Goal: Contribute content: Contribute content

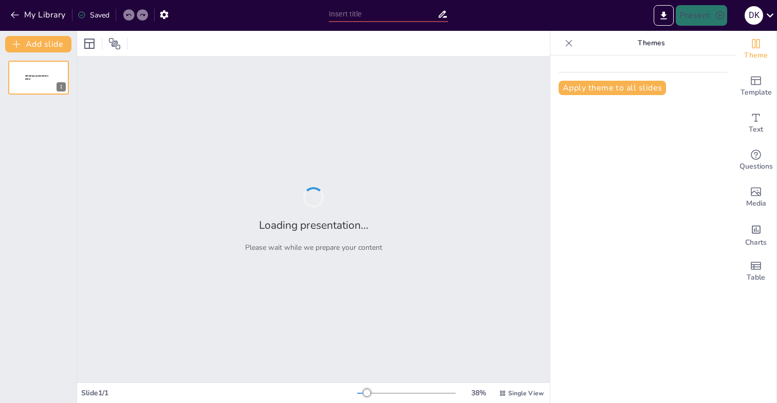
type input "Imported 2.1 Business - 25-26- W1.pptx"
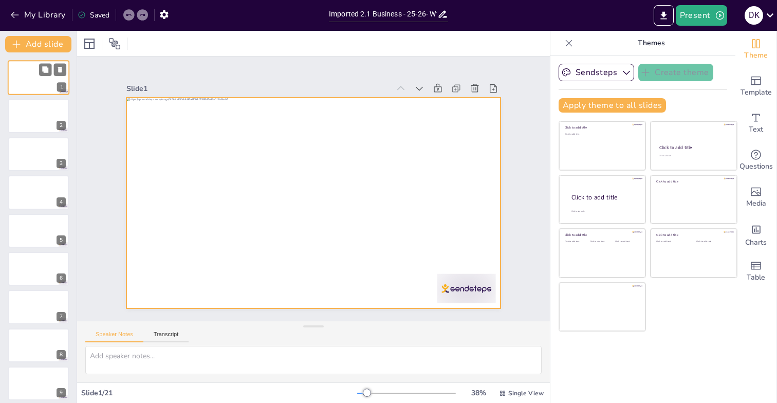
click at [50, 78] on div at bounding box center [39, 77] width 62 height 35
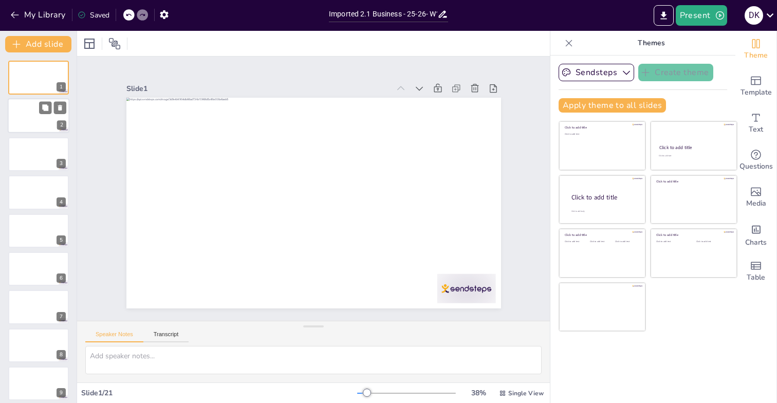
click at [39, 116] on div at bounding box center [39, 116] width 62 height 35
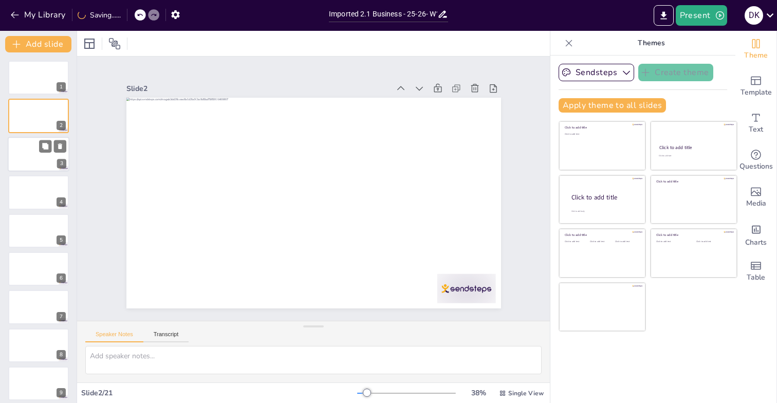
click at [28, 155] on div at bounding box center [39, 154] width 62 height 35
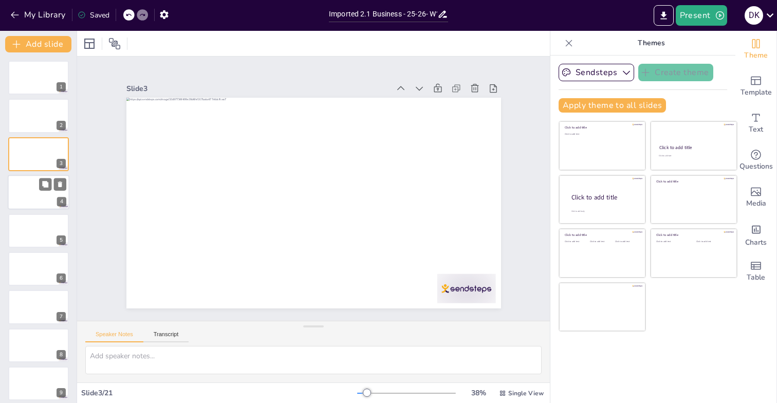
click at [30, 187] on div at bounding box center [39, 192] width 62 height 35
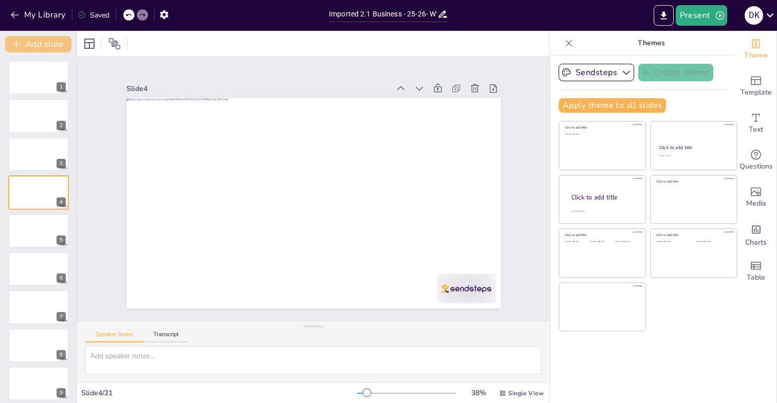
click at [41, 47] on button "Add slide" at bounding box center [38, 44] width 66 height 16
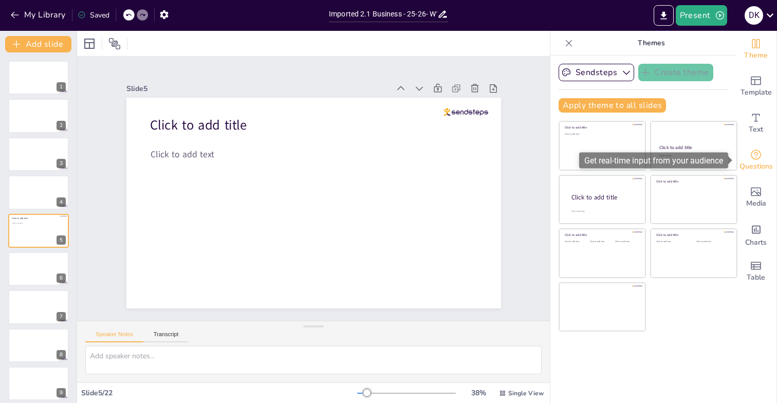
click at [760, 159] on icon "Get real-time input from your audience" at bounding box center [756, 155] width 12 height 12
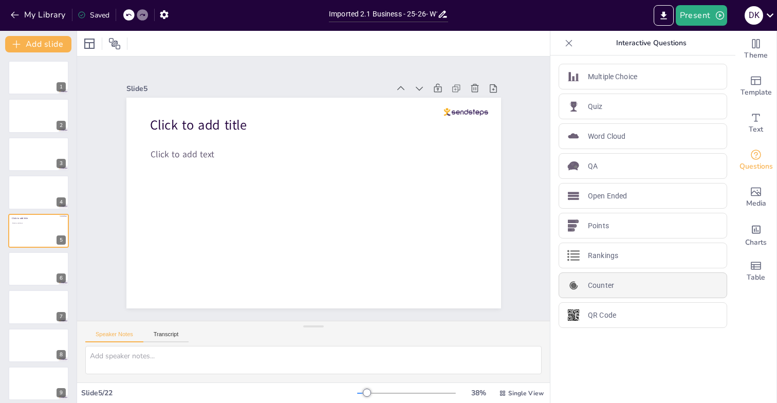
click at [617, 285] on div "Counter" at bounding box center [643, 286] width 169 height 26
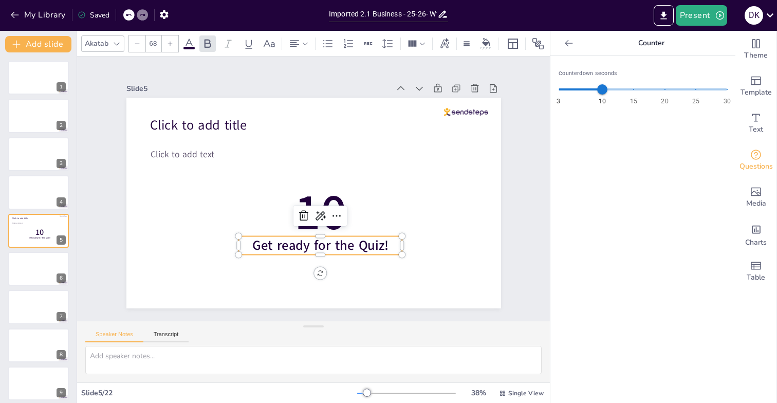
click at [353, 241] on span "Get ready for the Quiz!" at bounding box center [315, 246] width 138 height 32
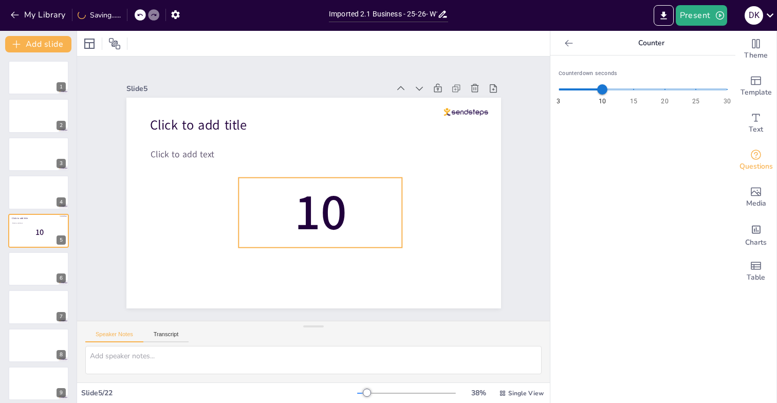
click at [314, 207] on span "10" at bounding box center [313, 213] width 70 height 81
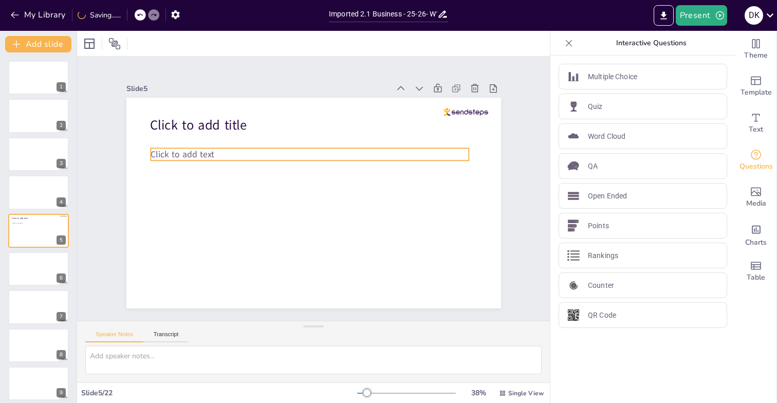
click at [183, 122] on span "Click to add text" at bounding box center [207, 103] width 63 height 37
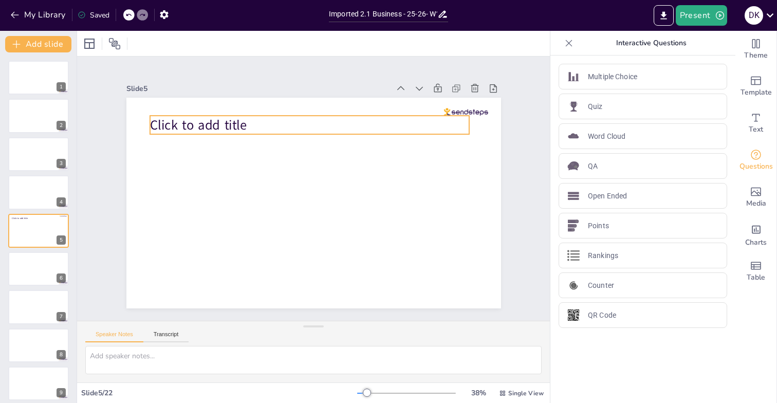
click at [221, 116] on span "Click to add title" at bounding box center [224, 92] width 98 height 47
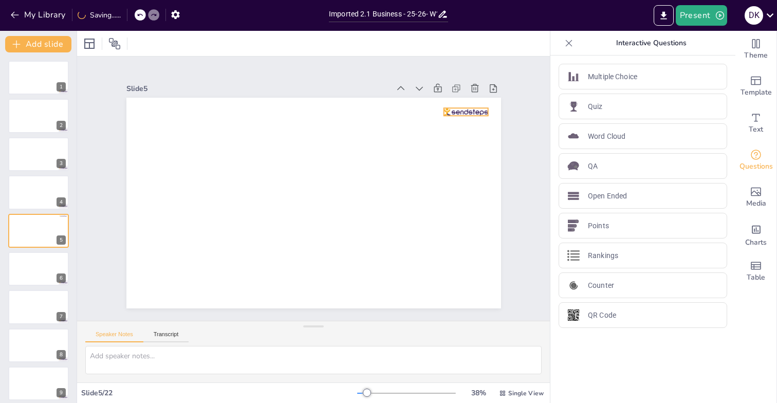
click at [462, 200] on div at bounding box center [482, 216] width 41 height 32
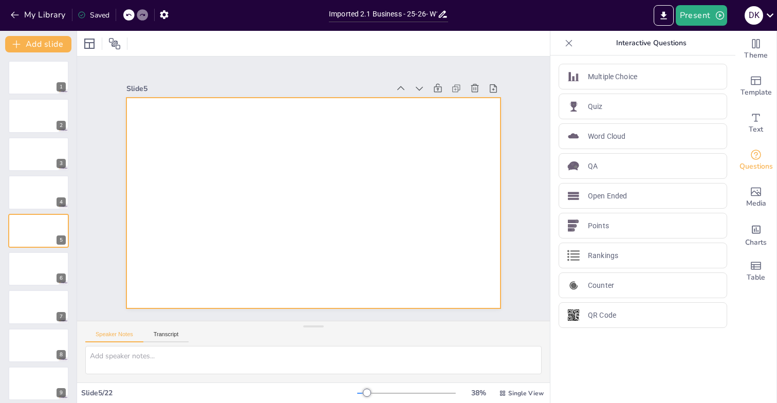
drag, startPoint x: 603, startPoint y: 79, endPoint x: 359, endPoint y: 180, distance: 264.1
click at [359, 180] on div "Document fonts Recently used Akatab Popular fonts Lato Montserrat Open Sans Osw…" at bounding box center [388, 217] width 777 height 372
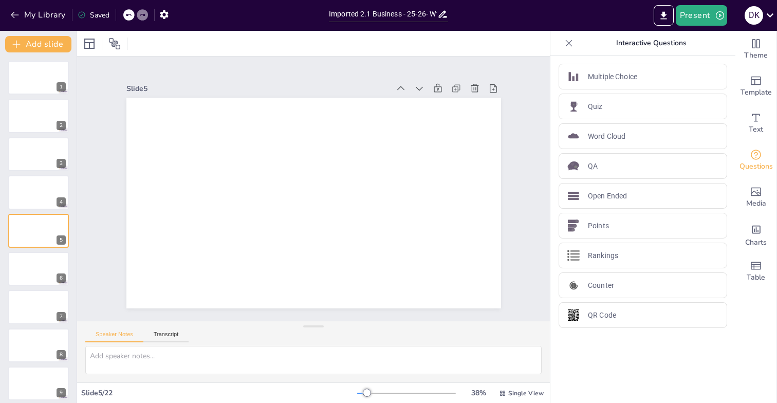
drag, startPoint x: 602, startPoint y: 81, endPoint x: 551, endPoint y: 138, distance: 76.9
click at [551, 138] on div "Multiple Choice Quiz Word Cloud QA Open Ended Points Rankings Counter QR Code" at bounding box center [643, 230] width 185 height 348
click at [609, 78] on p "Multiple Choice" at bounding box center [612, 76] width 49 height 11
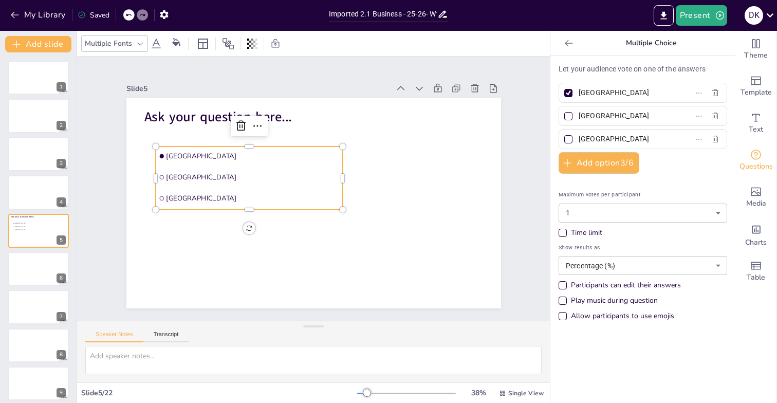
click at [595, 95] on input "[GEOGRAPHIC_DATA]" at bounding box center [627, 92] width 96 height 15
type input "P"
type input "Schriftelijke kennistoets"
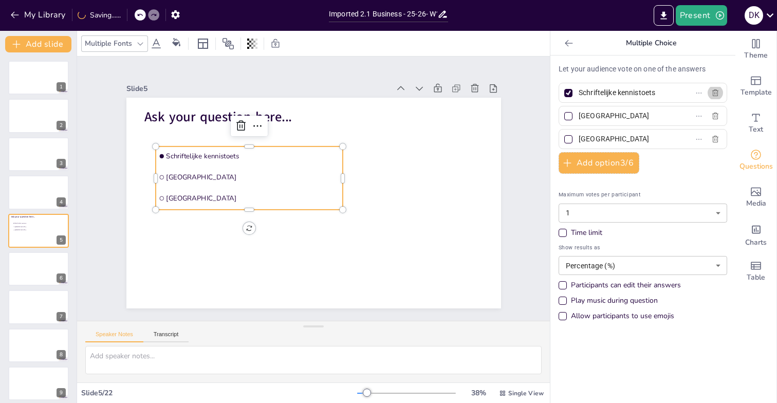
click at [567, 93] on div at bounding box center [568, 92] width 5 height 5
click at [579, 93] on input "Schriftelijke kennistoets" at bounding box center [627, 92] width 96 height 15
checkbox input "false"
click at [590, 114] on input "[GEOGRAPHIC_DATA]" at bounding box center [627, 115] width 96 height 15
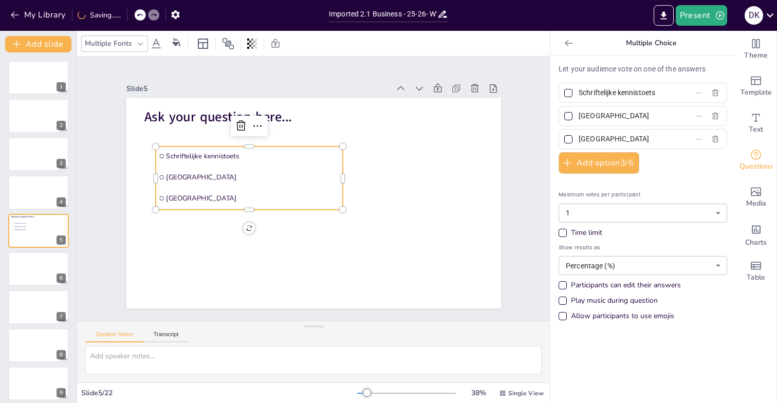
click at [590, 114] on input "[GEOGRAPHIC_DATA]" at bounding box center [627, 115] width 96 height 15
click at [563, 231] on div "Time limit" at bounding box center [563, 233] width 8 height 8
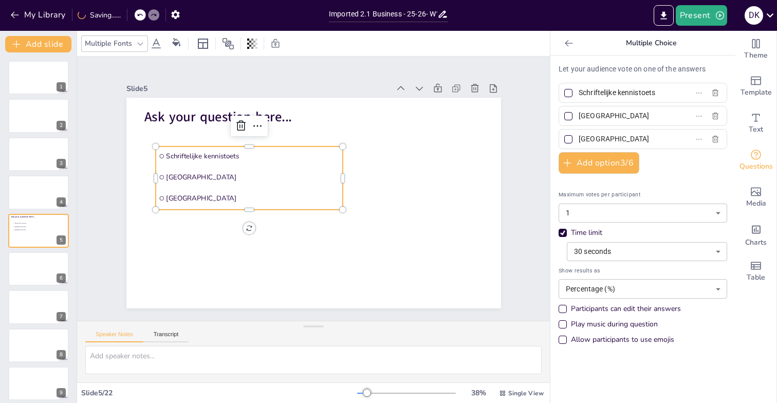
click at [586, 252] on body "My Library Saving...... Imported 2.1 Business - 25-26- W1.pptx Present D K Docu…" at bounding box center [388, 201] width 777 height 403
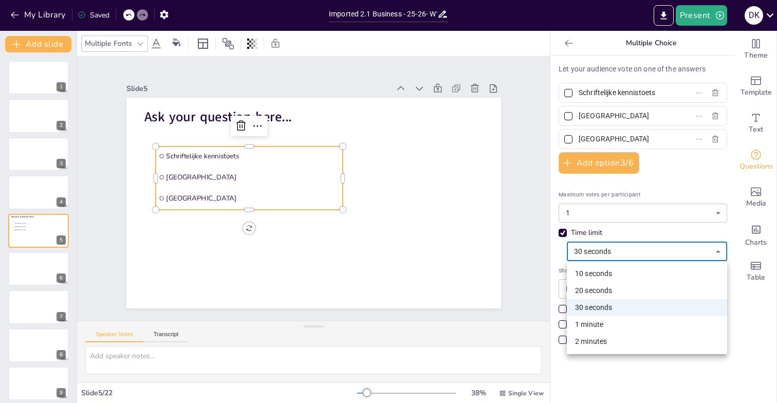
click at [606, 323] on li "1 minute" at bounding box center [647, 324] width 160 height 17
type input "60"
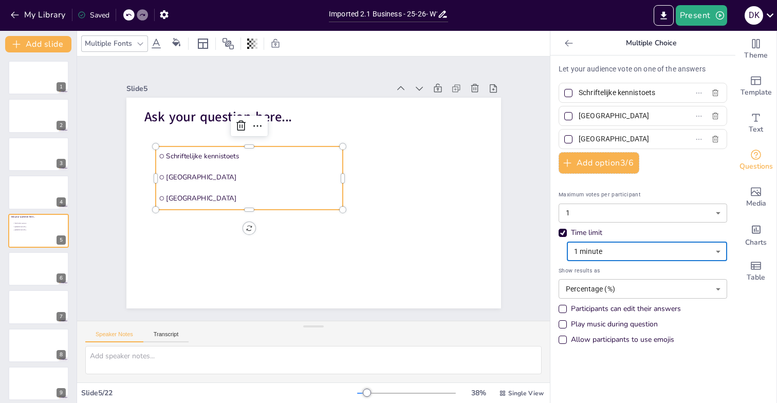
click at [608, 250] on body "My Library Saved Imported 2.1 Business - 25-26- W1.pptx Present D K Document fo…" at bounding box center [388, 201] width 777 height 403
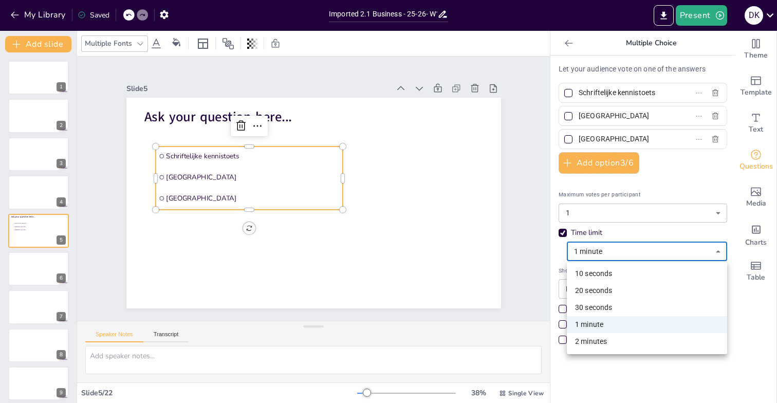
click at [567, 233] on div at bounding box center [388, 201] width 777 height 403
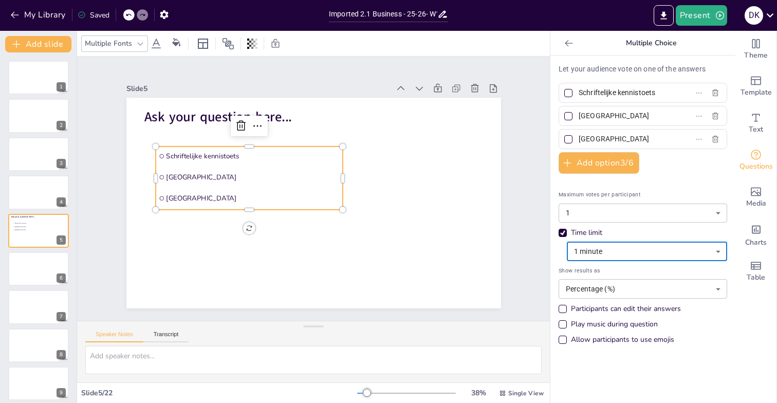
click at [564, 232] on div "Time limit" at bounding box center [562, 232] width 5 height 5
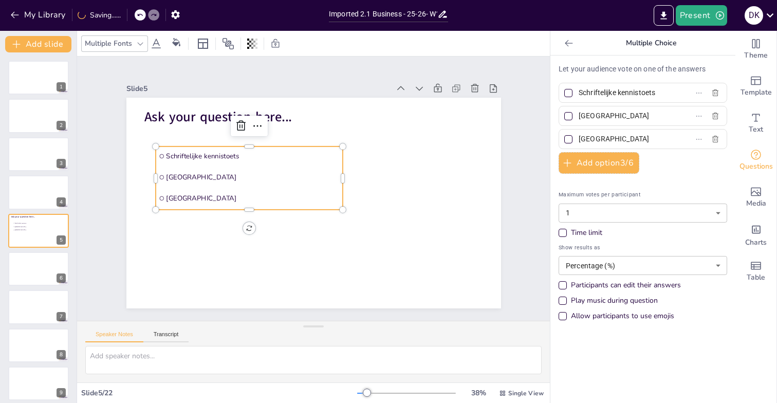
click at [623, 263] on body "My Library Saving...... Imported 2.1 Business - 25-26- W1.pptx Present D K Docu…" at bounding box center [388, 201] width 777 height 403
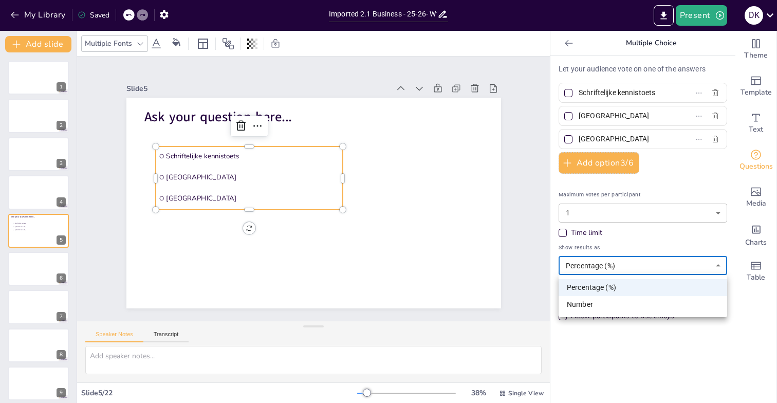
click at [596, 303] on li "Number" at bounding box center [643, 304] width 169 height 17
type input "number"
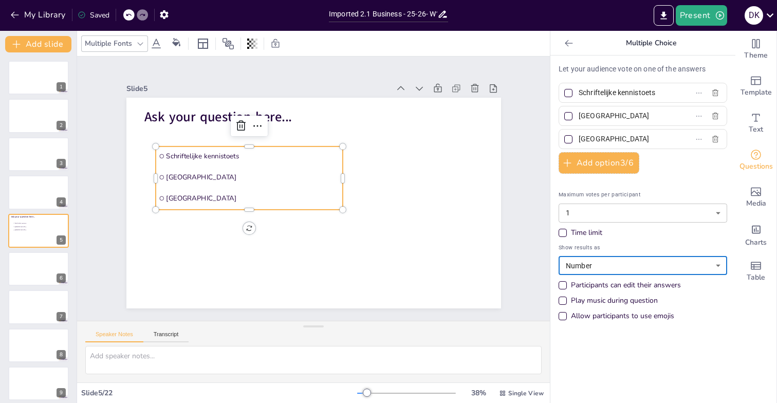
click at [602, 316] on div "Allow participants to use emojis" at bounding box center [622, 316] width 103 height 10
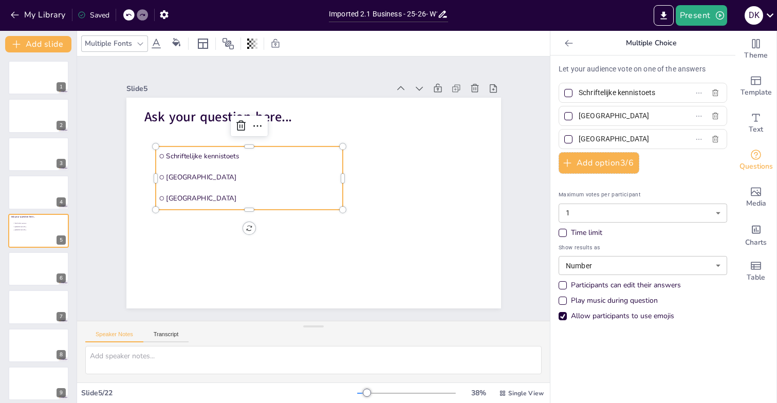
click at [595, 116] on input "[GEOGRAPHIC_DATA]" at bounding box center [627, 115] width 96 height 15
click at [203, 119] on span "Ask your question here..." at bounding box center [226, 106] width 149 height 33
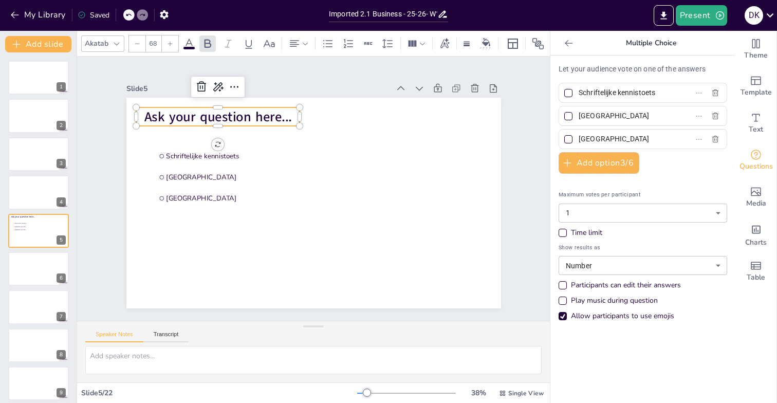
click at [340, 119] on span "Ask your question here..." at bounding box center [364, 80] width 48 height 149
click at [325, 76] on div "Slide 1 Slide 2 Slide 3 Slide 4 Slide 5 Schriftelijke kennistoets Rotterdam The…" at bounding box center [313, 188] width 430 height 343
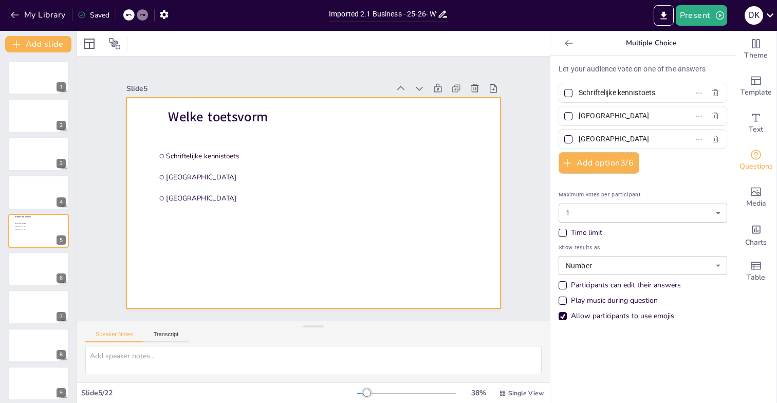
click at [382, 128] on div at bounding box center [301, 196] width 370 height 430
click at [245, 115] on span "Welke toetsvorm" at bounding box center [245, 91] width 100 height 48
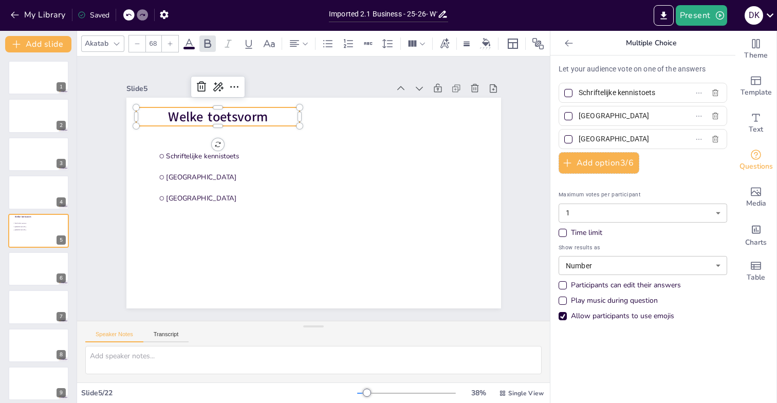
click at [388, 154] on span "Welke toetsvorm" at bounding box center [434, 191] width 92 height 74
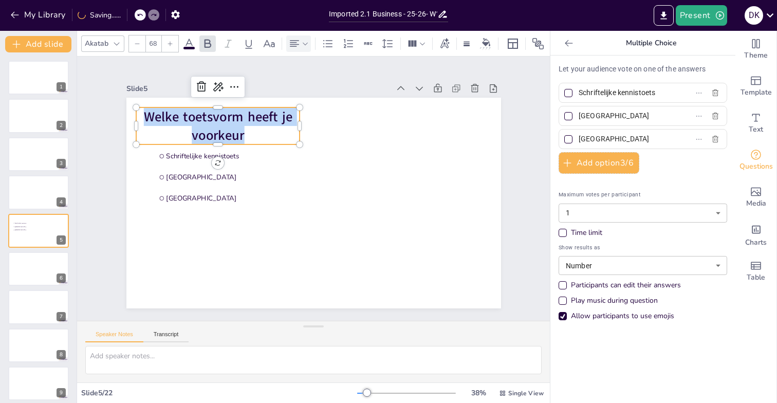
click at [296, 43] on icon at bounding box center [294, 44] width 12 height 12
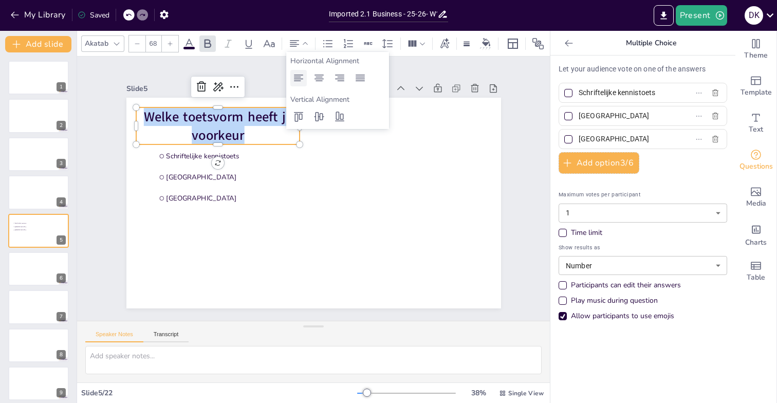
click at [299, 82] on icon at bounding box center [299, 78] width 12 height 12
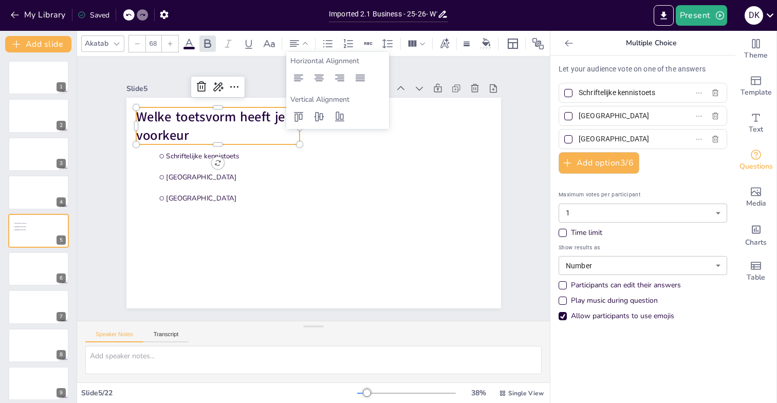
click at [275, 132] on p "Welke toetsvorm heeft je voorkeur" at bounding box center [308, 74] width 126 height 154
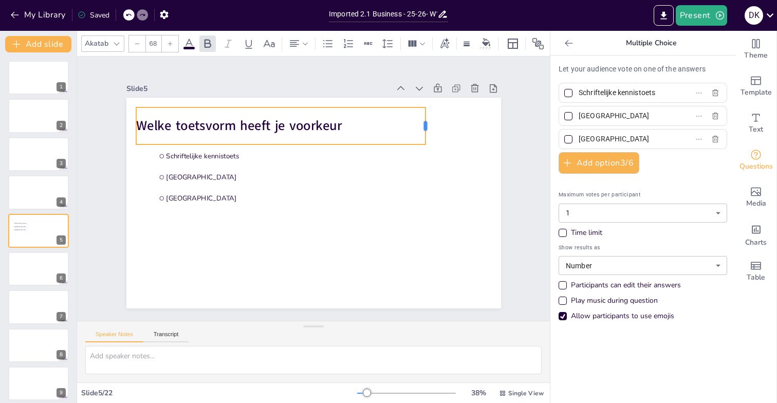
drag, startPoint x: 301, startPoint y: 126, endPoint x: 427, endPoint y: 124, distance: 126.0
click at [374, 81] on div at bounding box center [358, 64] width 31 height 33
click at [349, 128] on p "Welke toetsvorm heeft je voorkeur" at bounding box center [317, 118] width 261 height 161
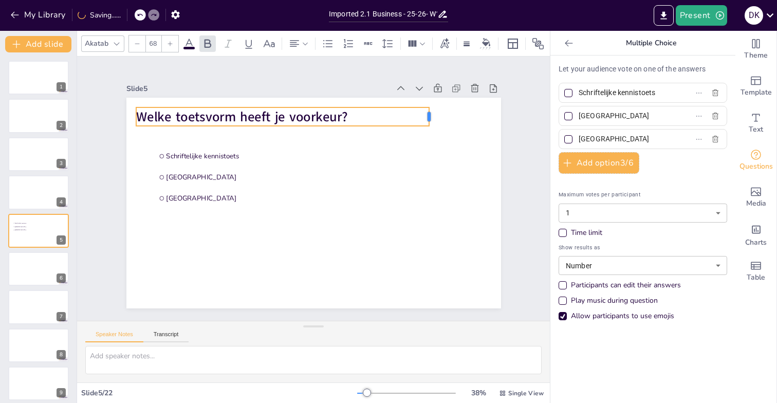
drag, startPoint x: 301, startPoint y: 116, endPoint x: 430, endPoint y: 126, distance: 130.0
click at [430, 126] on div "Schriftelijke kennistoets Rotterdam The Hague Welke toetsvorm heeft je voorkeur?" at bounding box center [308, 175] width 428 height 345
click at [365, 80] on div "Slide 1 Slide 2 Slide 3 Slide 4 Slide 5 Schriftelijke kennistoets Rotterdam The…" at bounding box center [313, 189] width 375 height 240
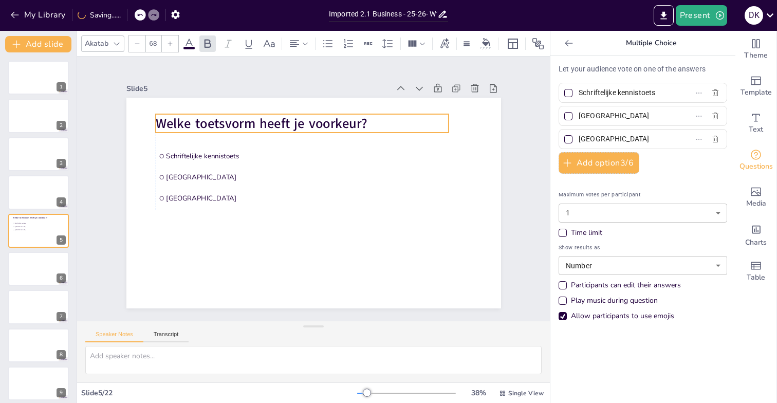
drag, startPoint x: 170, startPoint y: 115, endPoint x: 189, endPoint y: 122, distance: 20.7
click at [234, 122] on span "Welke toetsvorm heeft je voorkeur?" at bounding box center [319, 105] width 170 height 155
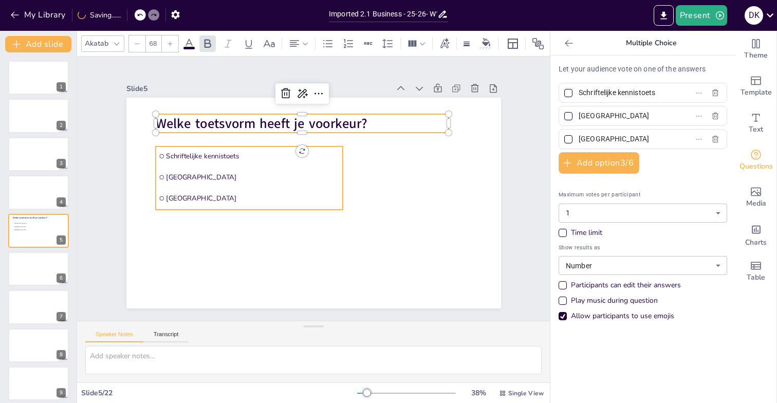
click at [181, 155] on span "Schriftelijke kennistoets" at bounding box center [261, 144] width 172 height 45
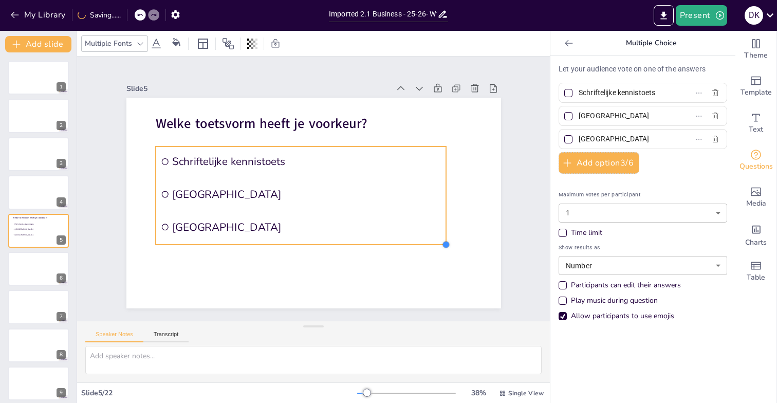
drag, startPoint x: 342, startPoint y: 210, endPoint x: 380, endPoint y: 245, distance: 52.1
click at [380, 245] on div "Welke toetsvorm heeft je voorkeur? Schriftelijke kennistoets Rotterdam The Hague" at bounding box center [305, 200] width 427 height 391
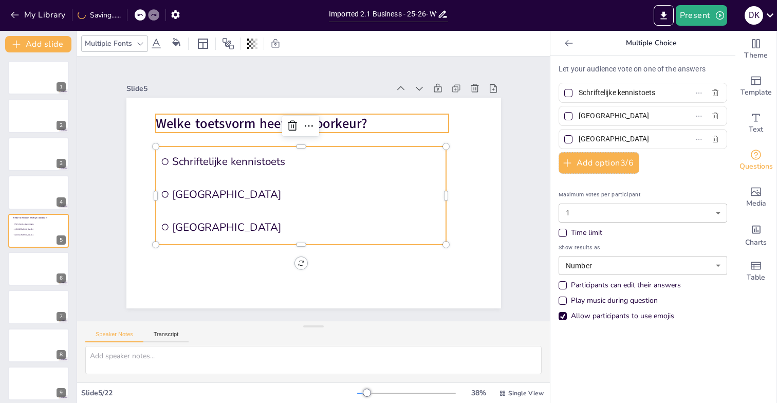
click at [335, 125] on span "Welke toetsvorm heeft je voorkeur?" at bounding box center [276, 114] width 211 height 62
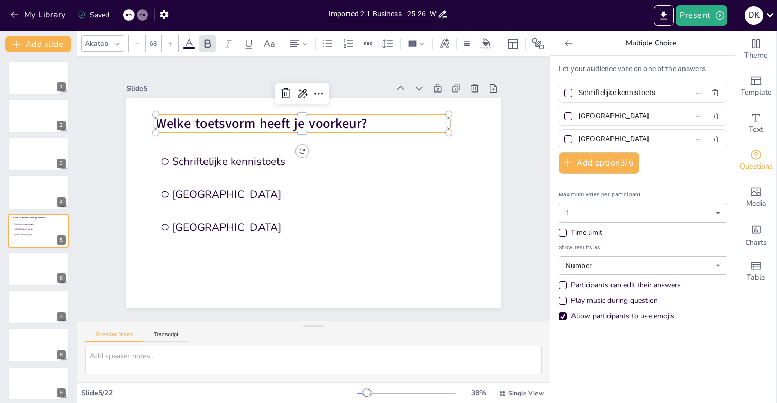
click at [203, 80] on div "Slide 1 Slide 2 Slide 3 Slide 4 Slide 5 Welke toetsvorm heeft je voorkeur? Schr…" at bounding box center [313, 189] width 371 height 440
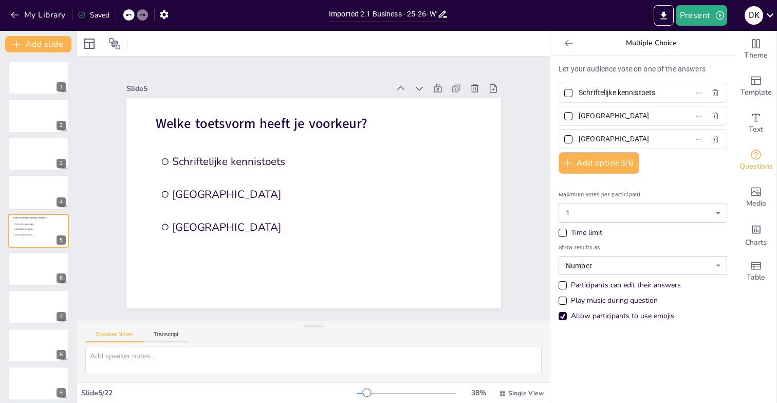
click at [599, 122] on input "[GEOGRAPHIC_DATA]" at bounding box center [627, 115] width 96 height 15
type input "Presentatie case-analyse"
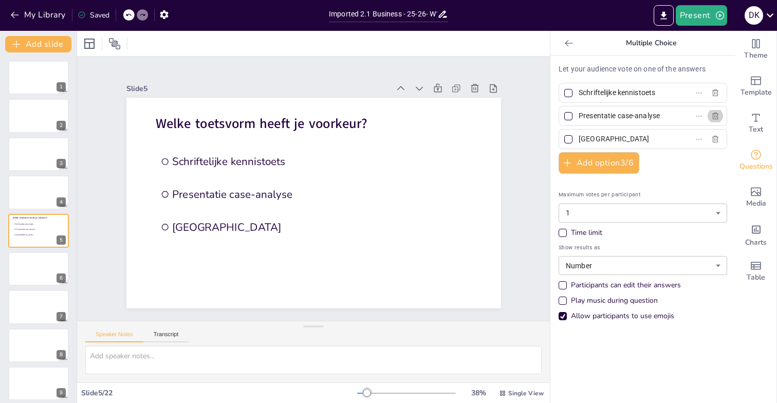
click at [614, 135] on input "[GEOGRAPHIC_DATA]" at bounding box center [627, 139] width 96 height 15
type input "T"
type input "Presentatie eigen business-idee"
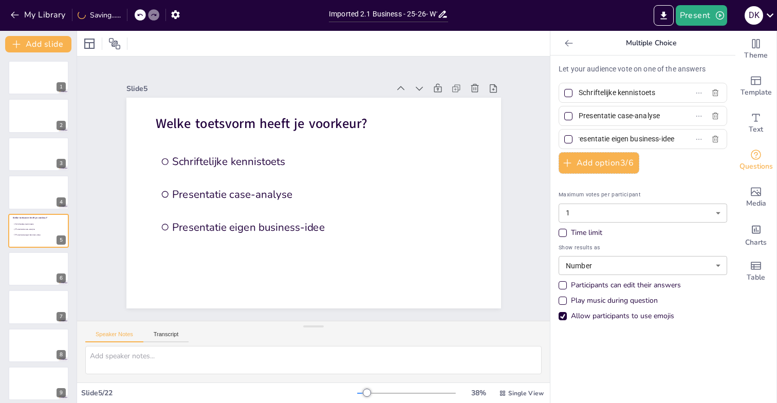
click at [625, 116] on input "Presentatie case-analyse" at bounding box center [627, 115] width 96 height 15
click at [662, 117] on label "Presentatie case-analyse" at bounding box center [627, 115] width 129 height 15
click at [662, 117] on input "Presentatie case-analyse" at bounding box center [627, 115] width 96 height 15
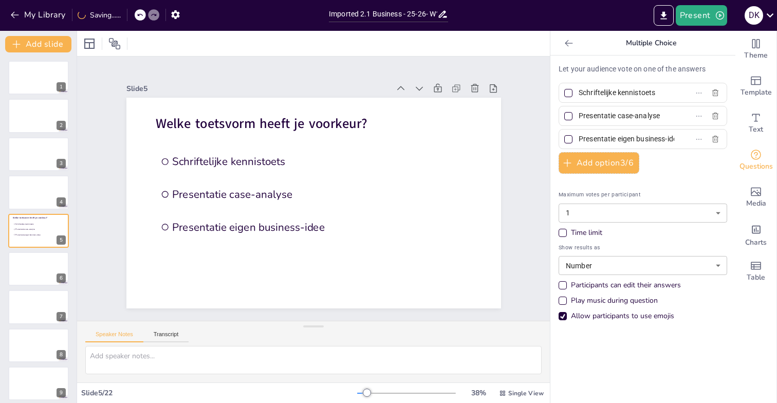
click at [648, 118] on input "Presentatie case-analyse" at bounding box center [627, 115] width 96 height 15
type input "Presentatie bestaand merk/bedrijf"
click at [529, 135] on div "Slide 1 Slide 2 Slide 3 Slide 4 Slide 5 Welke toetsvorm heeft je voorkeur? Schr…" at bounding box center [313, 188] width 493 height 395
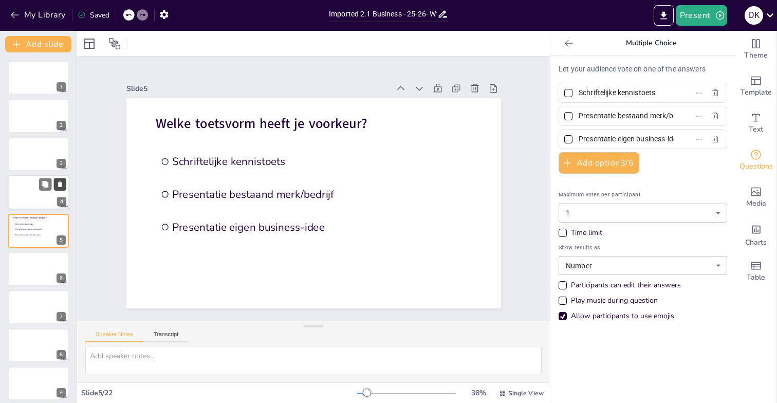
click at [59, 186] on icon at bounding box center [60, 185] width 4 height 6
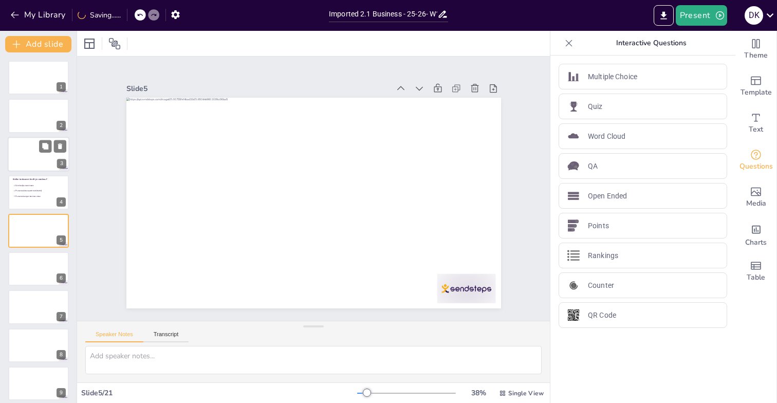
click at [28, 156] on div at bounding box center [39, 154] width 62 height 35
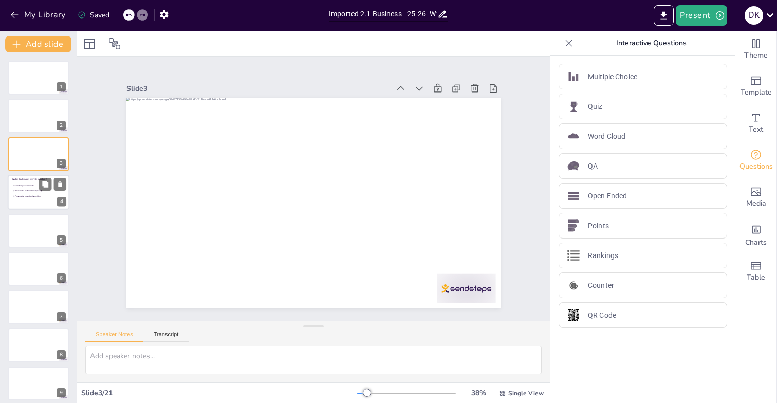
click at [27, 191] on span "Presentatie bestaand merk/bedrijf" at bounding box center [37, 191] width 45 height 3
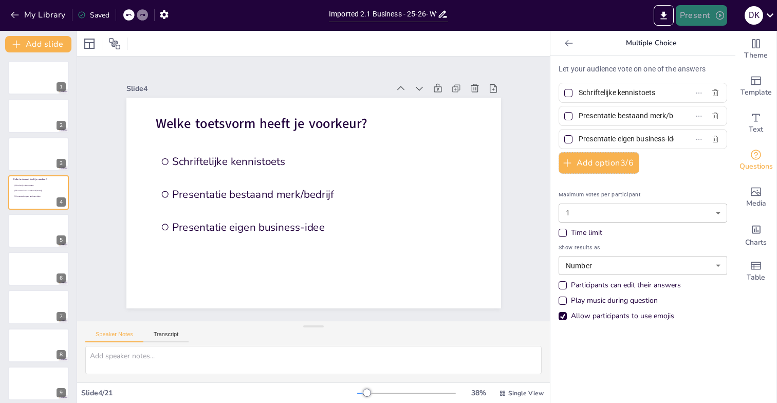
click at [695, 15] on button "Present" at bounding box center [701, 15] width 51 height 21
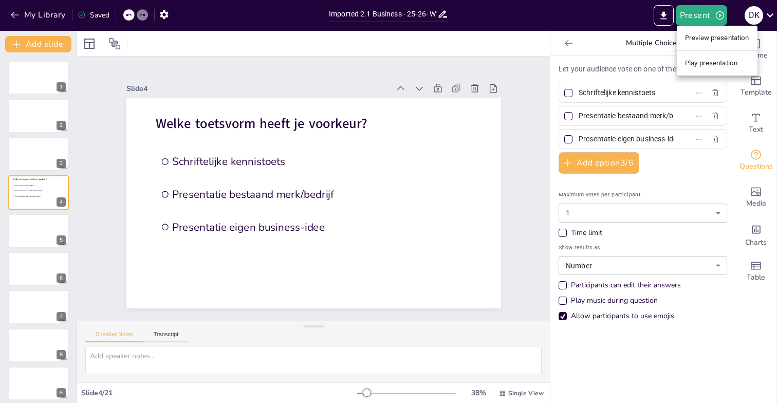
click at [708, 38] on li "Preview presentation" at bounding box center [717, 38] width 81 height 16
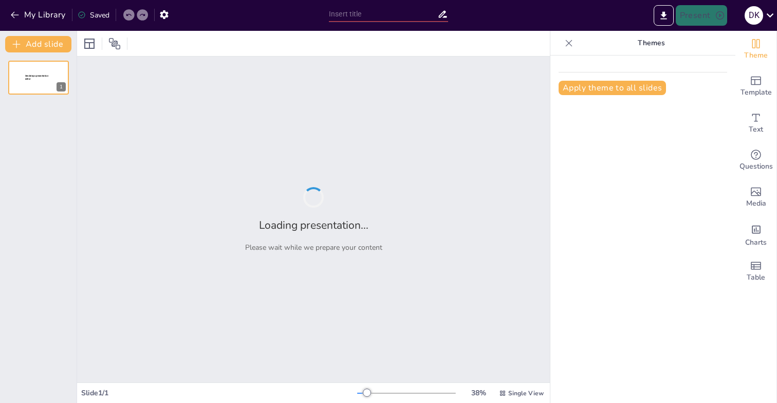
type input "Imported 2.1 Business - 25-26- W1.pptx"
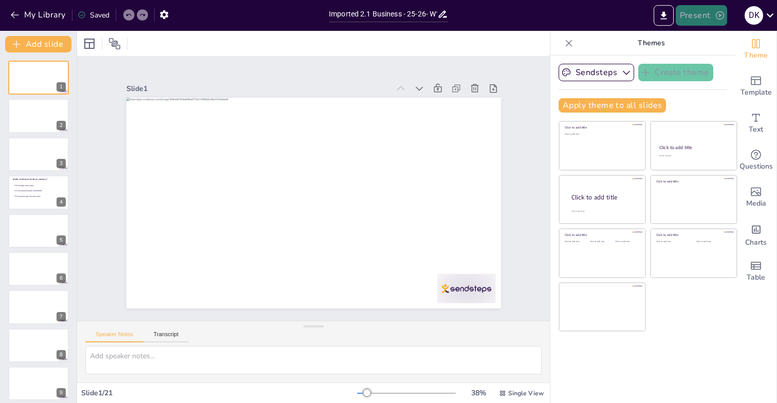
click at [695, 14] on button "Present" at bounding box center [701, 15] width 51 height 21
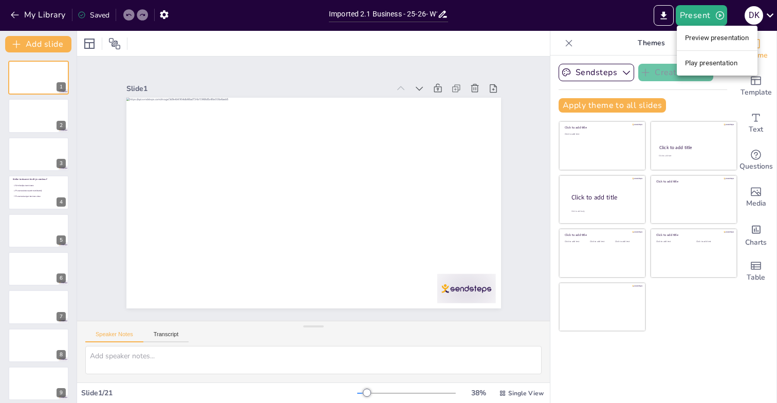
click at [706, 63] on li "Play presentation" at bounding box center [717, 63] width 81 height 16
click at [165, 16] on icon "button" at bounding box center [164, 14] width 8 height 9
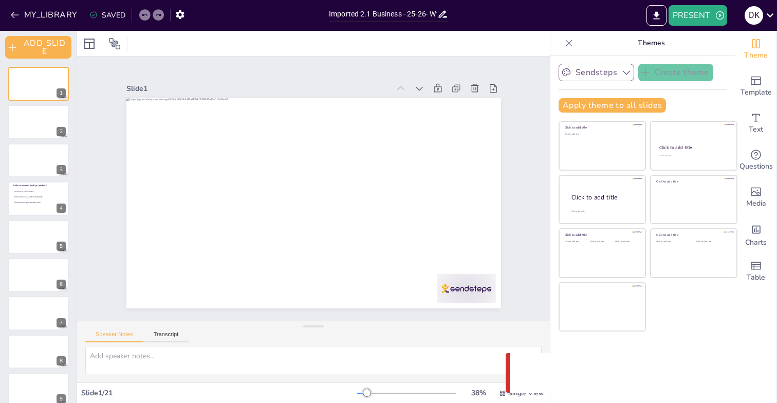
click at [623, 71] on icon "button" at bounding box center [626, 73] width 7 height 4
click at [723, 53] on p "Themes" at bounding box center [651, 43] width 148 height 25
click at [194, 64] on div "Slide 1 Slide 2 Slide 3 Slide 4 Welke toetsvorm heeft je voorkeur? Schriftelijk…" at bounding box center [313, 189] width 473 height 264
click at [90, 44] on icon at bounding box center [89, 44] width 12 height 12
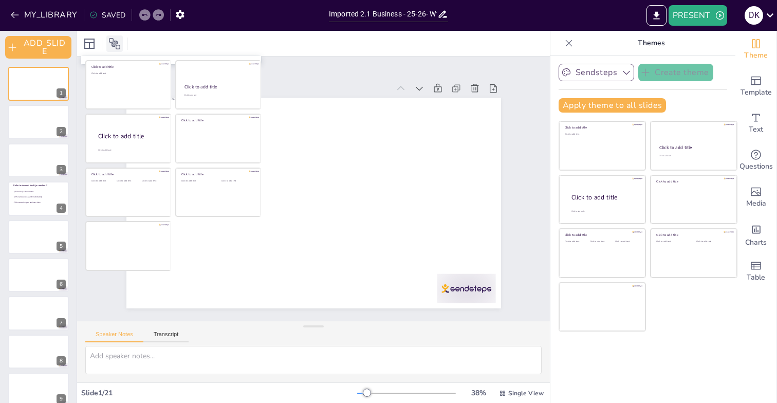
click at [116, 41] on icon at bounding box center [114, 43] width 11 height 11
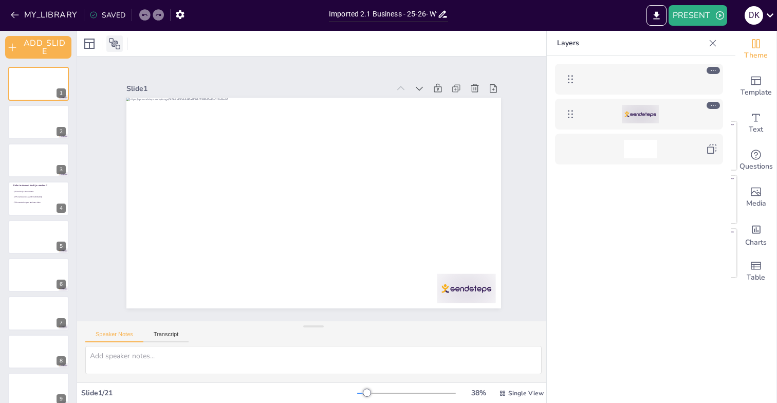
click at [116, 41] on icon at bounding box center [114, 43] width 11 height 11
click at [714, 106] on icon at bounding box center [713, 105] width 7 height 7
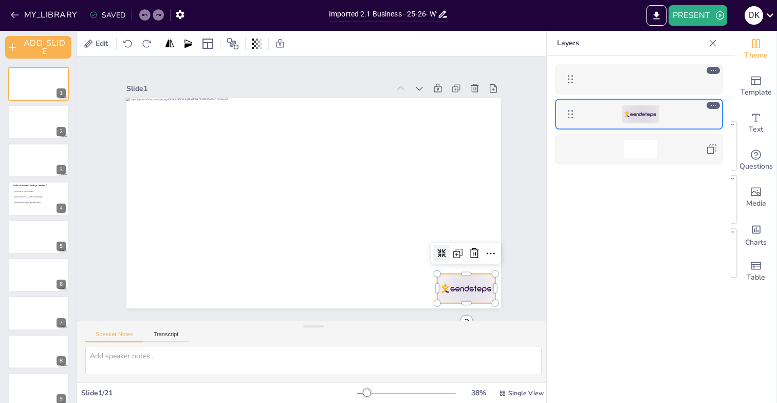
click at [573, 117] on icon at bounding box center [570, 114] width 5 height 8
click at [234, 43] on icon at bounding box center [233, 44] width 12 height 12
click at [753, 83] on icon "Add ready made slides" at bounding box center [756, 81] width 12 height 12
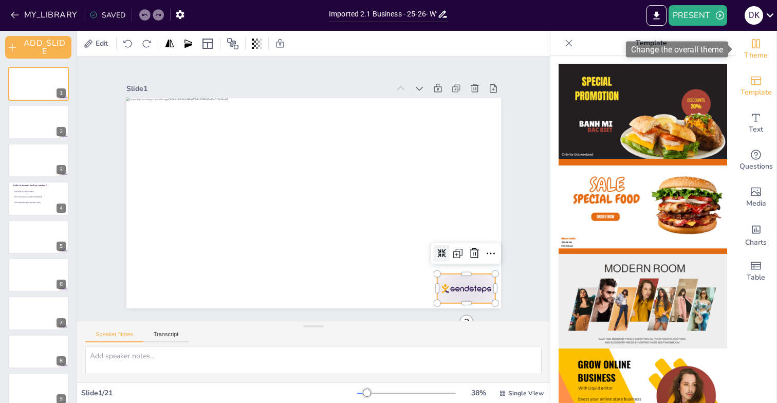
click at [756, 46] on icon "Change the overall theme" at bounding box center [756, 44] width 12 height 12
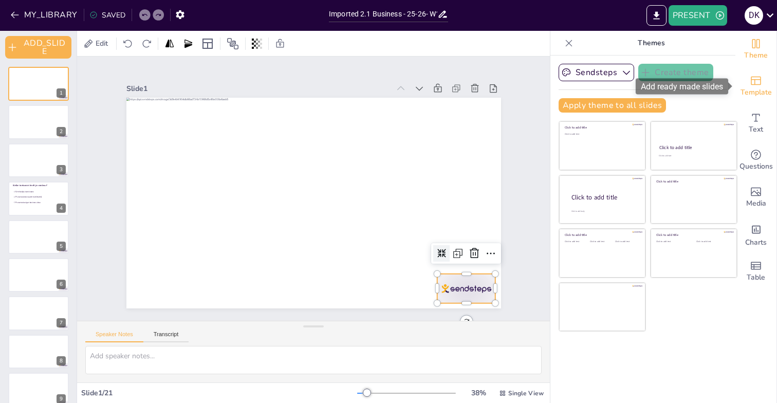
click at [757, 79] on icon "Add ready made slides" at bounding box center [756, 81] width 12 height 12
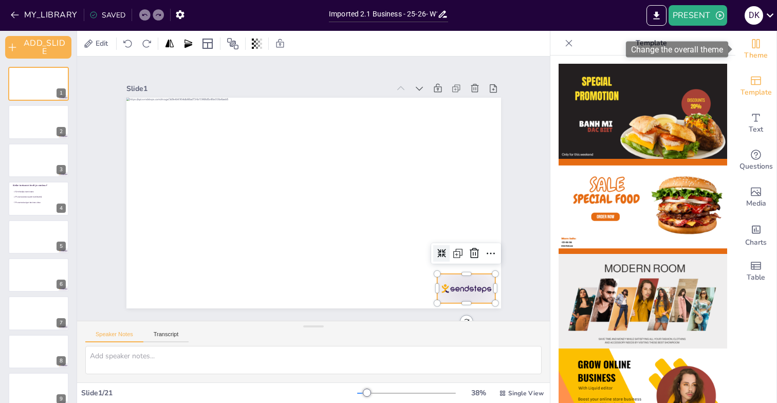
click at [759, 36] on div "Theme" at bounding box center [756, 49] width 41 height 37
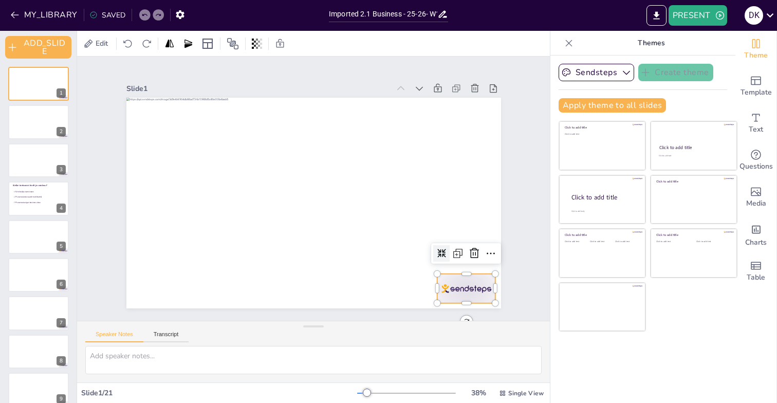
click at [570, 45] on icon at bounding box center [569, 43] width 10 height 10
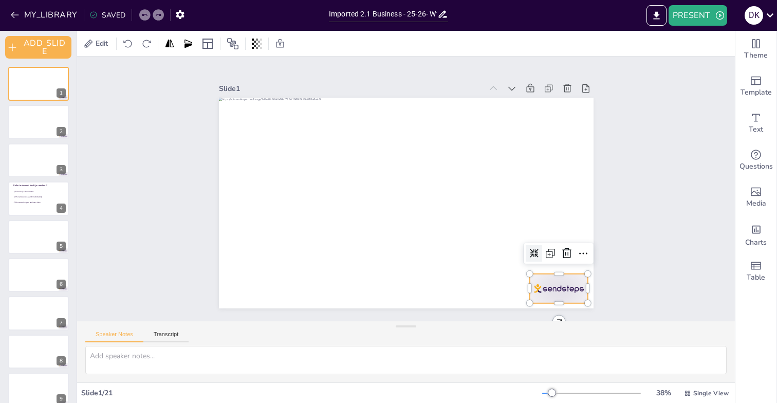
click at [634, 198] on div "Slide 1 Slide 2 Slide 3 Slide 4 Welke toetsvorm heeft je voorkeur? Schriftelijk…" at bounding box center [406, 189] width 658 height 264
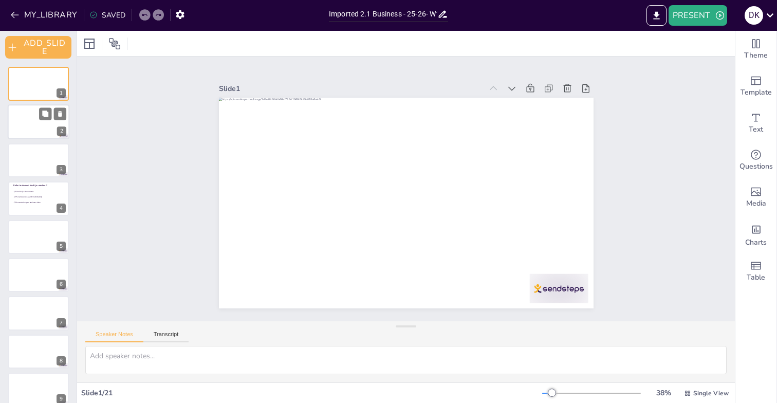
click at [22, 121] on div at bounding box center [39, 122] width 62 height 35
click at [24, 86] on div at bounding box center [39, 83] width 62 height 35
click at [691, 15] on button "PRESENT" at bounding box center [698, 15] width 59 height 21
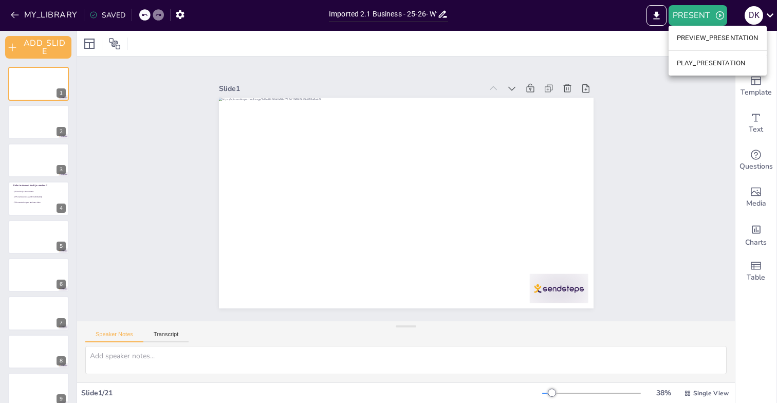
click at [704, 59] on li "PLAY_PRESENTATION" at bounding box center [718, 63] width 98 height 16
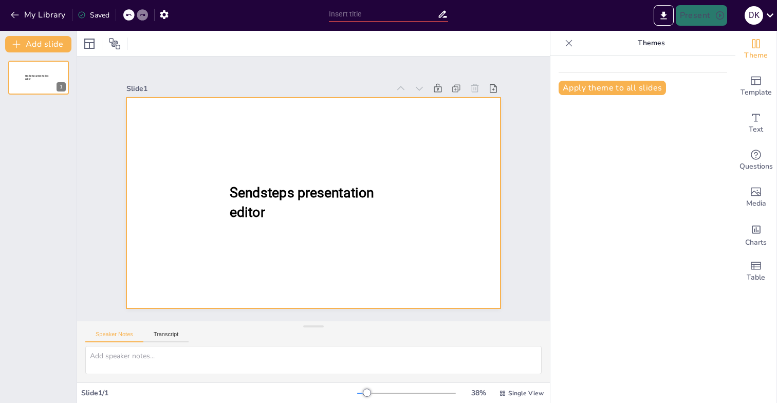
type input "Imported 2.1 Business - 25-26- W1.pptx"
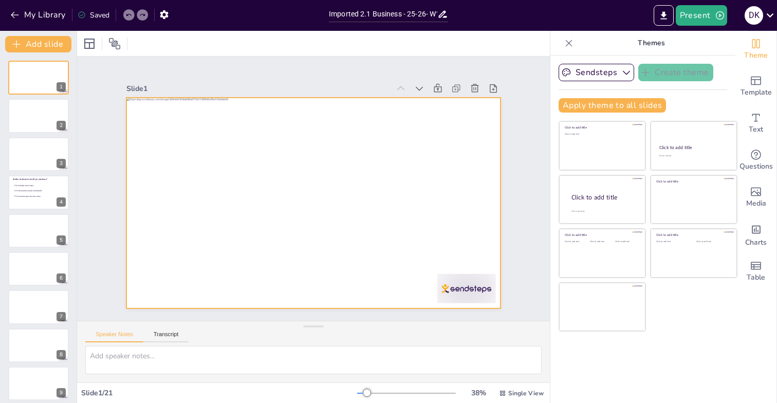
click at [469, 293] on div at bounding box center [313, 203] width 375 height 211
click at [341, 75] on icon at bounding box center [338, 77] width 12 height 12
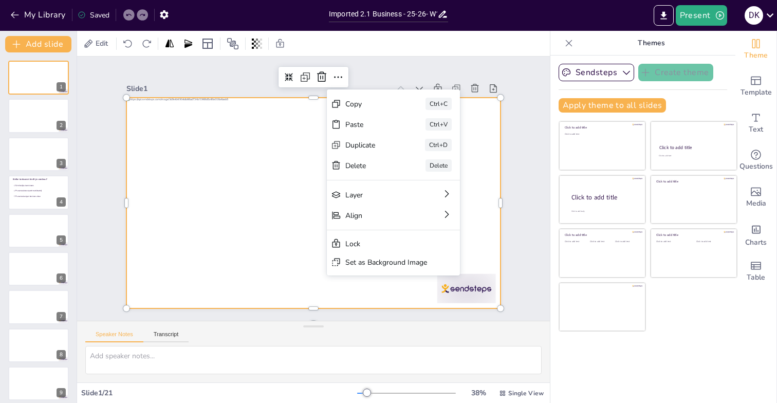
click at [385, 65] on div "Slide 1 Slide 2 Slide 3 Slide 4 Welke toetsvorm heeft je voorkeur? Schriftelijk…" at bounding box center [313, 189] width 473 height 264
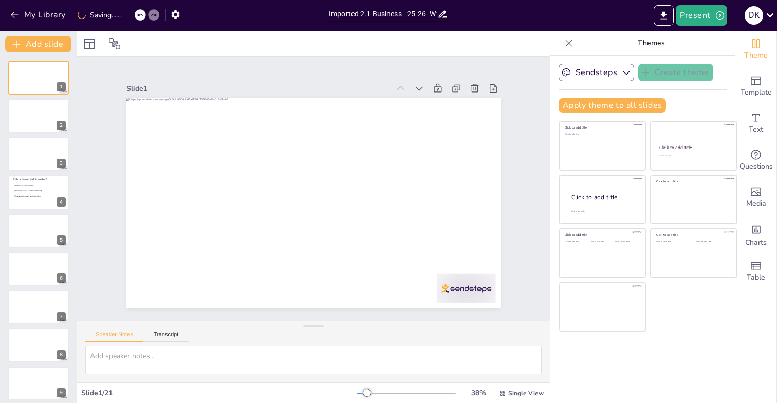
click at [536, 108] on div "Slide 1 Slide 2 Slide 3 Slide 4 Welke toetsvorm heeft je voorkeur? Schriftelijk…" at bounding box center [313, 189] width 473 height 264
click at [18, 16] on icon "button" at bounding box center [15, 15] width 10 height 10
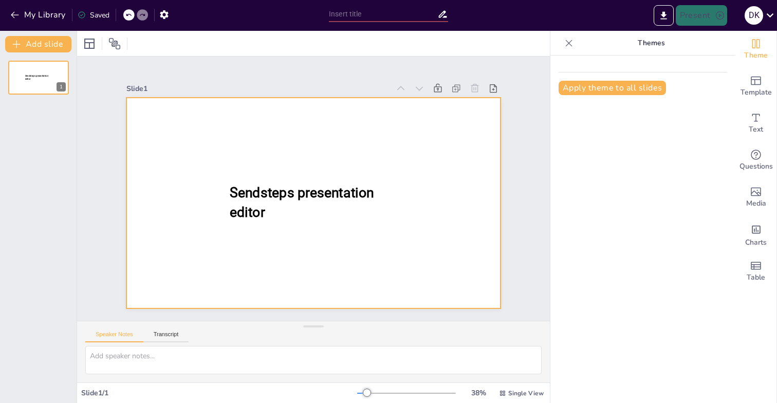
type input "Imported 2.1 Business - 25-26- W1.pptx"
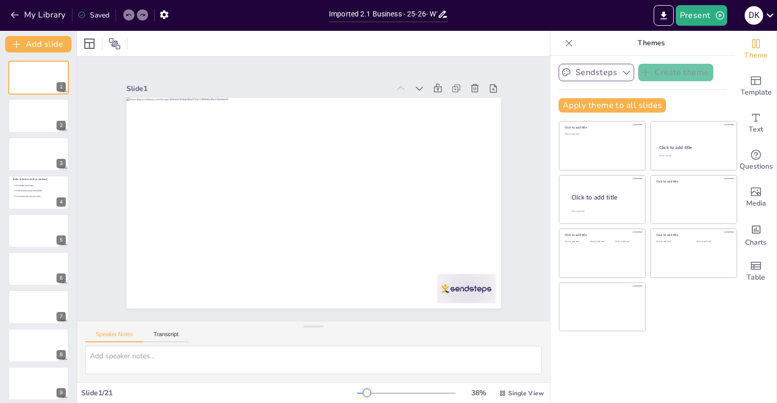
click at [626, 71] on icon "button" at bounding box center [627, 72] width 10 height 10
click at [623, 107] on icon at bounding box center [624, 107] width 8 height 8
click at [628, 73] on icon "button" at bounding box center [627, 72] width 10 height 10
click at [727, 62] on div "Sendsteps Create theme Sendsteps Themes Sendsteps Apply theme to all slides Cli…" at bounding box center [643, 230] width 185 height 348
click at [166, 15] on icon "button" at bounding box center [164, 14] width 8 height 9
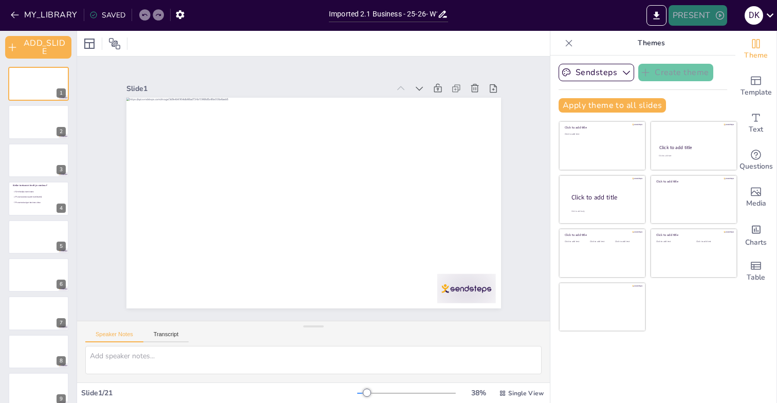
click at [697, 14] on button "PRESENT" at bounding box center [698, 15] width 59 height 21
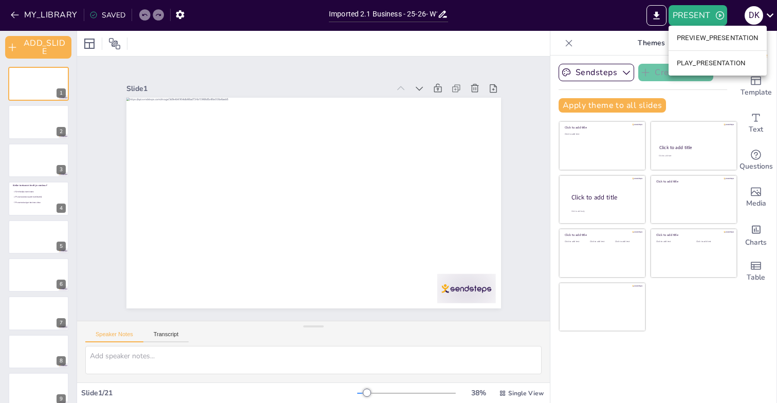
click at [696, 59] on li "PLAY_PRESENTATION" at bounding box center [718, 63] width 98 height 16
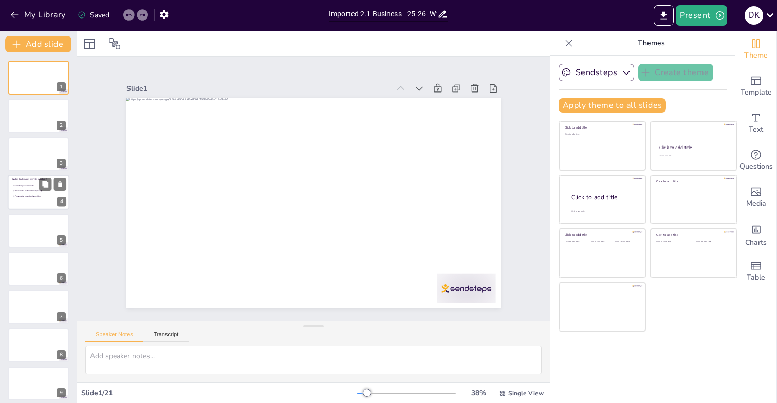
click at [22, 188] on ul "Schriftelijke kennistoets Presentatie bestaand merk/bedrijf Presentatie eigen b…" at bounding box center [36, 191] width 48 height 16
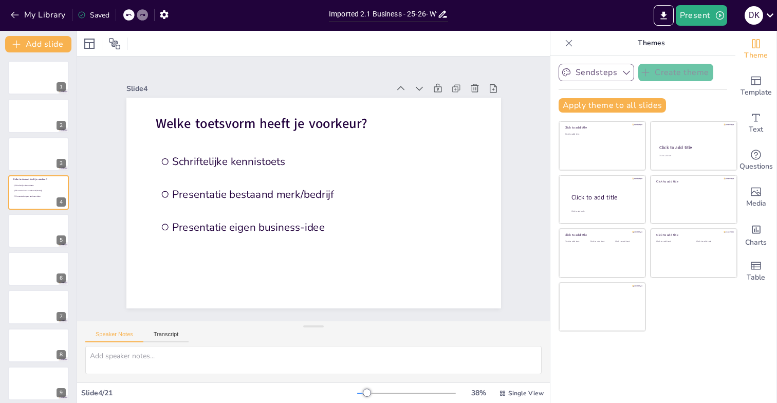
click at [623, 74] on icon "button" at bounding box center [627, 72] width 10 height 10
click at [728, 74] on div "Sendsteps Create theme Sendsteps Themes Sendsteps Apply theme to all slides Cli…" at bounding box center [643, 230] width 185 height 348
click at [757, 52] on span "Theme" at bounding box center [757, 55] width 24 height 11
click at [760, 43] on icon "Change the overall theme" at bounding box center [756, 44] width 12 height 12
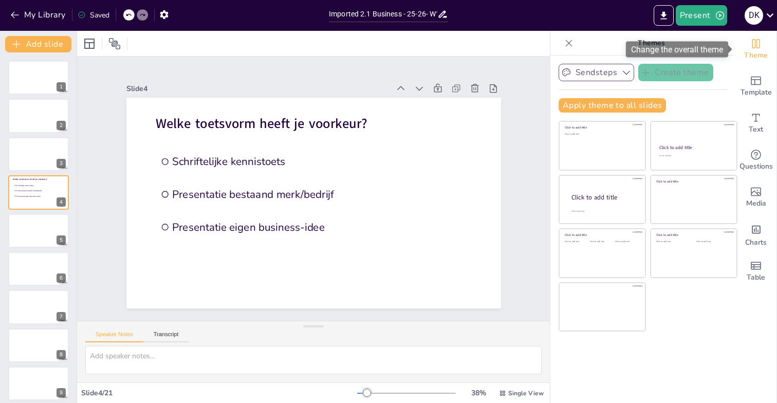
click at [760, 43] on icon "Change the overall theme" at bounding box center [756, 44] width 12 height 12
click at [567, 42] on icon at bounding box center [569, 43] width 10 height 10
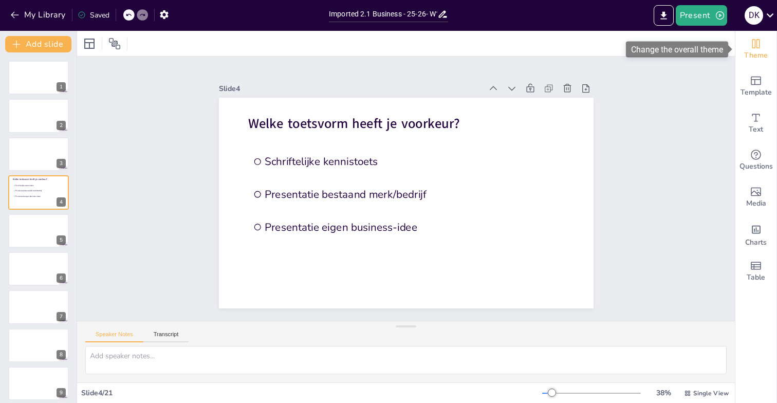
click at [762, 47] on icon "Change the overall theme" at bounding box center [756, 44] width 12 height 12
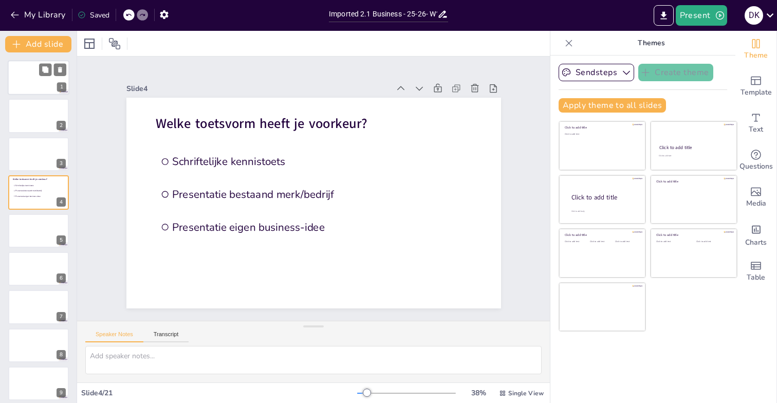
click at [33, 84] on div at bounding box center [39, 77] width 62 height 35
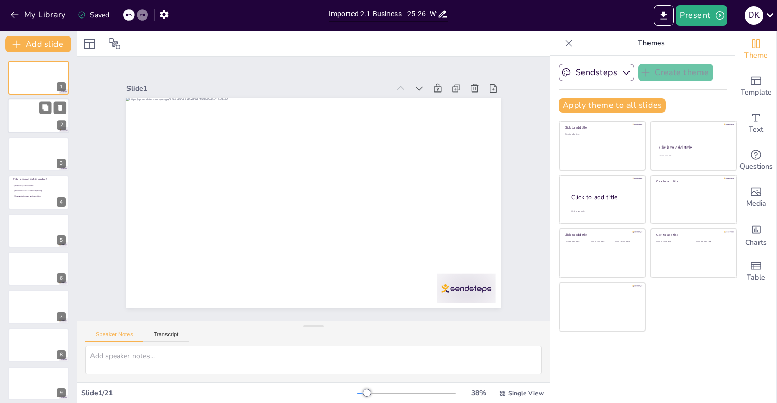
click at [32, 119] on div at bounding box center [39, 116] width 62 height 35
click at [33, 155] on div at bounding box center [39, 154] width 62 height 35
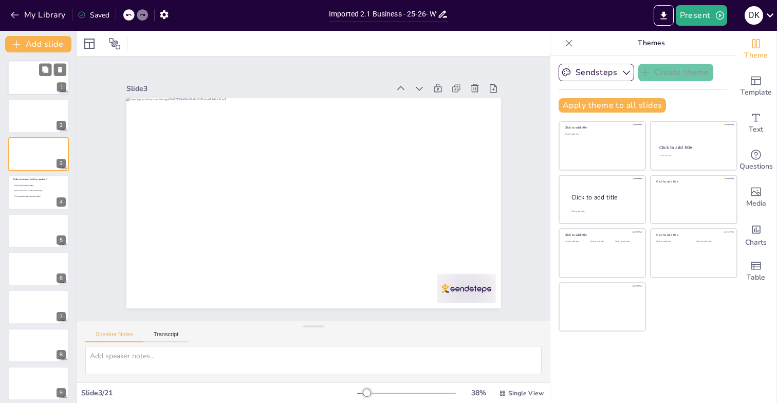
click at [36, 79] on div at bounding box center [39, 77] width 62 height 35
click at [34, 189] on li "Presentatie bestaand merk/bedrijf" at bounding box center [36, 191] width 48 height 5
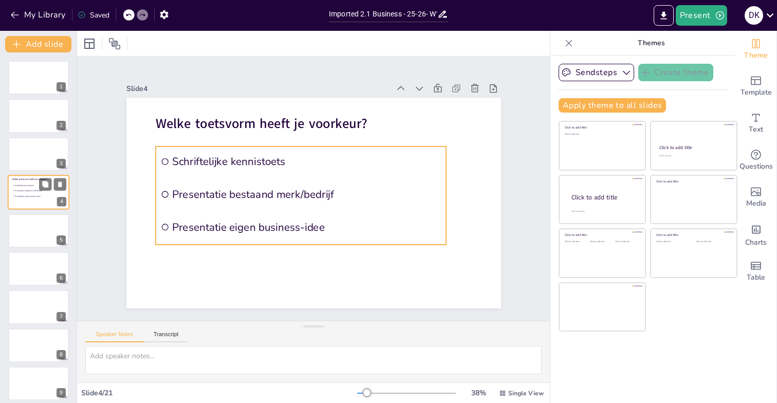
click at [32, 192] on span "Presentatie bestaand merk/bedrijf" at bounding box center [37, 191] width 45 height 3
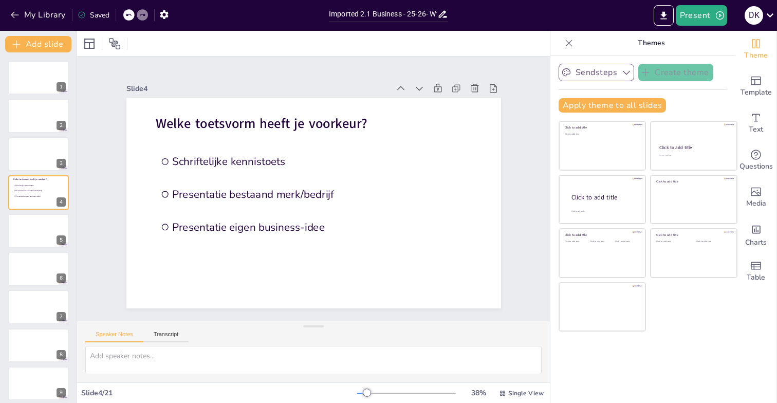
click at [607, 73] on button "Sendsteps" at bounding box center [597, 72] width 76 height 17
click at [591, 92] on div "Sendsteps Themes" at bounding box center [605, 90] width 93 height 14
click at [593, 107] on span "Sendsteps" at bounding box center [605, 108] width 46 height 10
click at [685, 102] on div "Apply theme to all slides" at bounding box center [643, 105] width 169 height 14
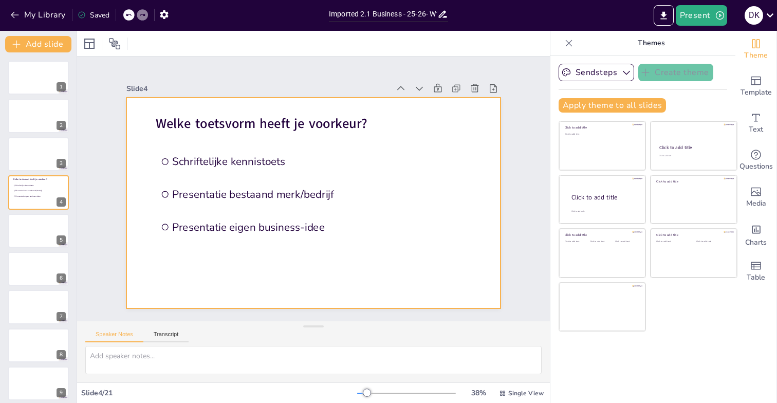
click at [477, 169] on div at bounding box center [313, 203] width 375 height 211
click at [86, 44] on div at bounding box center [89, 44] width 12 height 12
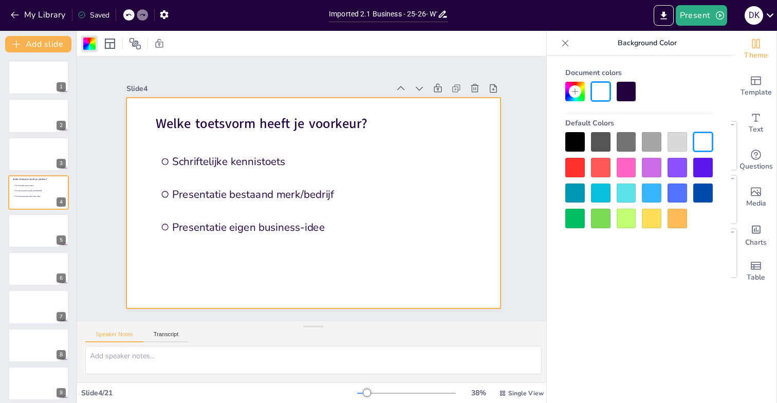
click at [578, 141] on div at bounding box center [576, 142] width 20 height 20
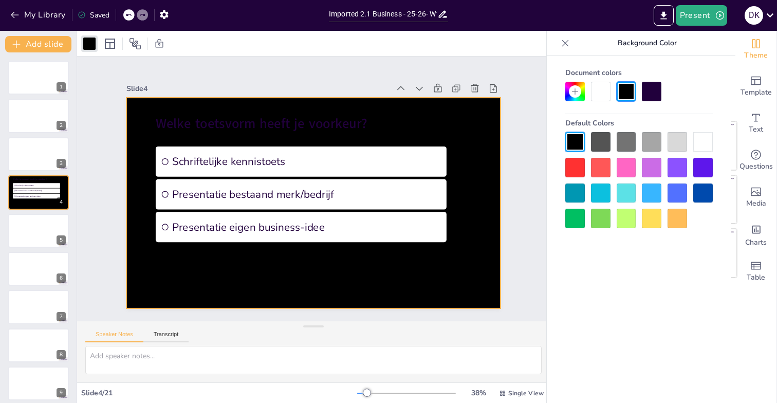
click at [704, 192] on div at bounding box center [704, 194] width 20 height 20
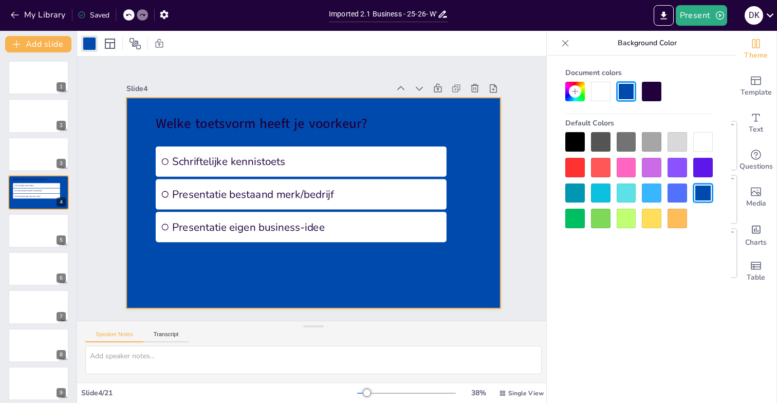
click at [653, 193] on div at bounding box center [652, 194] width 20 height 20
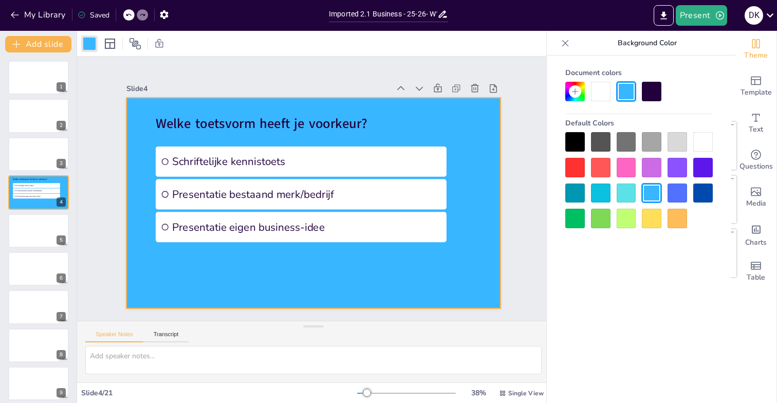
click at [292, 79] on div "Slide 1 Slide 2 Slide 3 Slide 4 Welke toetsvorm heeft je voorkeur? Schriftelijk…" at bounding box center [313, 189] width 375 height 240
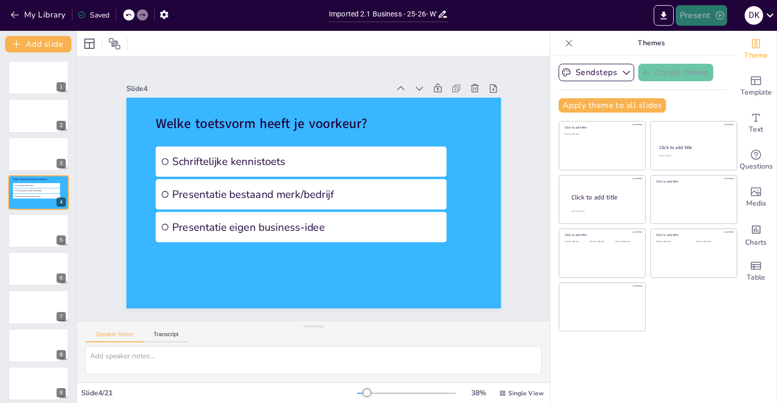
click at [685, 19] on button "Present" at bounding box center [701, 15] width 51 height 21
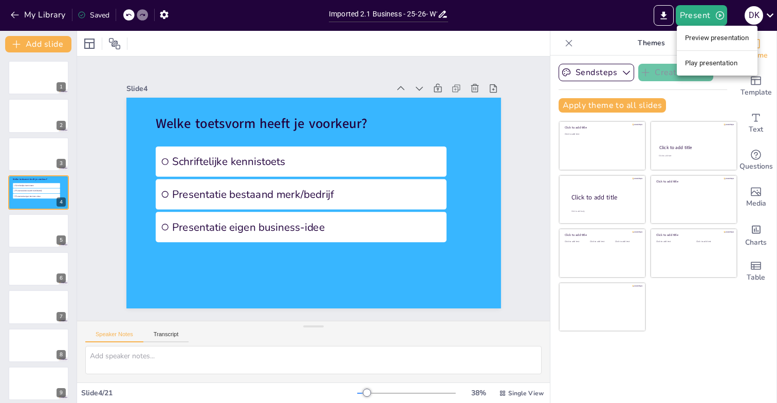
click at [694, 62] on li "Play presentation" at bounding box center [717, 63] width 81 height 16
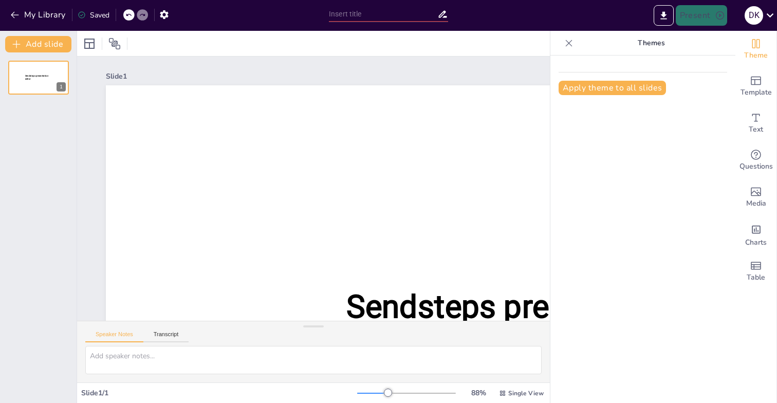
type input "Imported 2.1 Business - 25-26- W1.pptx"
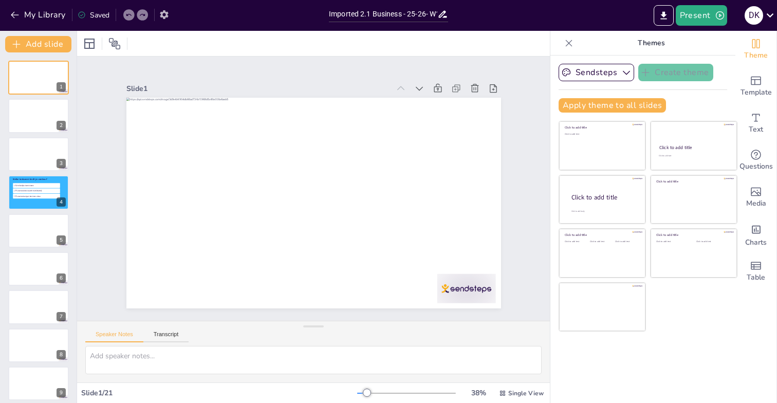
click at [166, 16] on icon "button" at bounding box center [164, 14] width 8 height 9
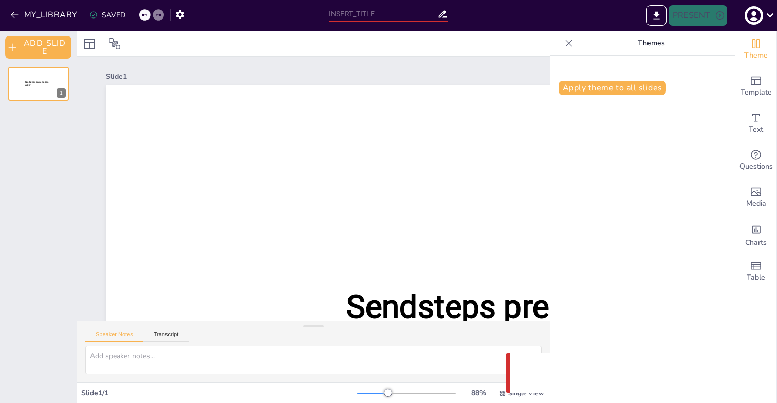
type input "Imported 2.1 Business - 25-26- W1.pptx"
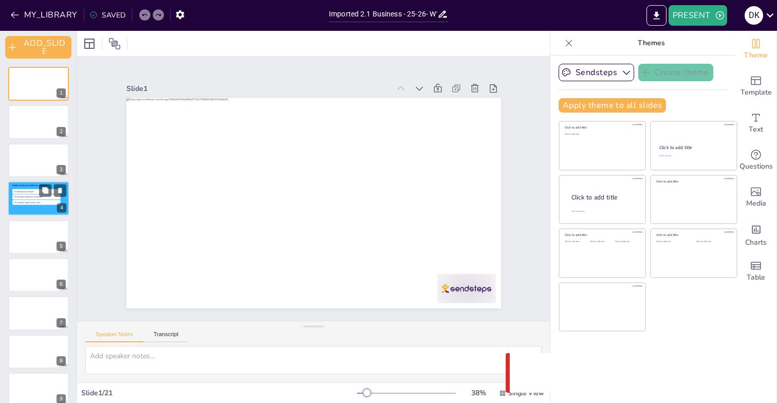
click at [25, 202] on span "Presentatie eigen business-idee" at bounding box center [37, 203] width 45 height 3
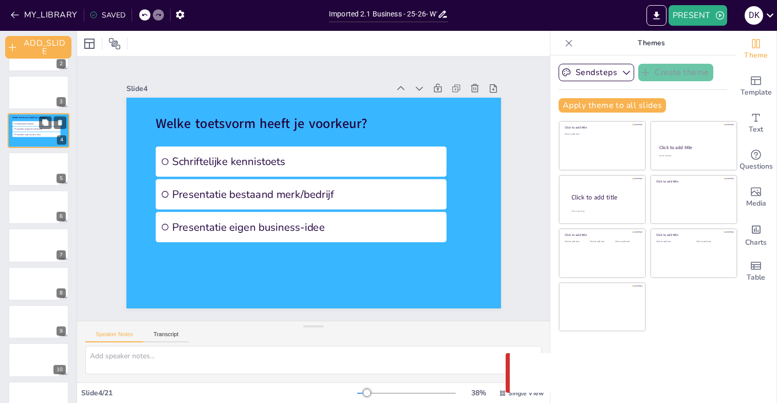
scroll to position [69, 0]
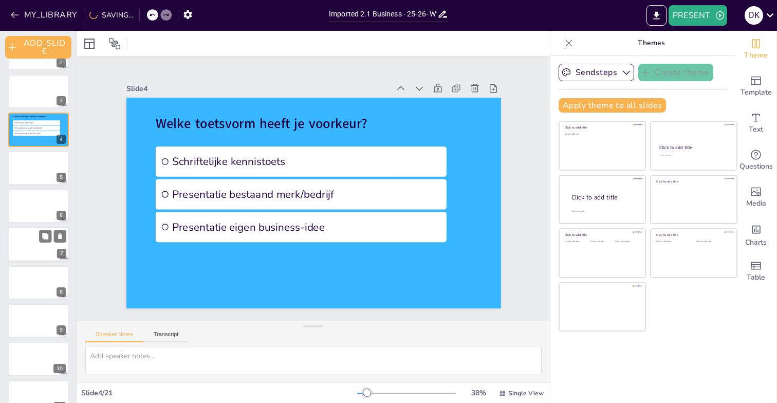
click at [25, 237] on div at bounding box center [39, 244] width 62 height 35
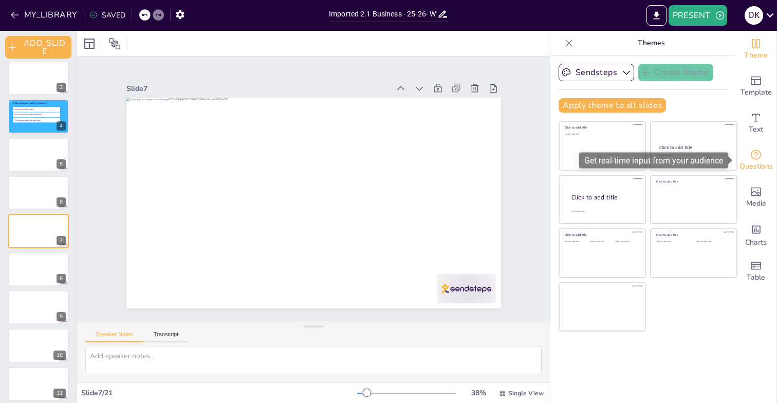
click at [758, 157] on icon "Get real-time input from your audience" at bounding box center [756, 155] width 12 height 12
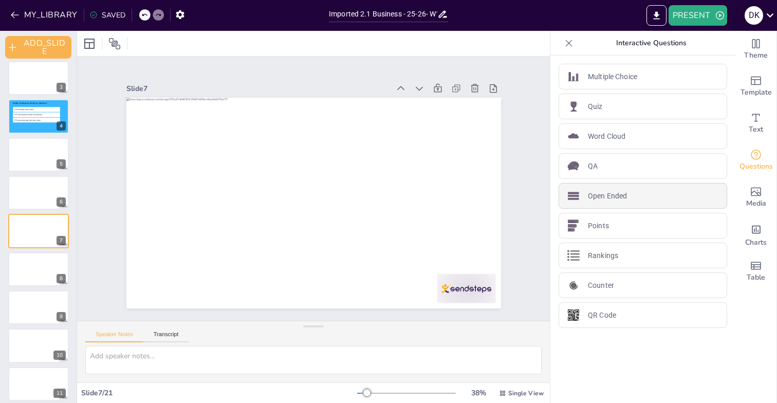
click at [666, 193] on div "Open Ended" at bounding box center [643, 196] width 169 height 26
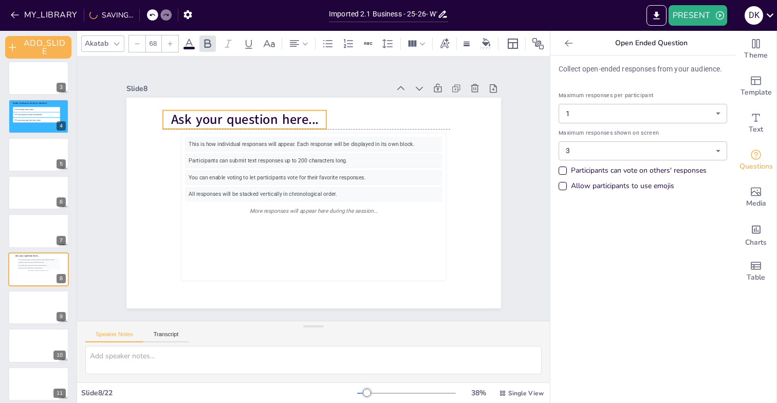
drag, startPoint x: 230, startPoint y: 117, endPoint x: 257, endPoint y: 116, distance: 26.7
click at [257, 116] on span "Ask your question here..." at bounding box center [245, 120] width 148 height 18
click at [245, 118] on span "Ask your question here..." at bounding box center [245, 120] width 148 height 18
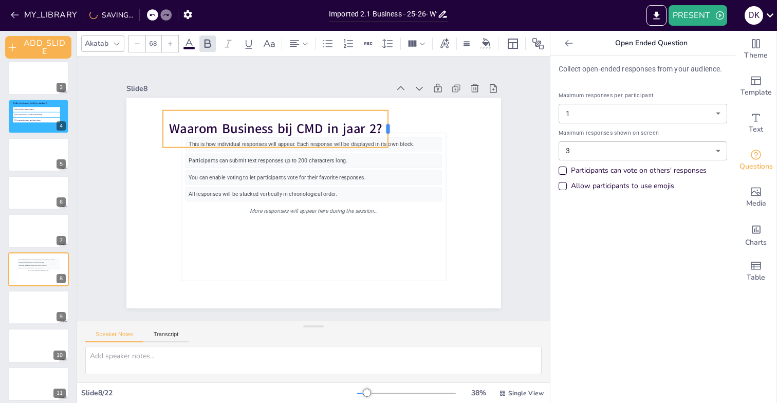
drag, startPoint x: 329, startPoint y: 129, endPoint x: 390, endPoint y: 122, distance: 62.1
click at [390, 122] on div at bounding box center [392, 129] width 8 height 37
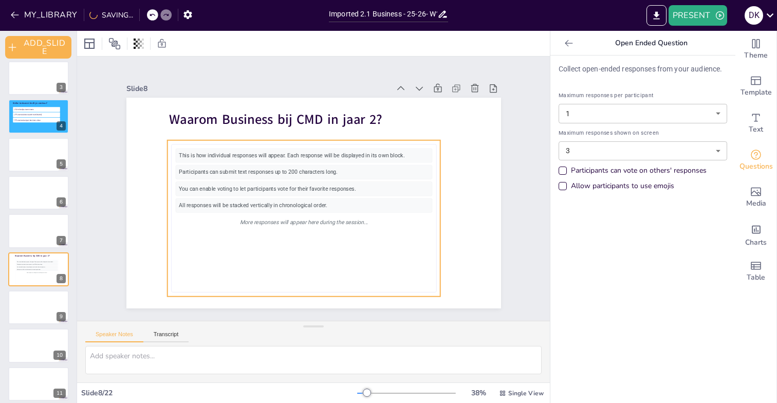
drag, startPoint x: 425, startPoint y: 134, endPoint x: 415, endPoint y: 146, distance: 14.9
click at [415, 146] on div "This is how individual responses will appear. Each response will be displayed i…" at bounding box center [303, 218] width 265 height 149
click at [418, 158] on div "This is how individual responses will appear. Each response will be displayed i…" at bounding box center [303, 156] width 257 height 14
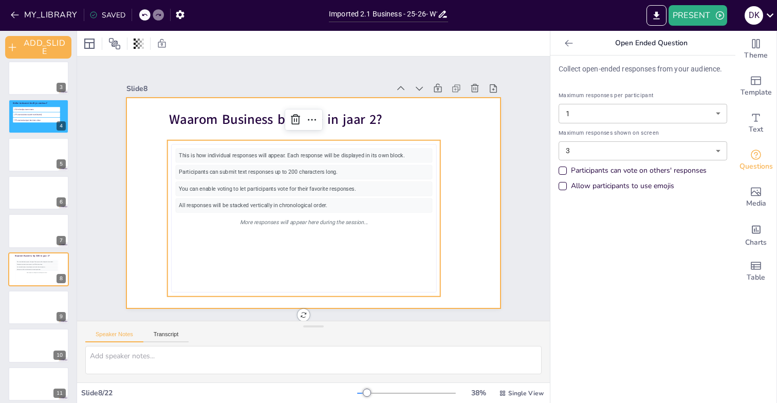
click at [481, 118] on div at bounding box center [313, 203] width 375 height 211
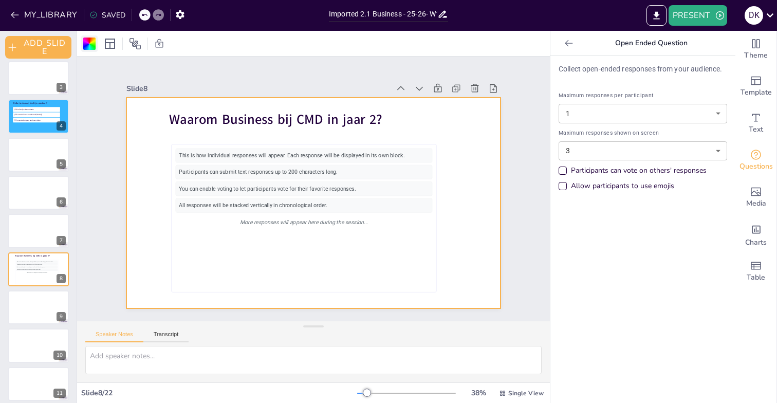
click at [92, 43] on div at bounding box center [89, 44] width 12 height 12
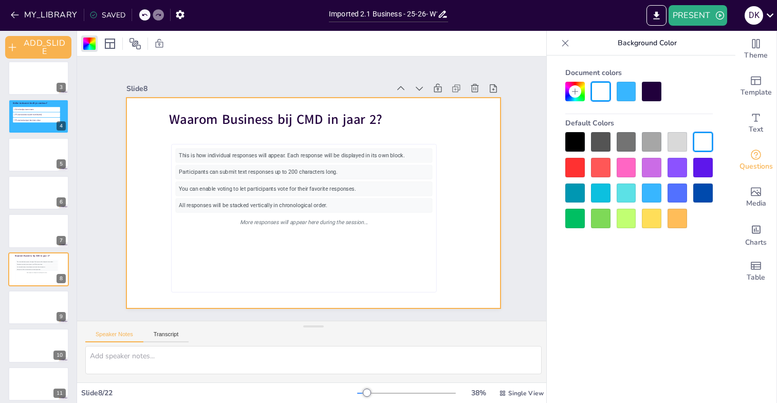
click at [654, 192] on div at bounding box center [652, 194] width 20 height 20
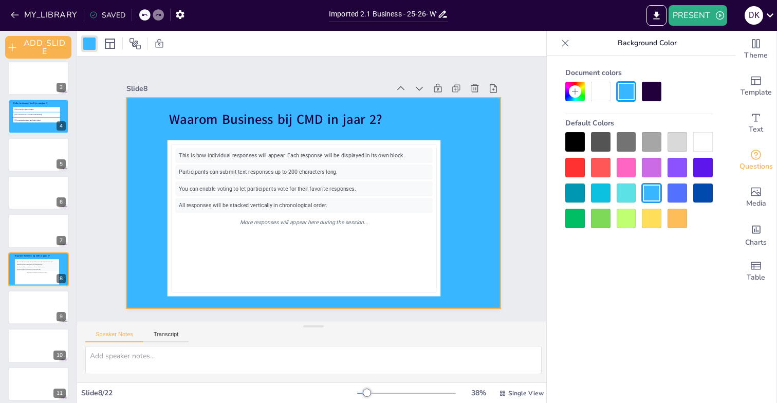
click at [526, 136] on div "Slide 1 Slide 2 Slide 3 Slide 4 [PERSON_NAME] toetsvorm heeft je voorkeur? Schr…" at bounding box center [314, 189] width 432 height 240
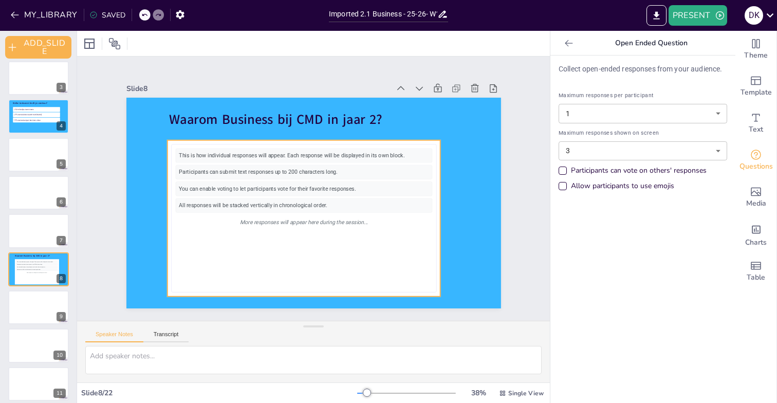
click at [334, 171] on div "Participants can submit text responses up to 200 characters long." at bounding box center [303, 172] width 257 height 14
click at [564, 184] on div "Allow participants to use emojis" at bounding box center [563, 186] width 8 height 8
click at [533, 129] on div "Slide 1 Slide 2 Slide 3 Slide 4 [PERSON_NAME] toetsvorm heeft je voorkeur? Schr…" at bounding box center [313, 189] width 473 height 264
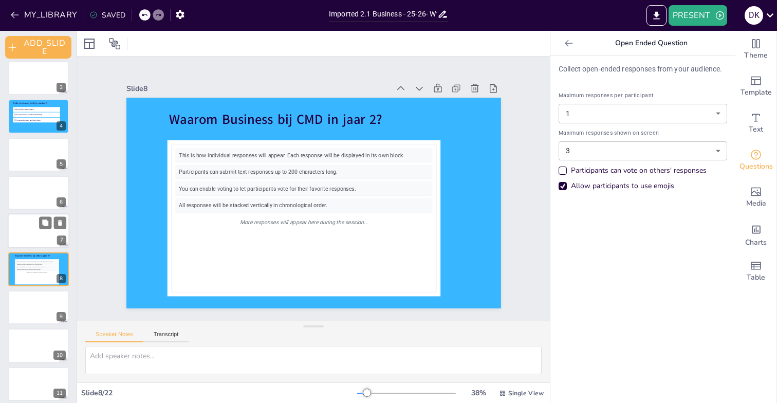
click at [41, 239] on div at bounding box center [39, 231] width 62 height 35
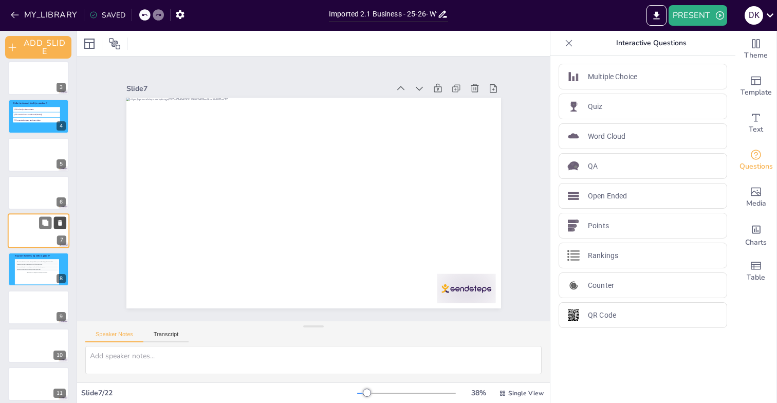
click at [60, 221] on icon at bounding box center [60, 224] width 4 height 6
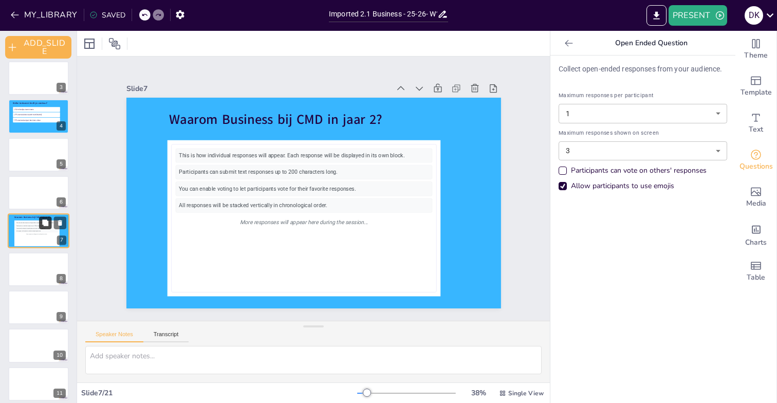
click at [46, 223] on icon at bounding box center [45, 223] width 6 height 6
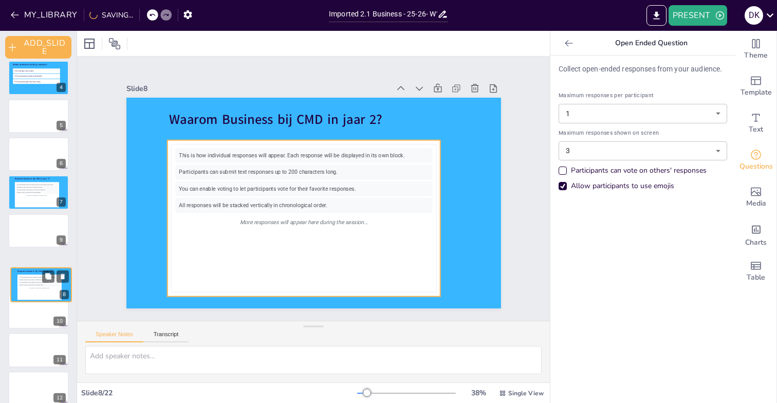
drag, startPoint x: 25, startPoint y: 232, endPoint x: 28, endPoint y: 289, distance: 57.6
click at [28, 289] on div "This is how individual responses will appear. Each response will be displayed i…" at bounding box center [40, 287] width 42 height 23
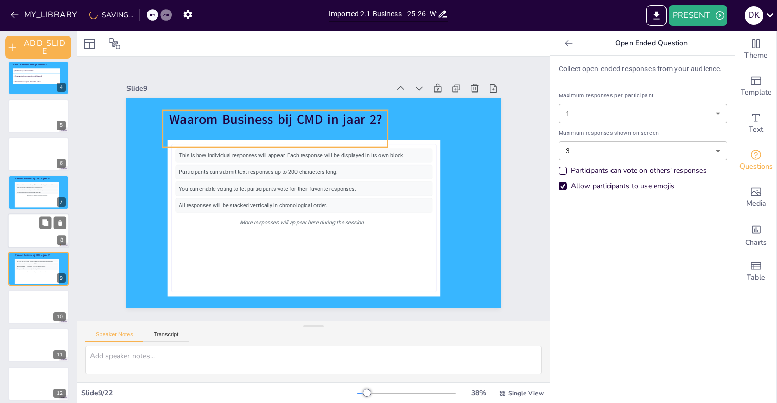
click at [214, 119] on span "Waarom Business bij CMD in jaar 2?" at bounding box center [275, 120] width 213 height 18
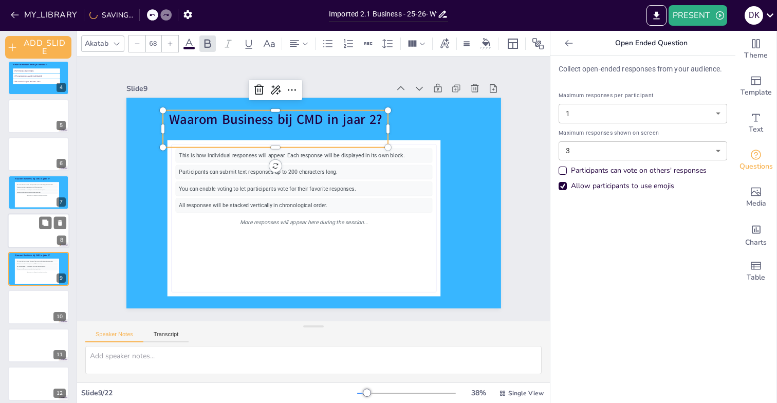
click at [214, 119] on span "Waarom Business bij CMD in jaar 2?" at bounding box center [275, 120] width 213 height 18
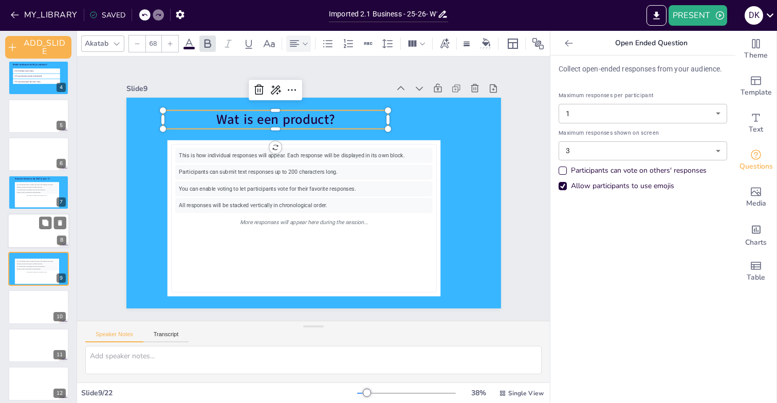
click at [297, 43] on icon at bounding box center [294, 44] width 12 height 12
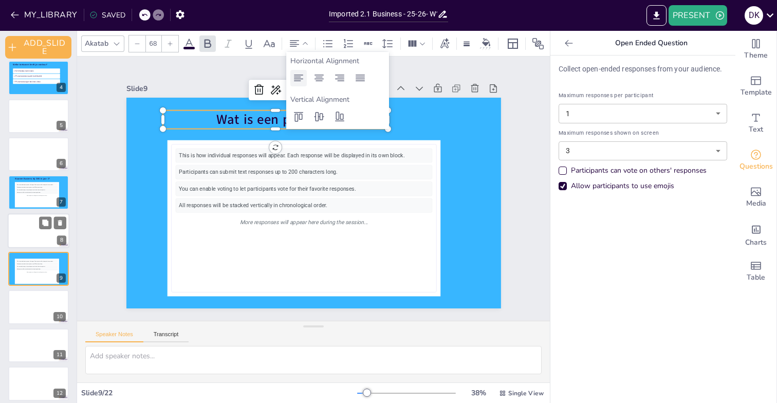
click at [299, 80] on icon at bounding box center [298, 78] width 9 height 7
click at [213, 78] on div "Slide 1 Slide 2 Slide 3 Slide 4 [PERSON_NAME] toetsvorm heeft je voorkeur? Schr…" at bounding box center [313, 189] width 375 height 240
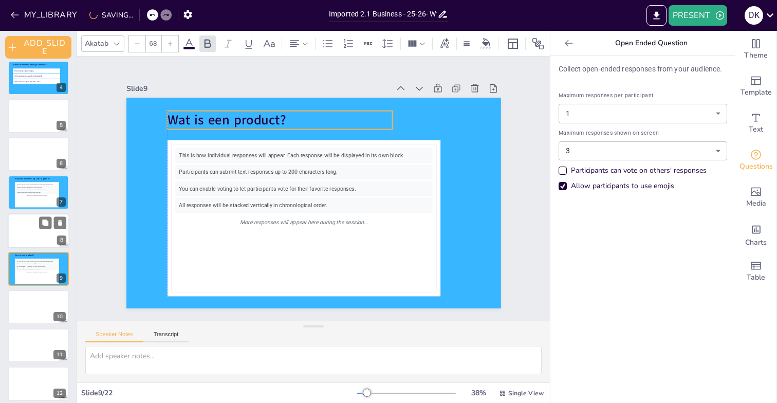
click at [196, 118] on span "Wat is een product?" at bounding box center [226, 120] width 119 height 18
click at [217, 81] on div "Slide 9" at bounding box center [313, 88] width 375 height 14
click at [33, 229] on div at bounding box center [39, 230] width 62 height 35
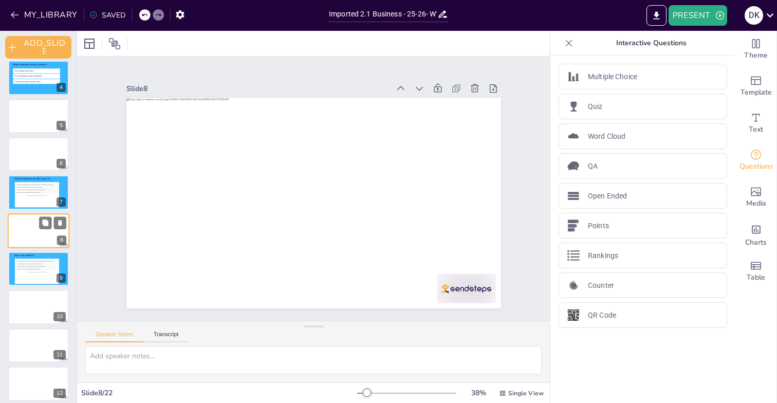
click at [21, 232] on div at bounding box center [39, 230] width 62 height 35
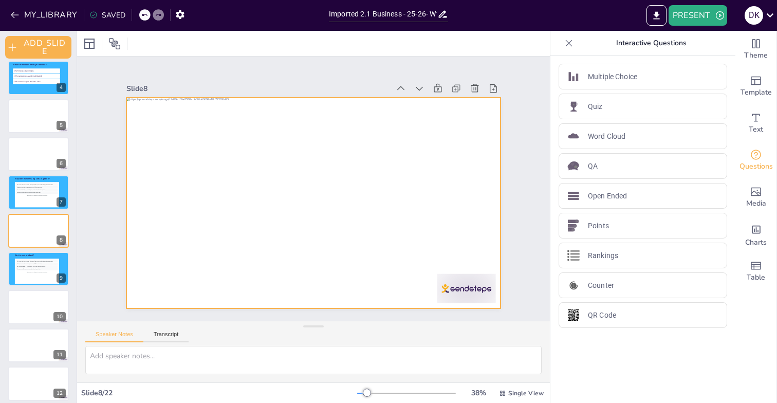
click at [211, 173] on div at bounding box center [313, 203] width 375 height 211
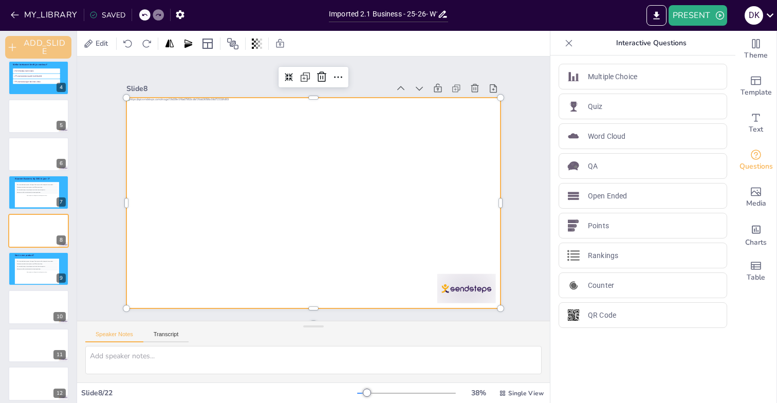
click at [42, 43] on button "ADD_SLIDE" at bounding box center [38, 47] width 66 height 23
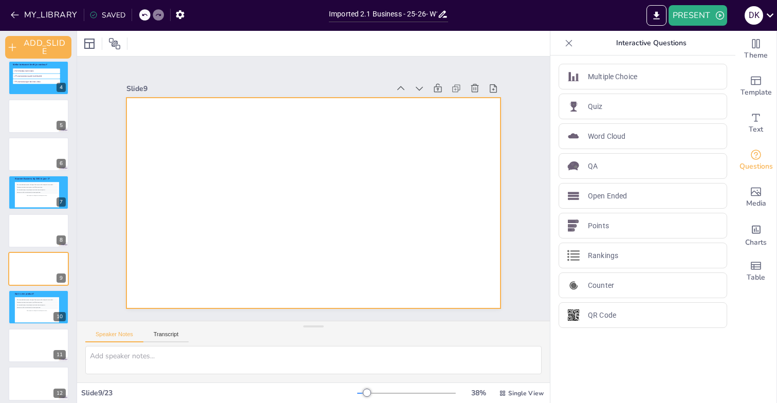
click at [247, 162] on div at bounding box center [313, 203] width 375 height 211
click at [93, 44] on div at bounding box center [89, 44] width 12 height 12
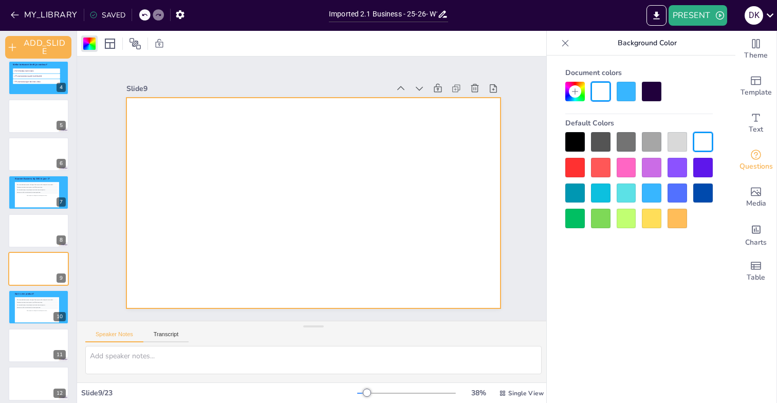
click at [575, 94] on icon at bounding box center [575, 91] width 8 height 8
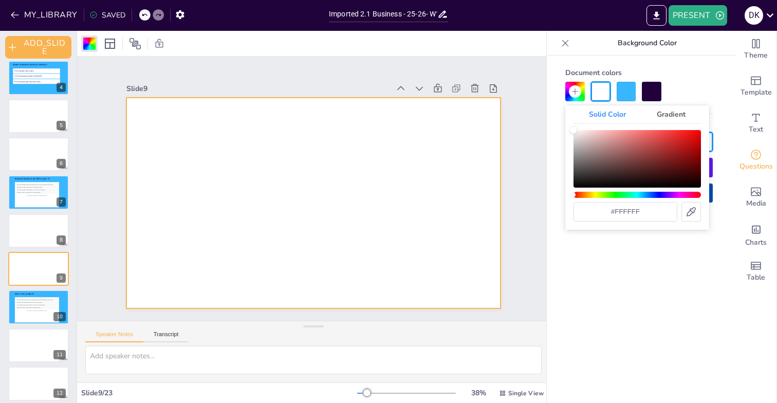
click at [692, 211] on icon at bounding box center [691, 211] width 9 height 9
type input "#b6eafe"
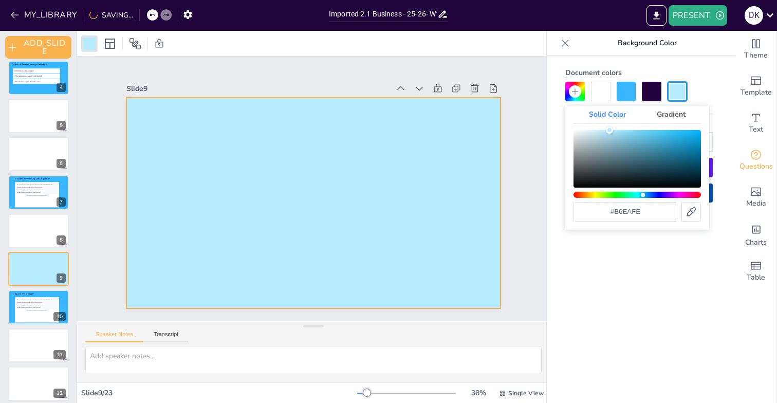
click at [525, 135] on div "Slide 1 Slide 2 Slide 3 Slide 4 [PERSON_NAME] toetsvorm heeft je voorkeur? Schr…" at bounding box center [314, 189] width 432 height 240
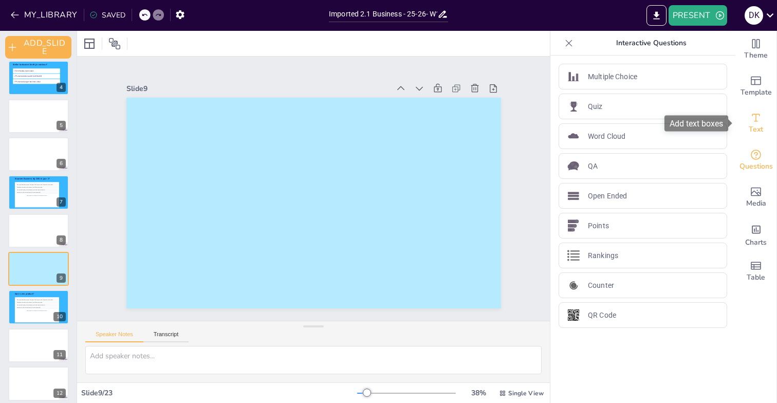
click at [756, 119] on icon "Add text boxes" at bounding box center [757, 118] width 8 height 8
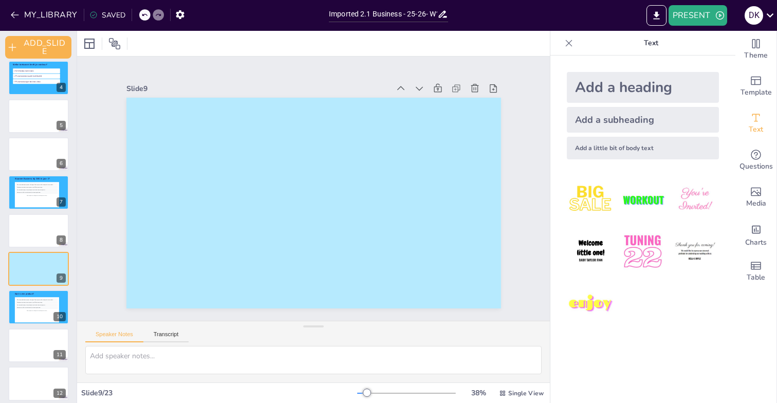
click at [626, 93] on div "Add a heading" at bounding box center [643, 87] width 152 height 31
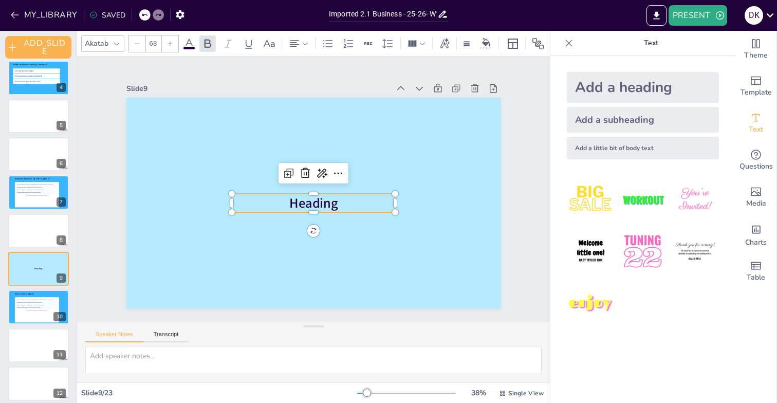
click at [333, 208] on span "Heading" at bounding box center [313, 203] width 49 height 18
click at [100, 151] on div "Slide 1 Slide 2 Slide 3 Slide 4 [PERSON_NAME] toetsvorm heeft je voorkeur? Schr…" at bounding box center [314, 189] width 432 height 240
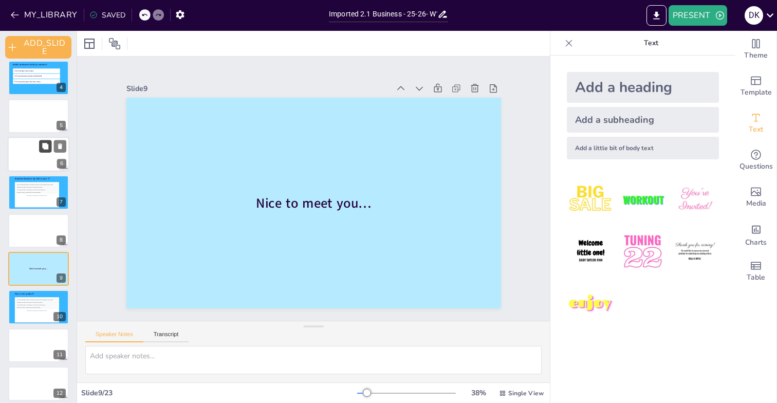
scroll to position [0, 0]
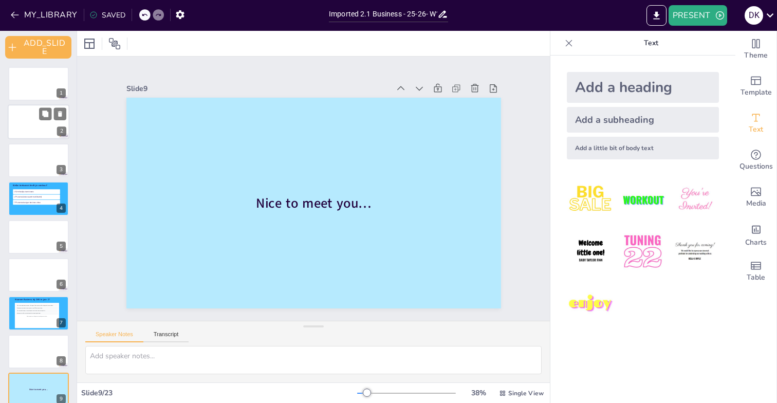
click at [20, 129] on div at bounding box center [39, 122] width 62 height 35
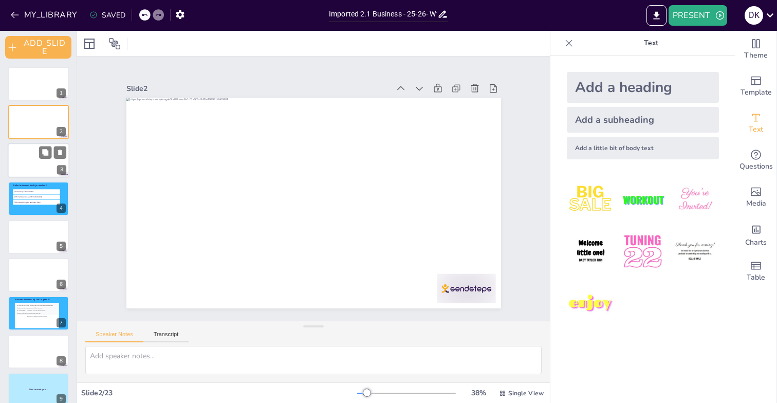
click at [24, 160] on div at bounding box center [39, 160] width 62 height 35
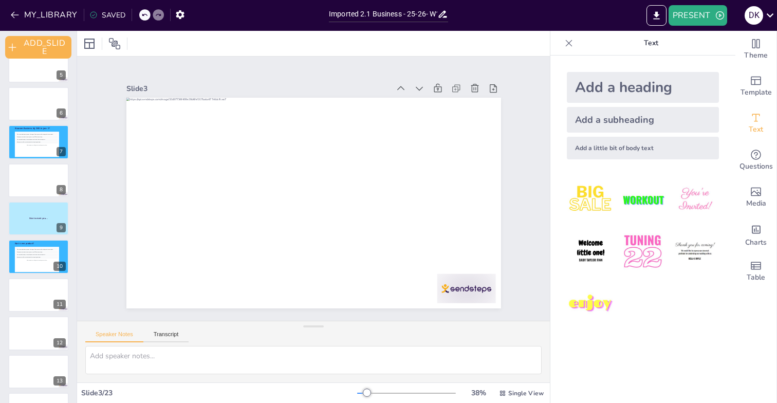
scroll to position [179, 0]
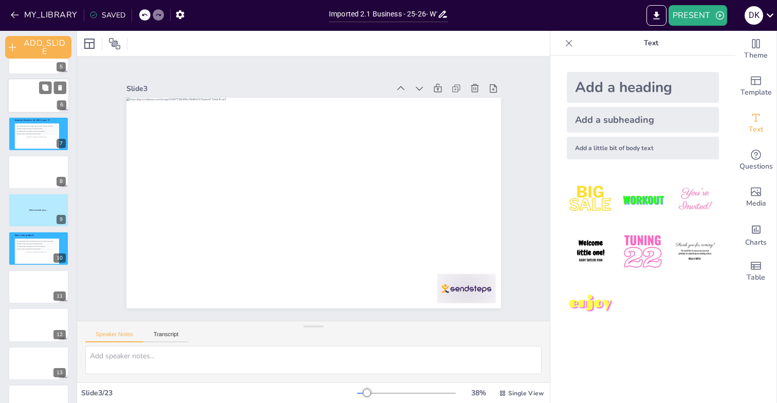
click at [26, 102] on div at bounding box center [39, 95] width 62 height 35
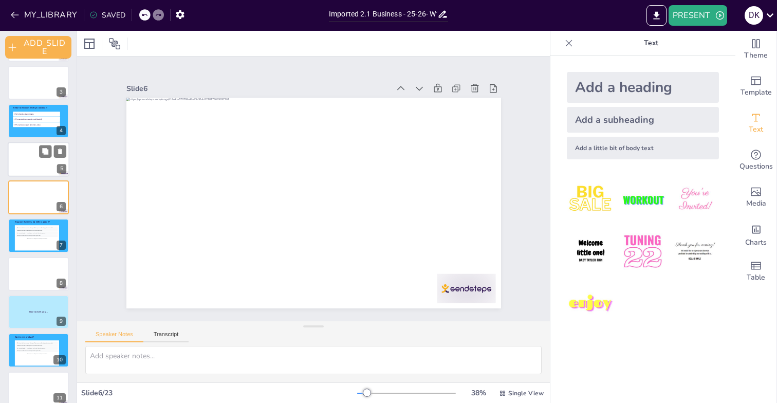
scroll to position [81, 0]
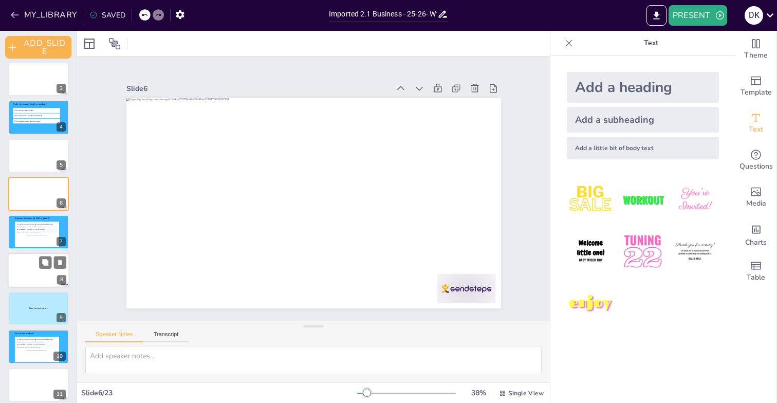
click at [27, 264] on div at bounding box center [39, 270] width 62 height 35
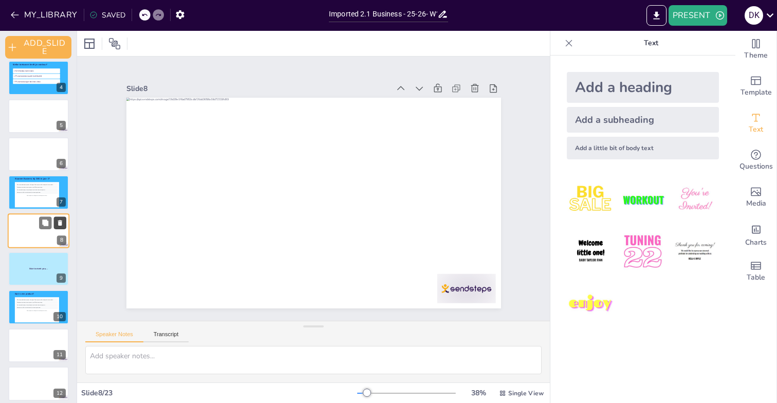
click at [60, 223] on icon at bounding box center [60, 223] width 4 height 6
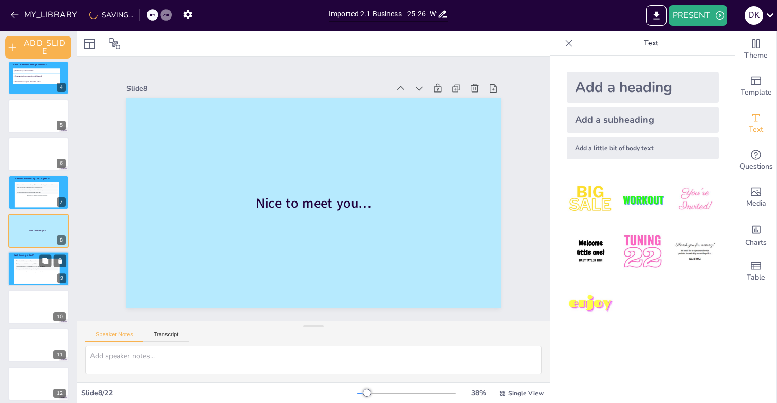
click at [24, 264] on div "Participants can submit text responses up to 200 characters long." at bounding box center [37, 264] width 42 height 3
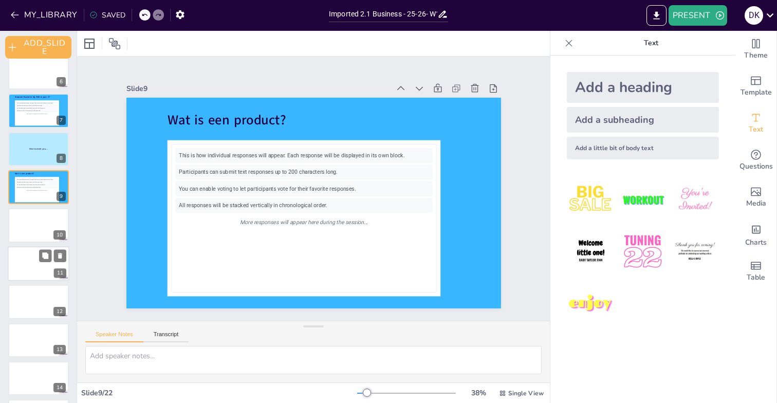
click at [25, 256] on div at bounding box center [39, 263] width 62 height 35
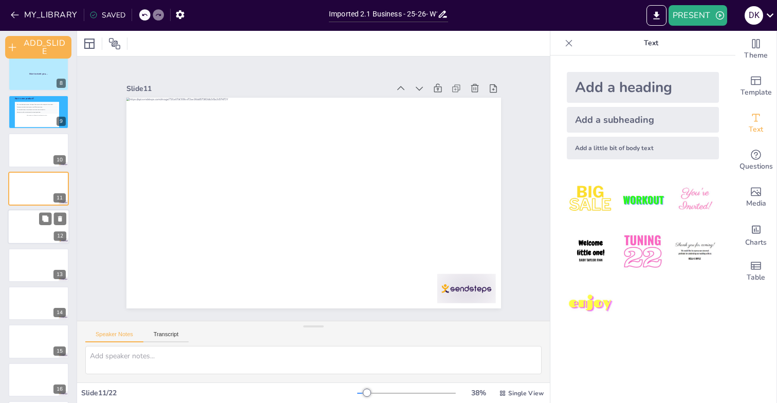
click at [25, 235] on div at bounding box center [39, 226] width 62 height 35
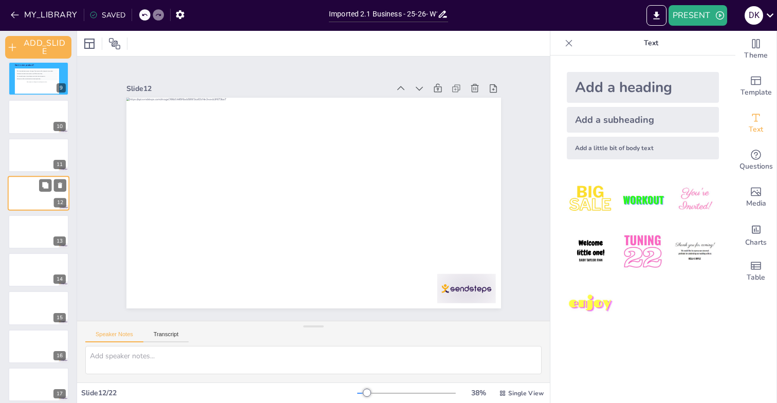
scroll to position [313, 0]
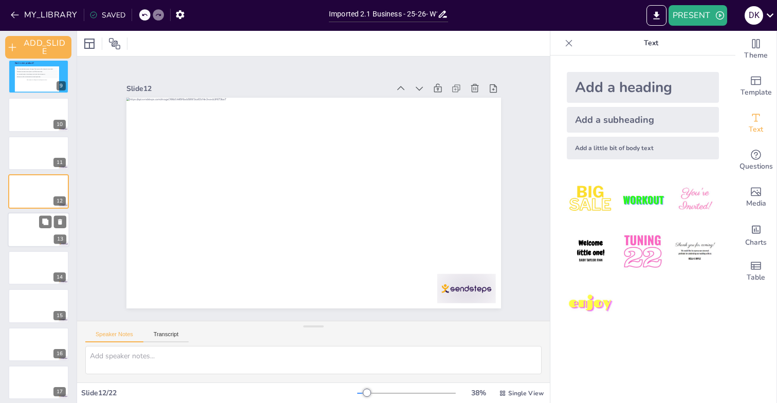
click at [26, 226] on div at bounding box center [39, 229] width 62 height 35
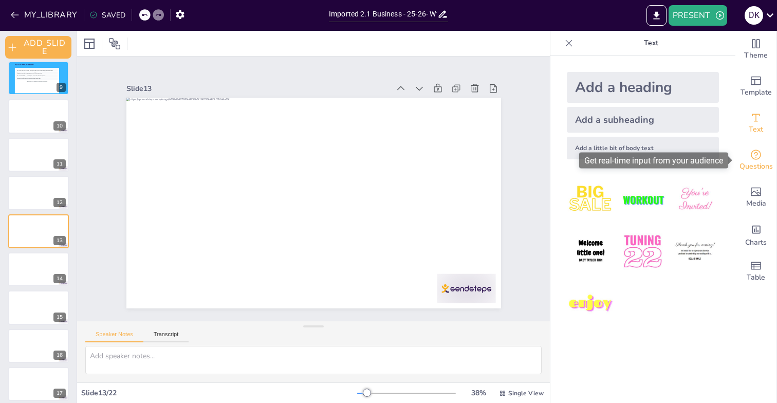
click at [754, 158] on icon "Get real-time input from your audience" at bounding box center [756, 155] width 12 height 12
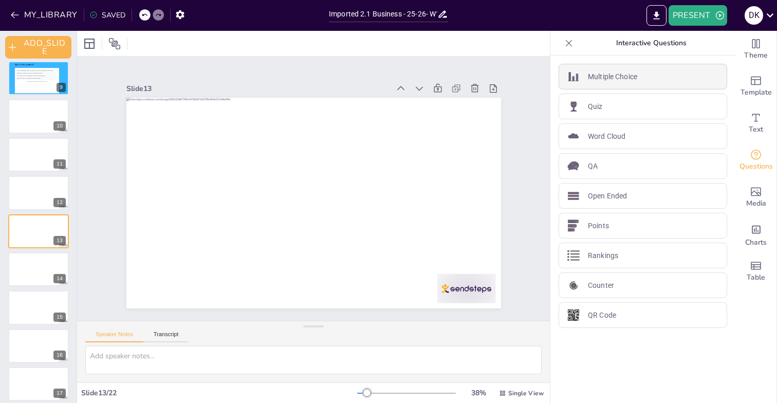
click at [637, 77] on p "Multiple Choice" at bounding box center [612, 76] width 49 height 11
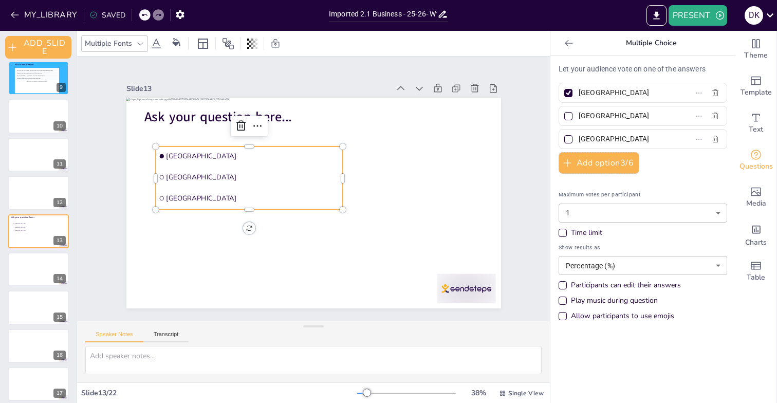
click at [42, 210] on div "1 2 3 [PERSON_NAME] toetsvorm heeft je voorkeur? Schriftelijke kennistoets Pres…" at bounding box center [38, 173] width 77 height 837
click at [51, 52] on button "ADD_SLIDE" at bounding box center [38, 47] width 66 height 23
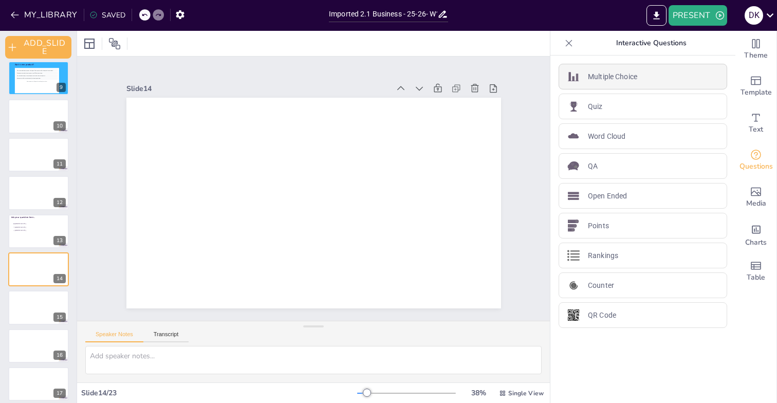
click at [643, 81] on div "Multiple Choice" at bounding box center [643, 77] width 169 height 26
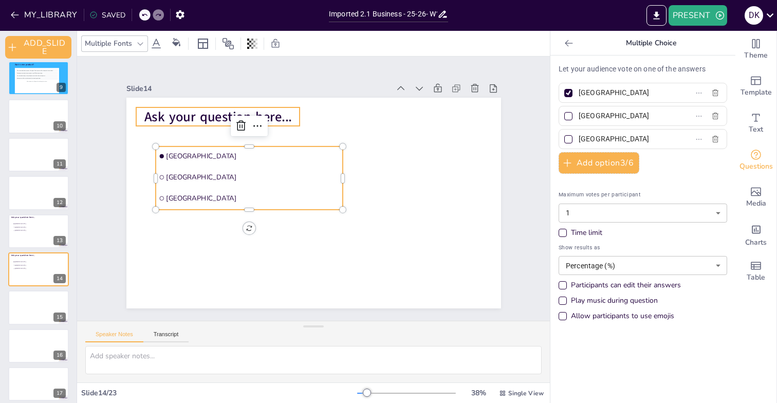
click at [213, 117] on span "Ask your question here..." at bounding box center [218, 116] width 148 height 18
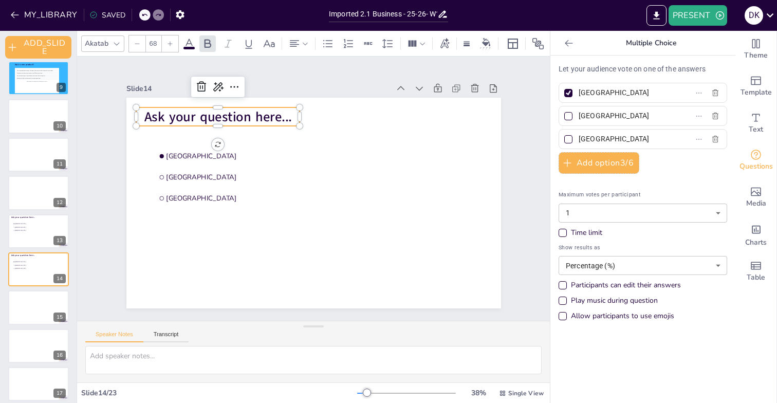
click at [213, 117] on span "Ask your question here..." at bounding box center [218, 116] width 148 height 18
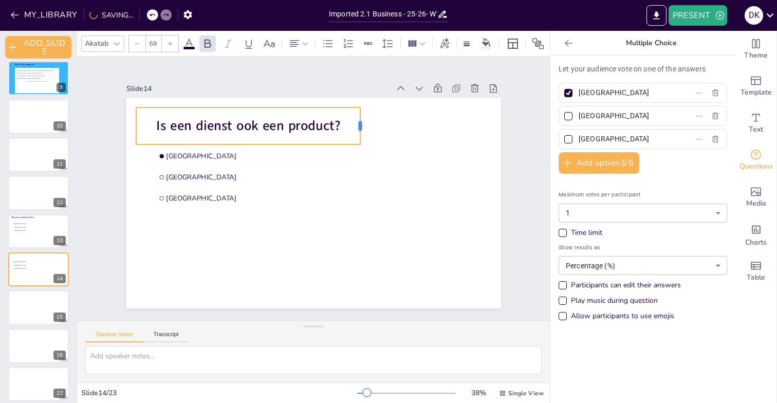
drag, startPoint x: 300, startPoint y: 125, endPoint x: 361, endPoint y: 124, distance: 60.7
click at [361, 124] on div at bounding box center [364, 125] width 8 height 37
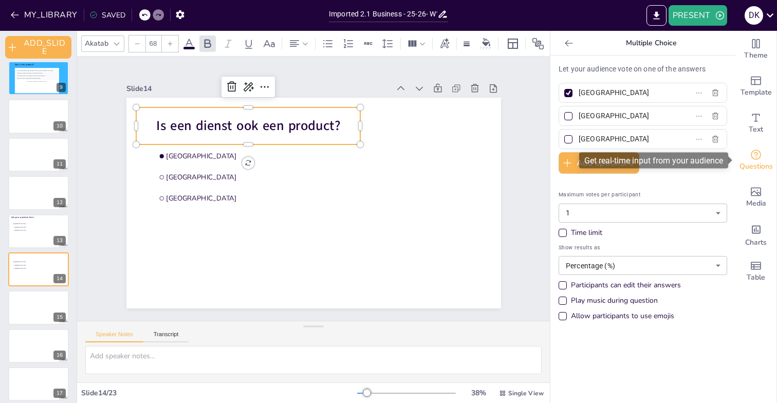
click at [756, 157] on icon "Get real-time input from your audience" at bounding box center [756, 155] width 10 height 10
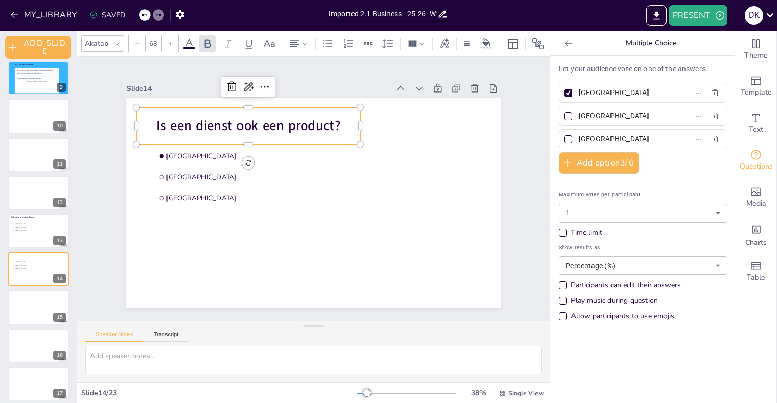
click at [518, 119] on div "Slide 1 Slide 2 Slide 3 Slide 4 Welke toetsvorm heeft je voorkeur? Schriftelijk…" at bounding box center [314, 189] width 432 height 240
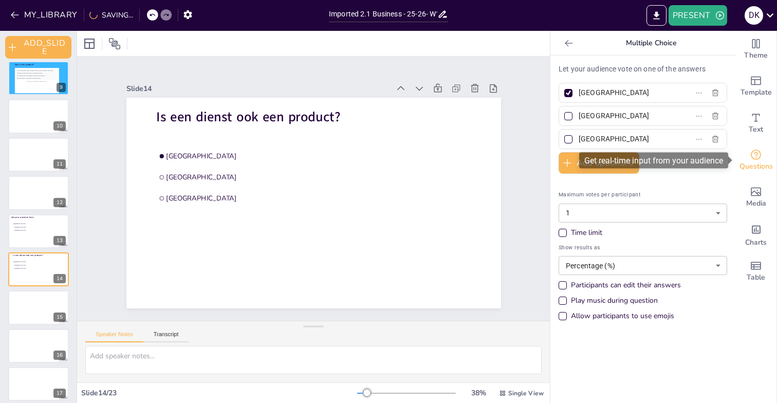
click at [758, 154] on icon "Get real-time input from your audience" at bounding box center [756, 155] width 12 height 12
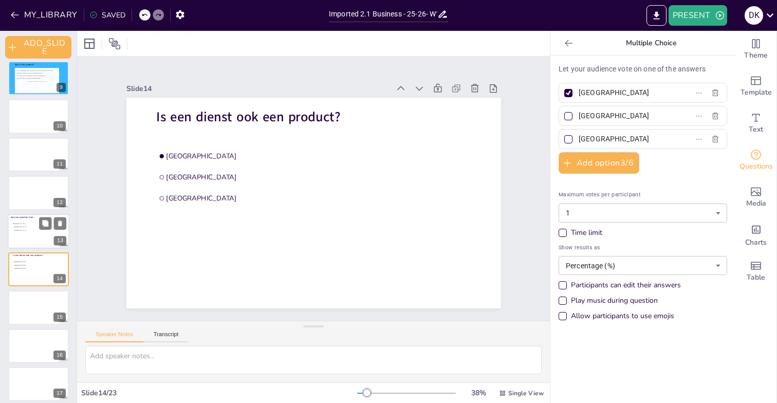
click at [31, 237] on div at bounding box center [39, 231] width 62 height 35
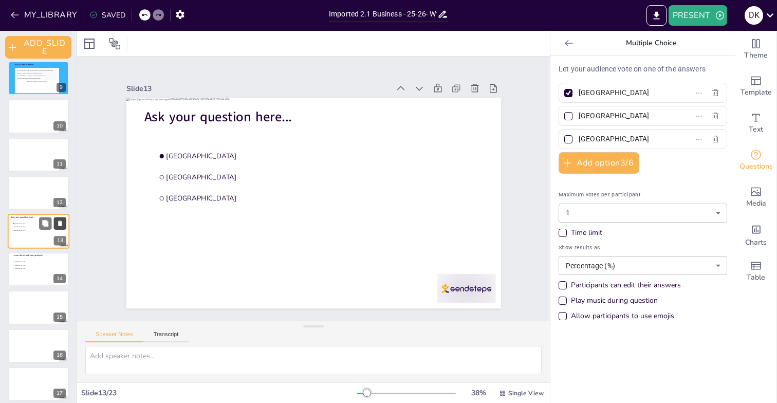
click at [59, 221] on icon at bounding box center [60, 224] width 4 height 6
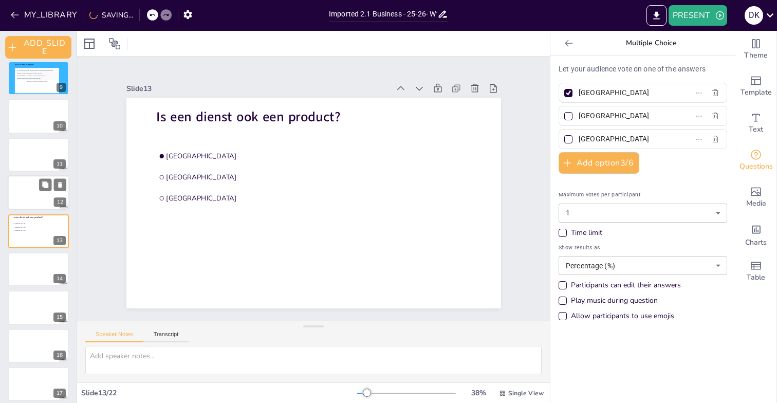
click at [30, 188] on div at bounding box center [39, 192] width 62 height 35
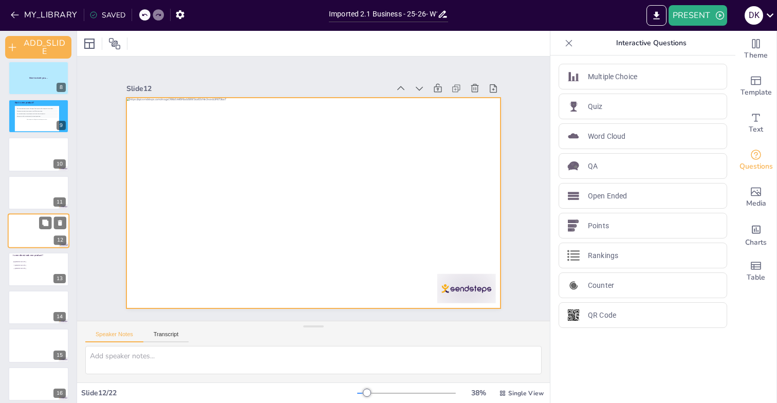
click at [23, 229] on div at bounding box center [39, 230] width 62 height 35
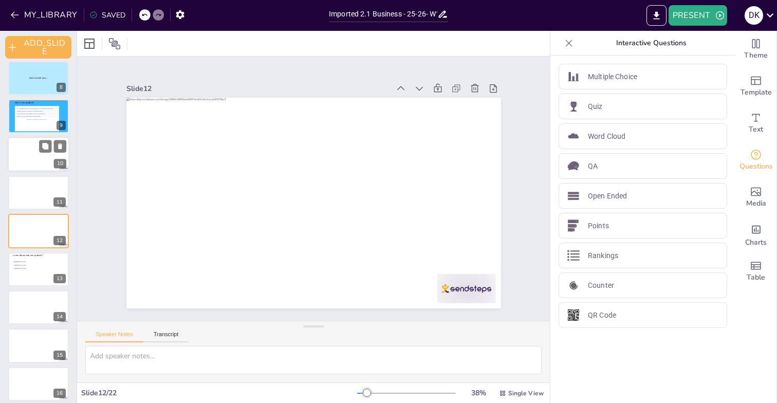
click at [21, 150] on div at bounding box center [39, 154] width 62 height 35
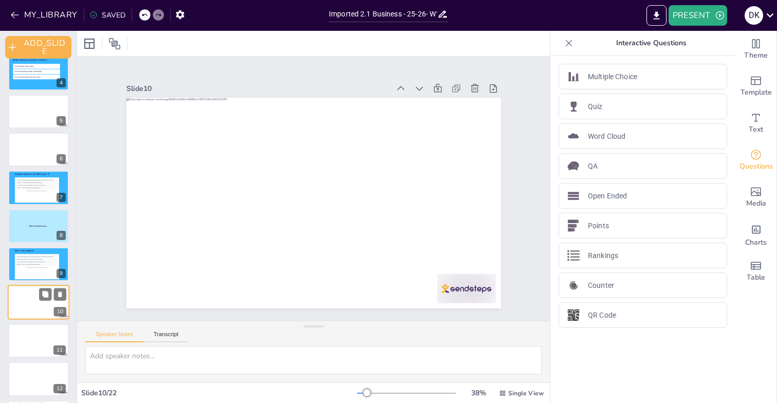
scroll to position [124, 0]
click at [29, 187] on div "You can enable voting to let participants vote for their favorite responses." at bounding box center [37, 187] width 42 height 3
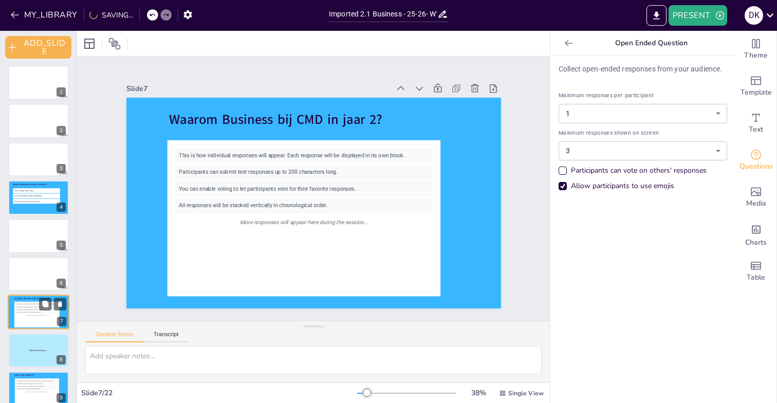
scroll to position [0, 0]
click at [28, 195] on li "Presentatie bestaand merk/bedrijf" at bounding box center [36, 197] width 48 height 5
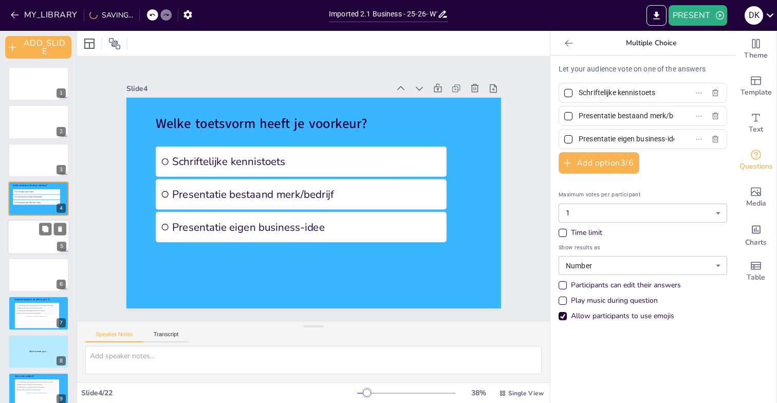
click at [26, 231] on div at bounding box center [39, 237] width 62 height 35
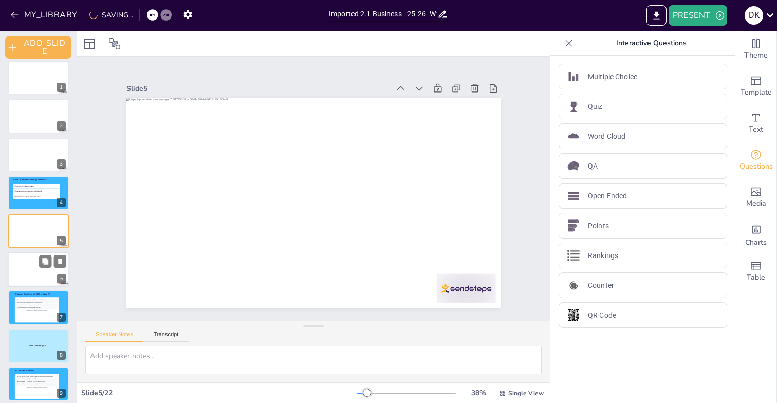
click at [28, 258] on div at bounding box center [39, 269] width 62 height 35
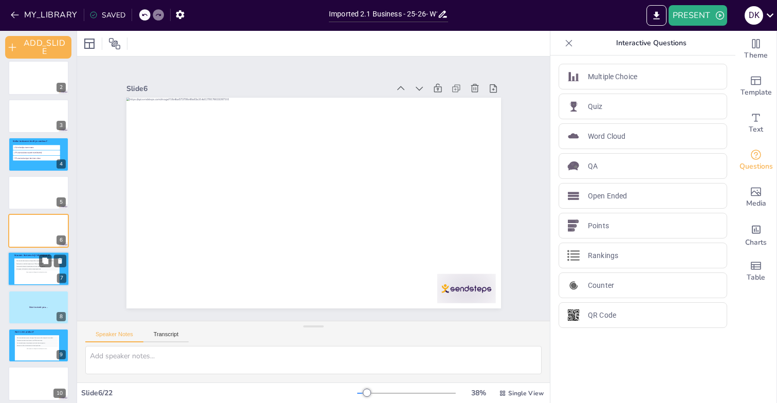
click at [21, 266] on div "You can enable voting to let participants vote for their favorite responses." at bounding box center [37, 267] width 42 height 3
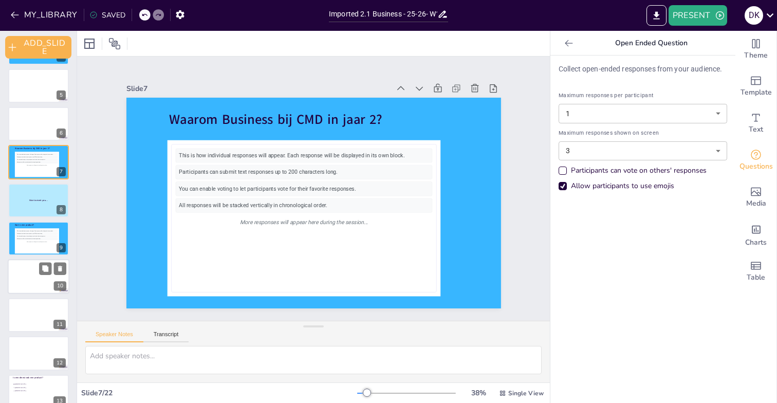
click at [23, 267] on div at bounding box center [39, 277] width 62 height 35
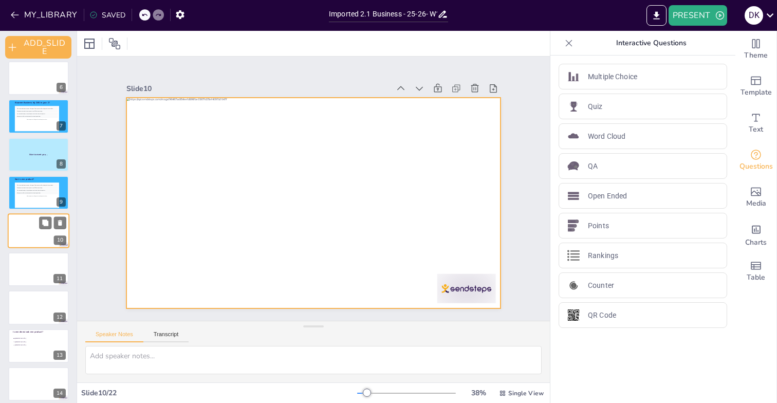
click at [26, 228] on div at bounding box center [39, 231] width 62 height 35
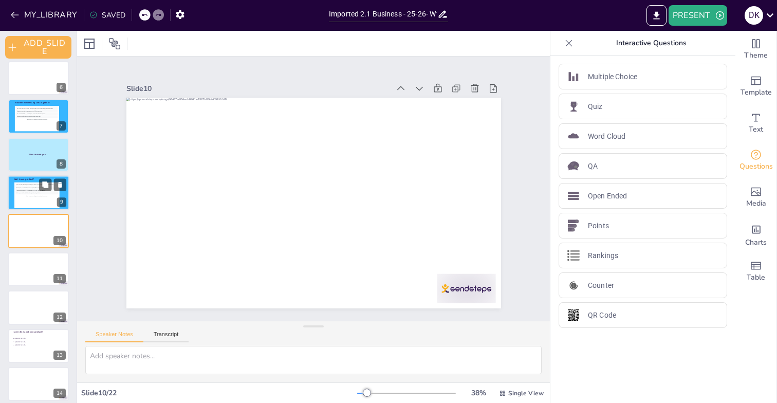
click at [26, 193] on div "All responses will be stacked vertically in chronological order." at bounding box center [37, 193] width 42 height 3
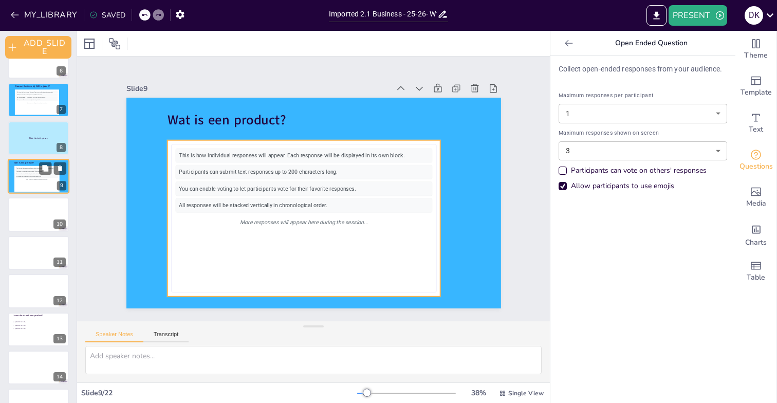
scroll to position [221, 0]
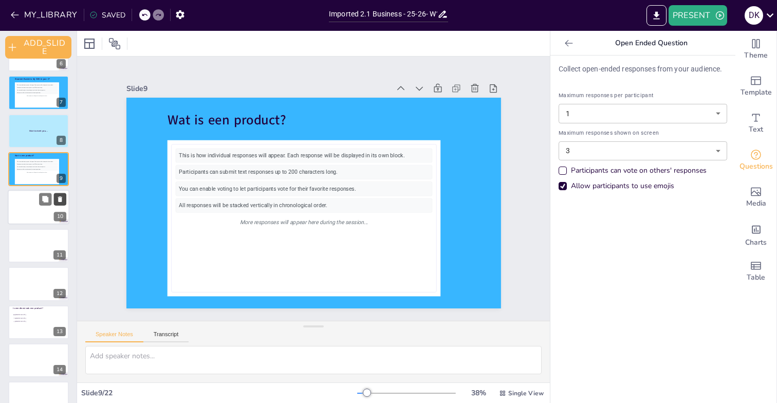
click at [58, 198] on icon at bounding box center [60, 199] width 7 height 7
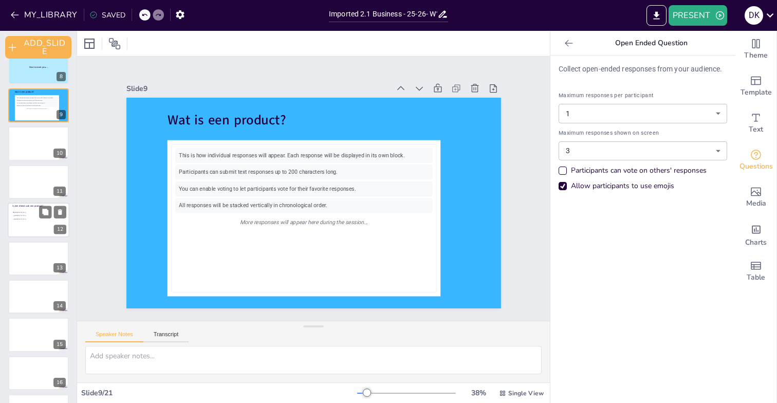
click at [26, 214] on li "[GEOGRAPHIC_DATA]" at bounding box center [27, 215] width 31 height 3
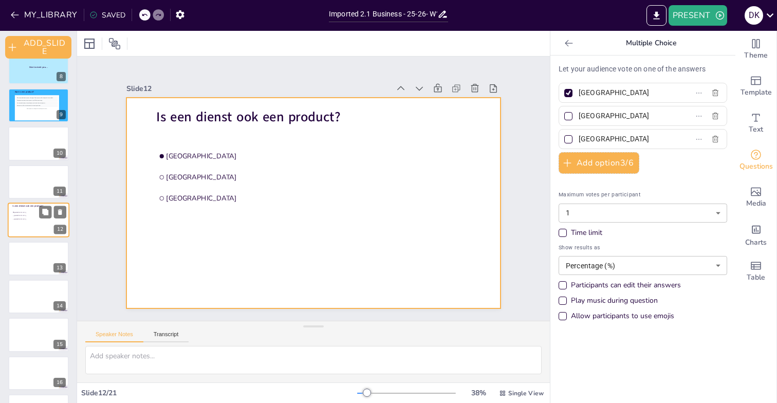
scroll to position [274, 0]
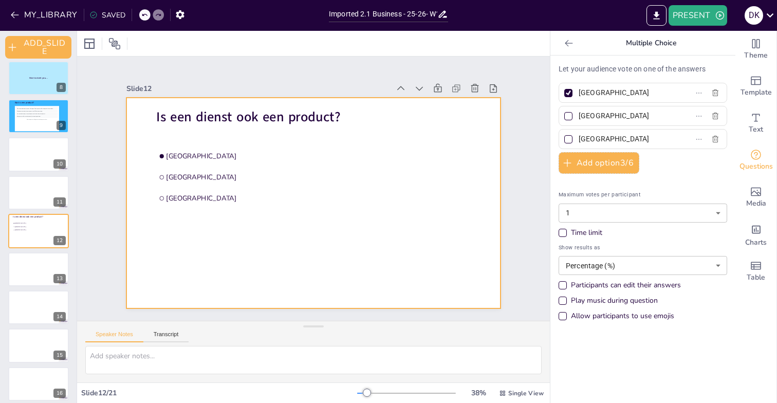
click at [269, 249] on div at bounding box center [313, 203] width 375 height 211
click at [90, 40] on div at bounding box center [89, 44] width 12 height 12
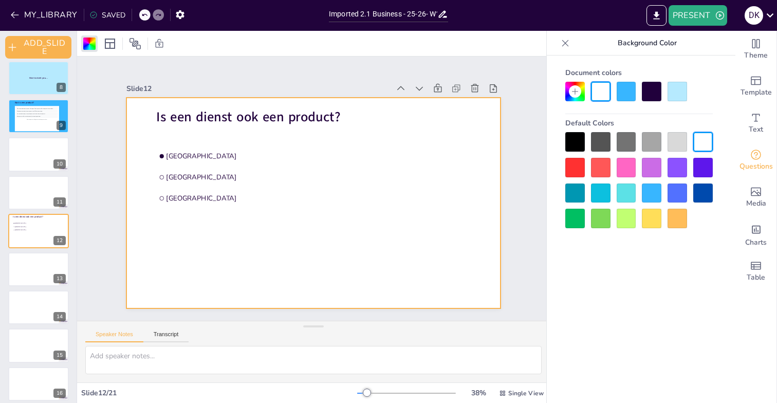
click at [651, 193] on div at bounding box center [652, 194] width 20 height 20
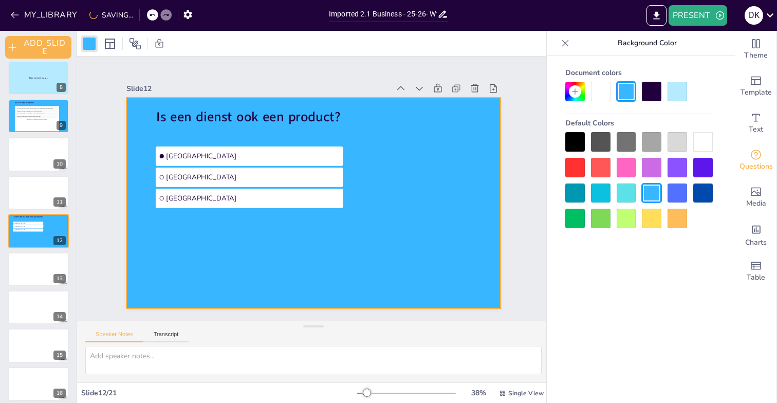
click at [281, 81] on div "Slide 1 Slide 2 Slide 3 Slide 4 Welke toetsvorm heeft je voorkeur? Schriftelijk…" at bounding box center [313, 189] width 375 height 240
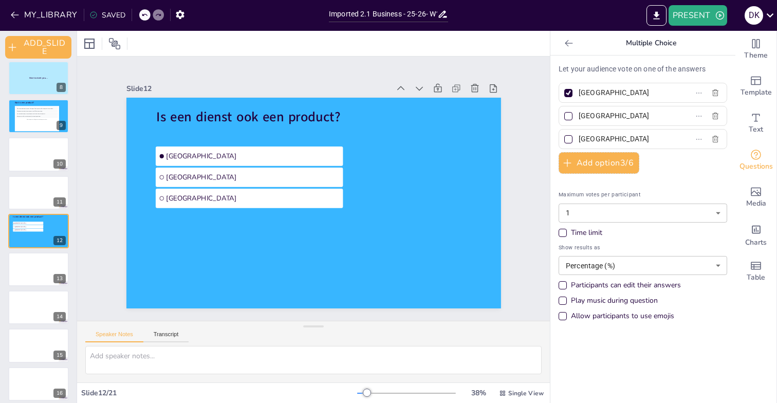
click at [592, 89] on input "[GEOGRAPHIC_DATA]" at bounding box center [627, 92] width 96 height 15
type input "[PERSON_NAME]"
type input "Nee"
click at [567, 92] on div at bounding box center [569, 93] width 8 height 8
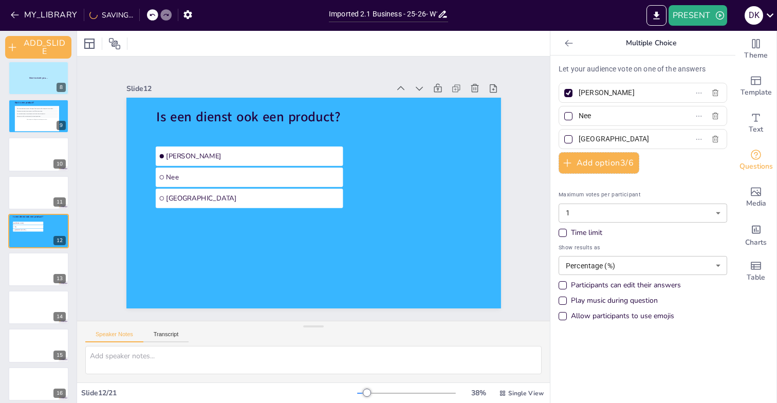
click at [579, 92] on input "[PERSON_NAME]" at bounding box center [627, 92] width 96 height 15
checkbox input "false"
click at [716, 140] on icon "button" at bounding box center [716, 139] width 6 height 7
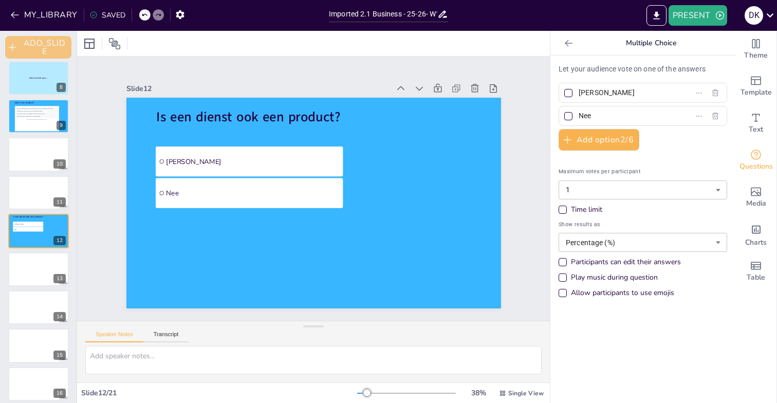
click at [45, 43] on button "ADD_SLIDE" at bounding box center [38, 47] width 66 height 23
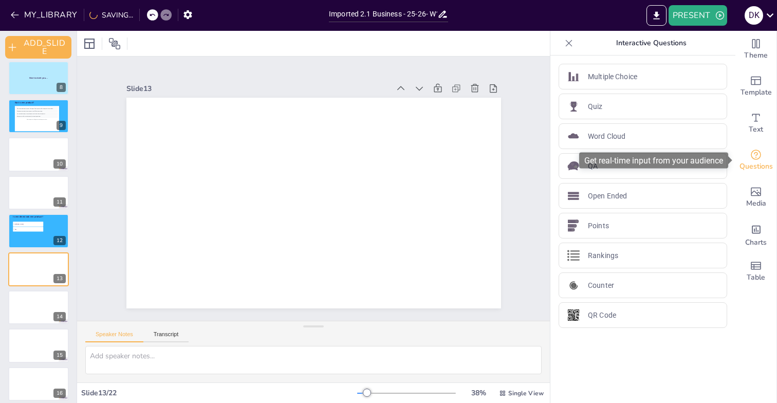
click at [756, 154] on icon "Get real-time input from your audience" at bounding box center [756, 155] width 12 height 12
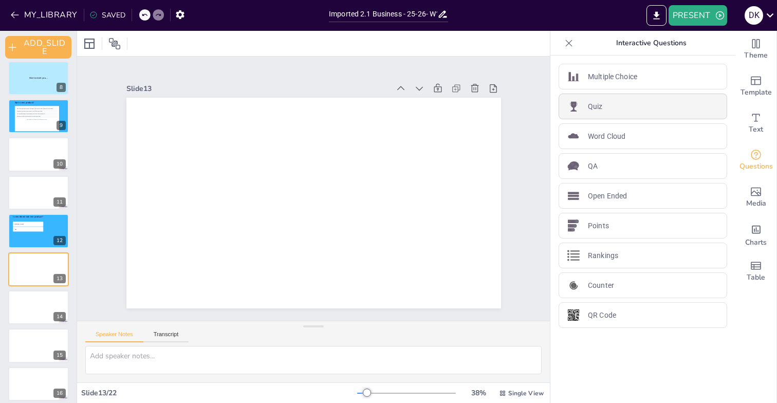
click at [691, 108] on div "Quiz" at bounding box center [643, 107] width 169 height 26
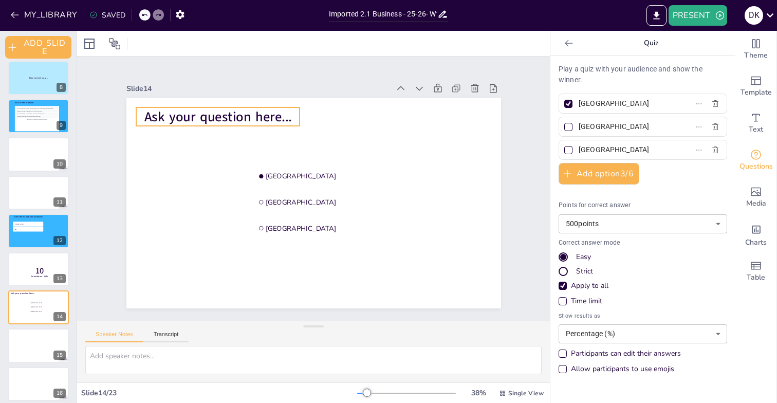
click at [244, 117] on span "Ask your question here..." at bounding box center [218, 116] width 148 height 18
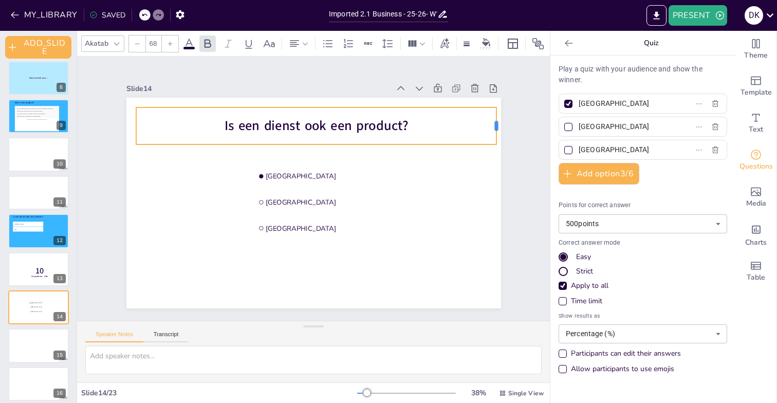
drag, startPoint x: 300, startPoint y: 126, endPoint x: 497, endPoint y: 131, distance: 197.0
click at [497, 131] on div at bounding box center [501, 125] width 8 height 37
click at [293, 41] on icon at bounding box center [294, 44] width 12 height 12
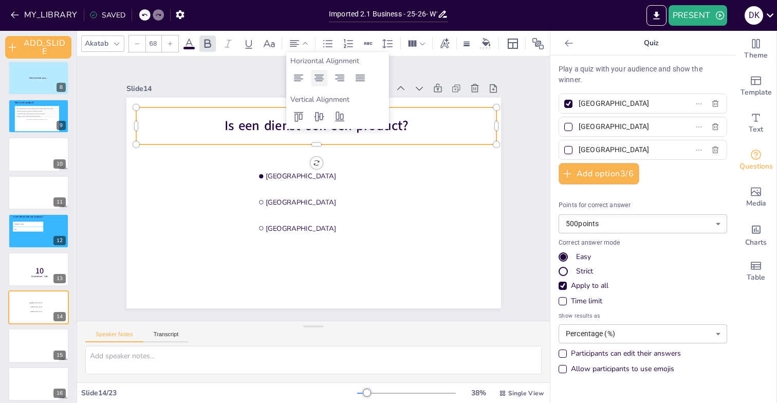
click at [316, 77] on icon at bounding box center [319, 78] width 12 height 12
click at [168, 42] on icon at bounding box center [170, 44] width 6 height 6
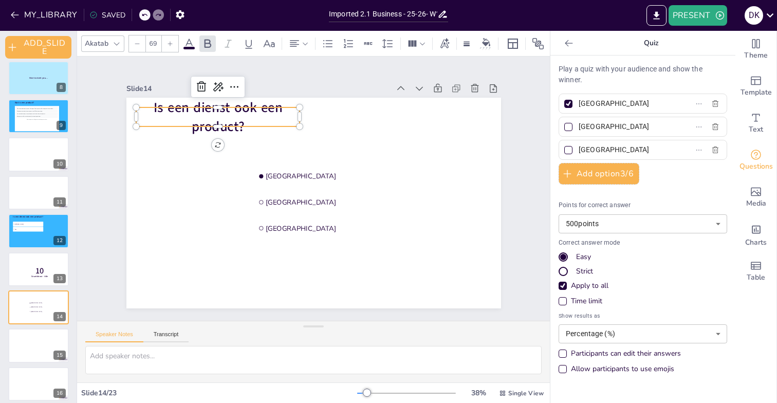
click at [168, 42] on icon at bounding box center [170, 44] width 6 height 6
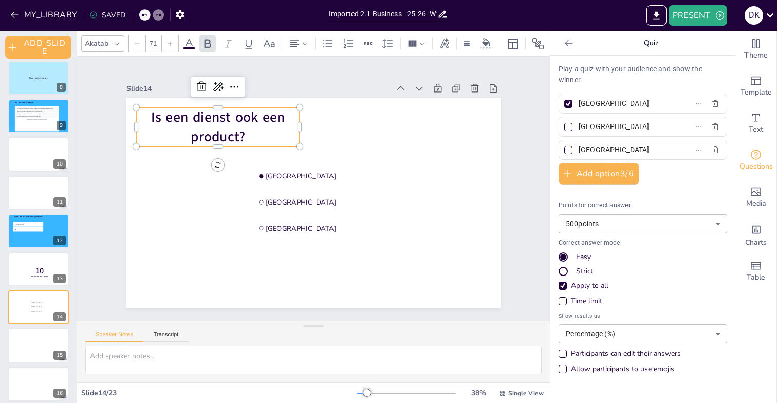
click at [168, 42] on icon at bounding box center [170, 44] width 6 height 6
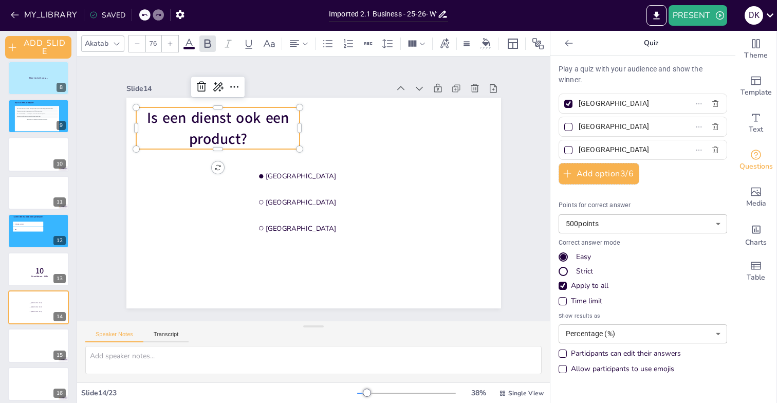
click at [168, 42] on icon at bounding box center [170, 44] width 6 height 6
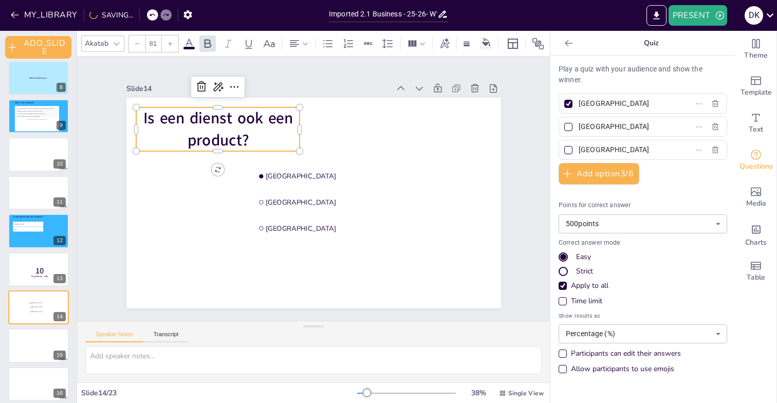
click at [168, 42] on icon at bounding box center [170, 44] width 6 height 6
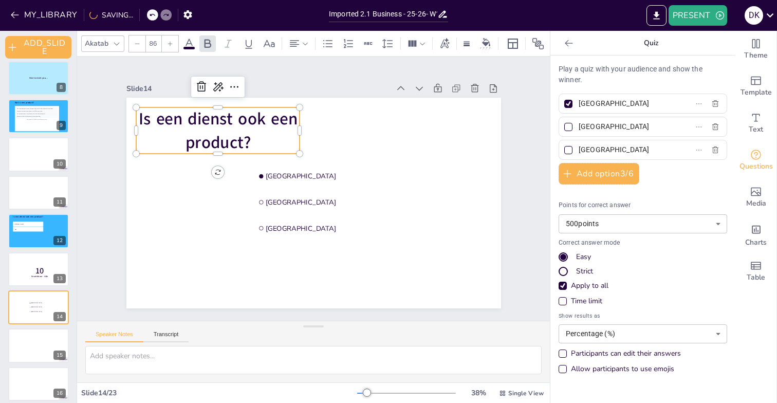
click at [168, 42] on icon at bounding box center [170, 44] width 6 height 6
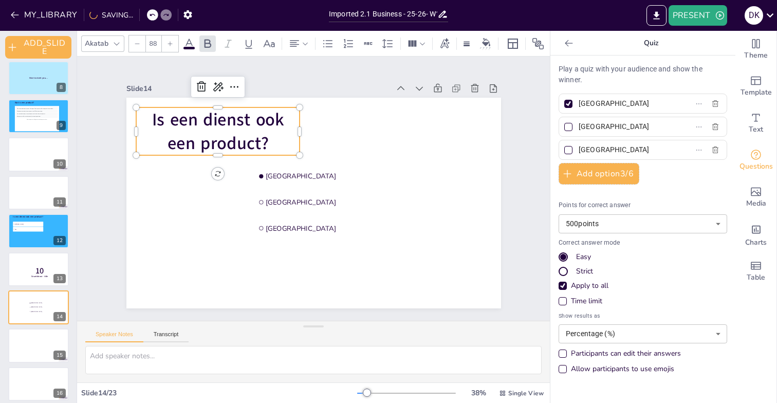
click at [168, 42] on icon at bounding box center [170, 44] width 6 height 6
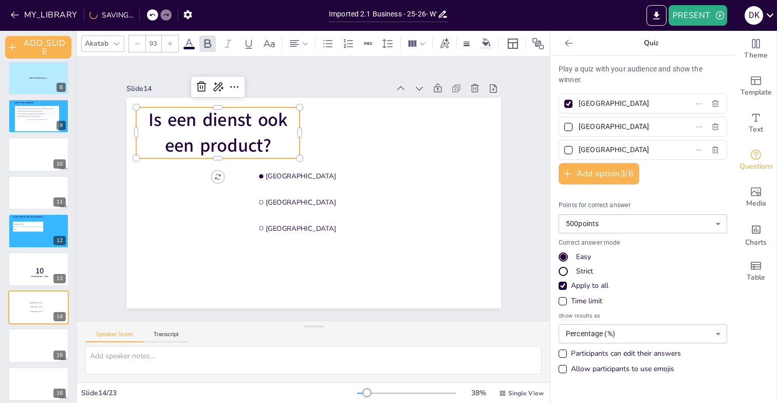
click at [168, 42] on icon at bounding box center [170, 44] width 6 height 6
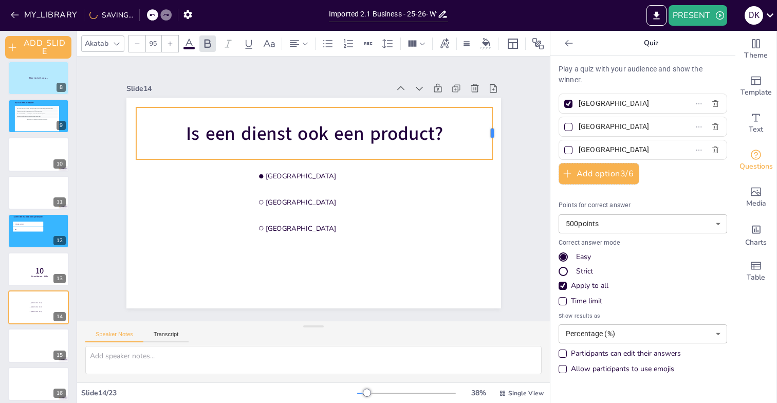
drag, startPoint x: 301, startPoint y: 131, endPoint x: 494, endPoint y: 142, distance: 193.2
click at [494, 142] on div at bounding box center [497, 133] width 8 height 52
click at [149, 43] on input "95" at bounding box center [153, 43] width 14 height 16
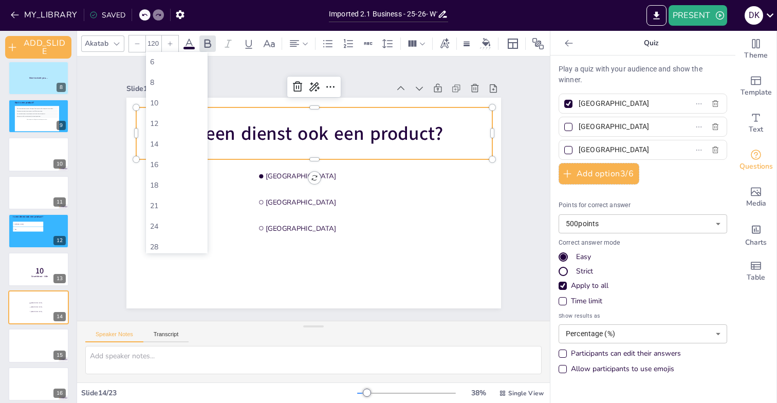
type input "95"
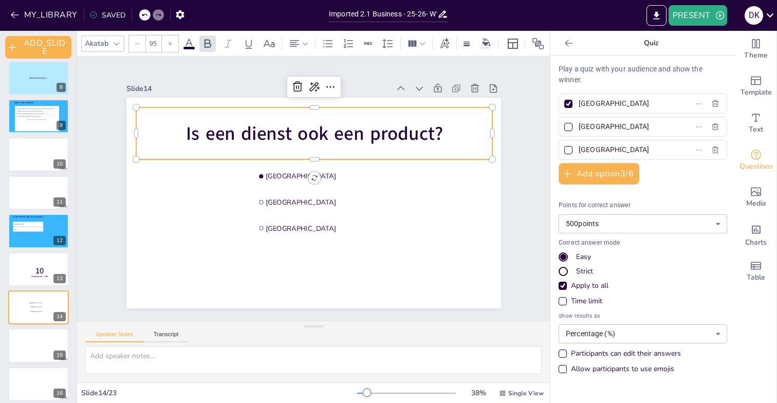
click at [119, 44] on icon at bounding box center [117, 44] width 8 height 8
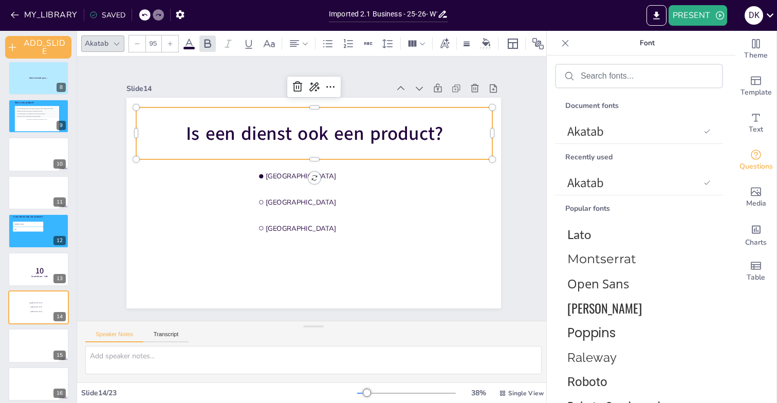
click at [119, 44] on icon at bounding box center [117, 44] width 8 height 8
click at [116, 45] on icon at bounding box center [117, 43] width 6 height 3
click at [221, 131] on span "Is een dienst ook een product?" at bounding box center [314, 133] width 257 height 25
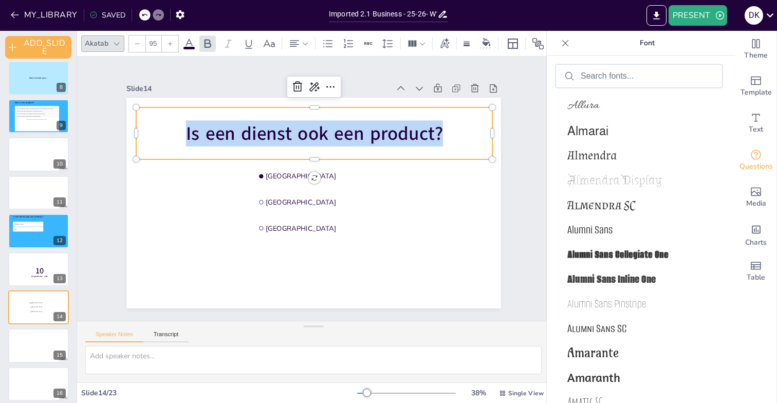
scroll to position [1336, 0]
click at [617, 81] on form at bounding box center [647, 76] width 133 height 10
click at [608, 76] on input "text" at bounding box center [647, 75] width 133 height 9
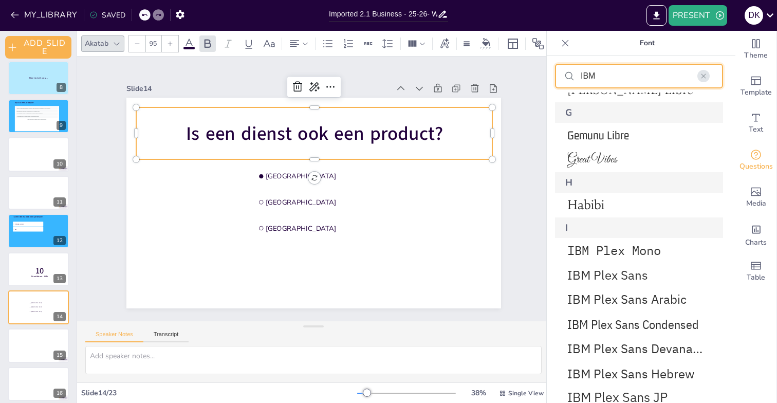
scroll to position [379, 0]
type input "IBM"
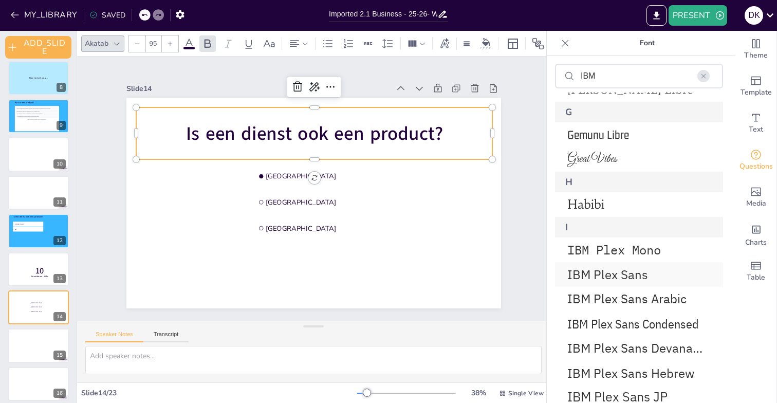
click at [622, 273] on span "IBM Plex Sans" at bounding box center [637, 274] width 139 height 16
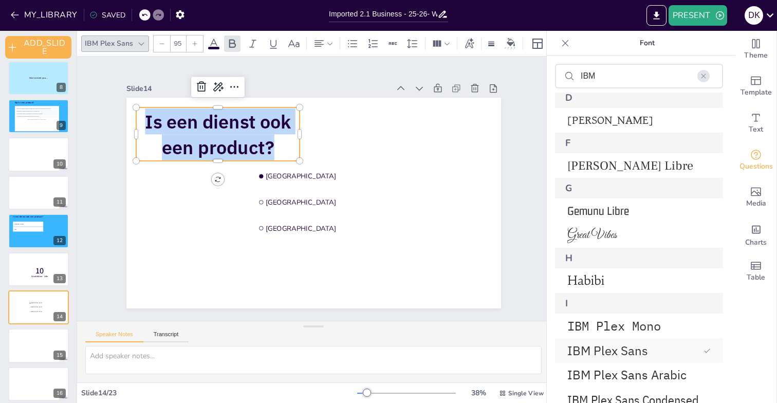
scroll to position [455, 0]
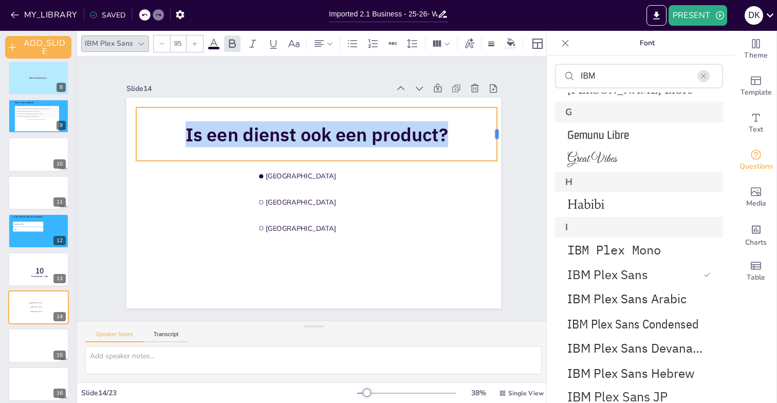
drag, startPoint x: 301, startPoint y: 132, endPoint x: 498, endPoint y: 129, distance: 197.5
click at [498, 129] on div at bounding box center [501, 133] width 8 height 53
click at [517, 129] on div "Slide 1 Slide 2 Slide 3 Slide 4 [PERSON_NAME] toetsvorm heeft je voorkeur? Schr…" at bounding box center [314, 189] width 432 height 240
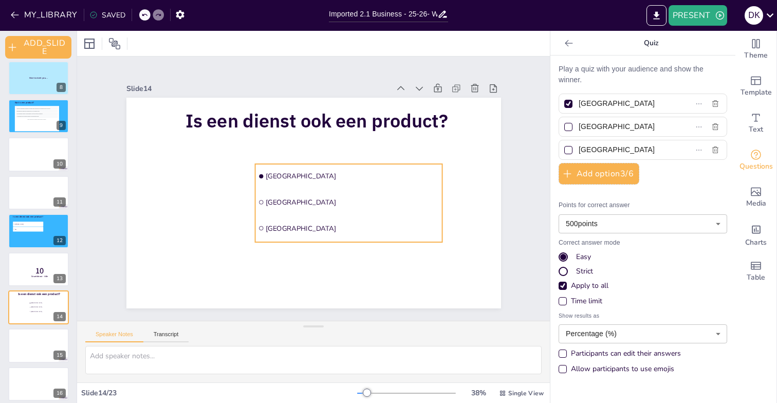
click at [289, 173] on span "[GEOGRAPHIC_DATA]" at bounding box center [353, 176] width 174 height 9
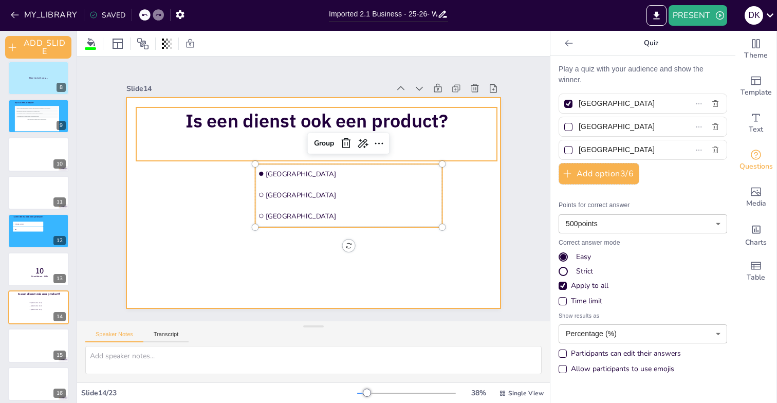
click at [474, 183] on div at bounding box center [313, 203] width 375 height 211
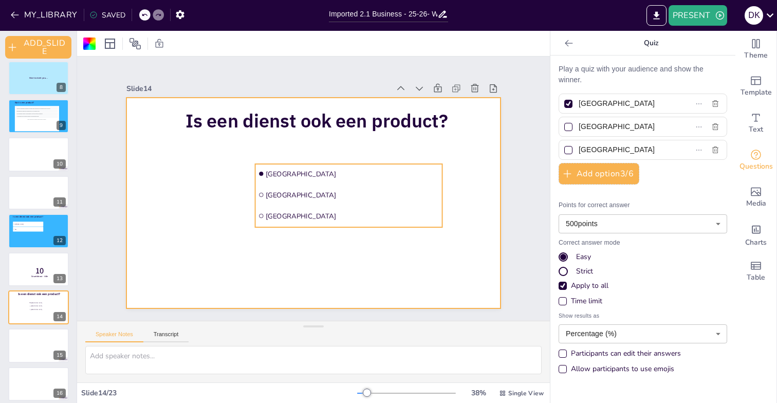
click at [285, 182] on li "[GEOGRAPHIC_DATA]" at bounding box center [348, 174] width 187 height 20
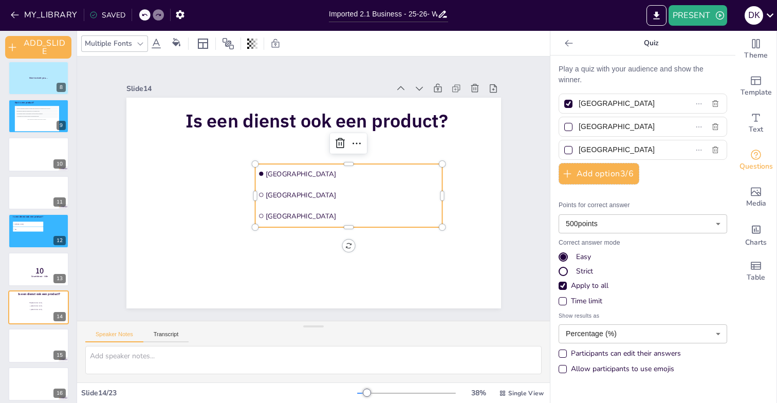
click at [594, 102] on input "[GEOGRAPHIC_DATA]" at bounding box center [626, 103] width 94 height 15
type input "[PERSON_NAME]"
click at [602, 103] on input "[PERSON_NAME]" at bounding box center [626, 103] width 94 height 15
type input "J"
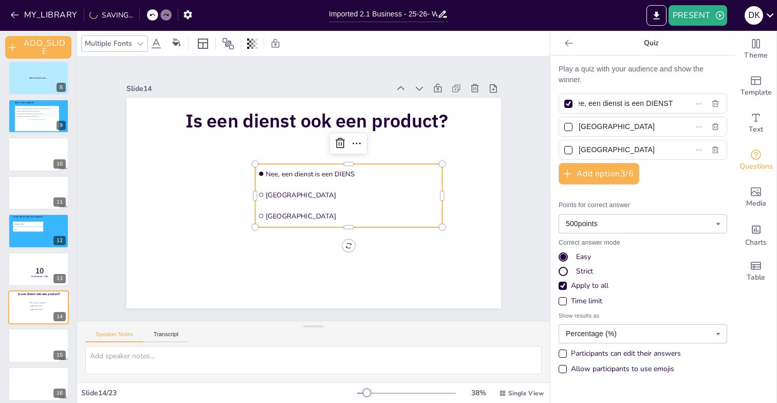
scroll to position [0, 19]
type input "Nee, een dienst is een DIENST"
click at [597, 129] on input "[GEOGRAPHIC_DATA]" at bounding box center [626, 126] width 94 height 15
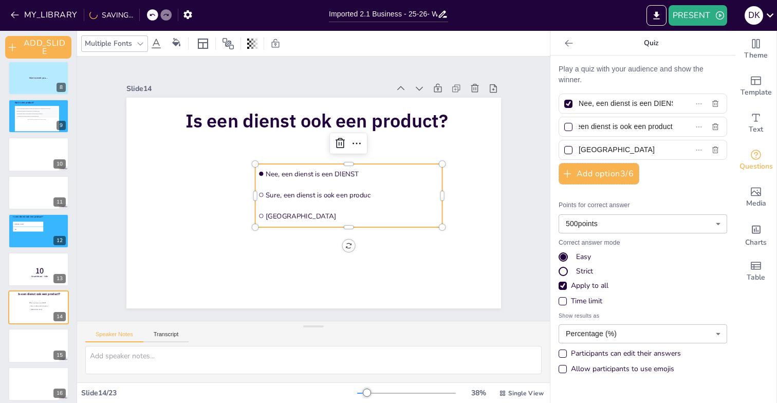
scroll to position [0, 34]
type input "Sure, een dienst is ook een product"
click at [715, 150] on icon "button" at bounding box center [716, 150] width 6 height 7
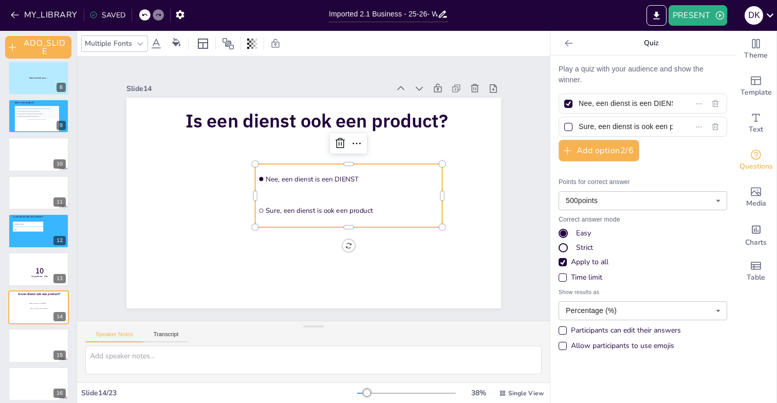
click at [135, 40] on div at bounding box center [140, 44] width 12 height 12
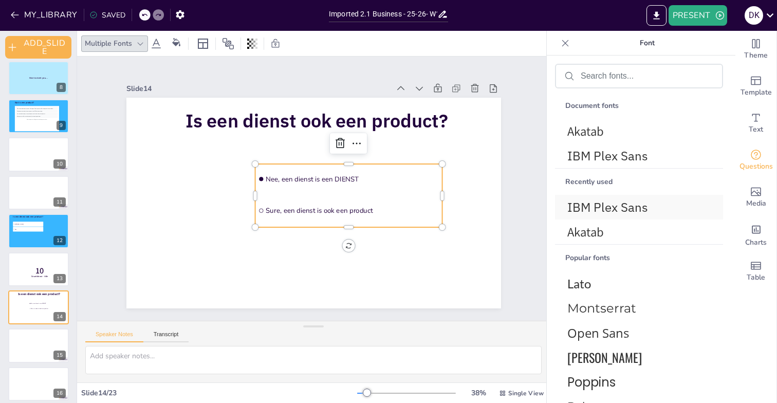
click at [607, 204] on span "IBM Plex Sans" at bounding box center [637, 207] width 139 height 16
click at [155, 45] on icon at bounding box center [156, 44] width 12 height 12
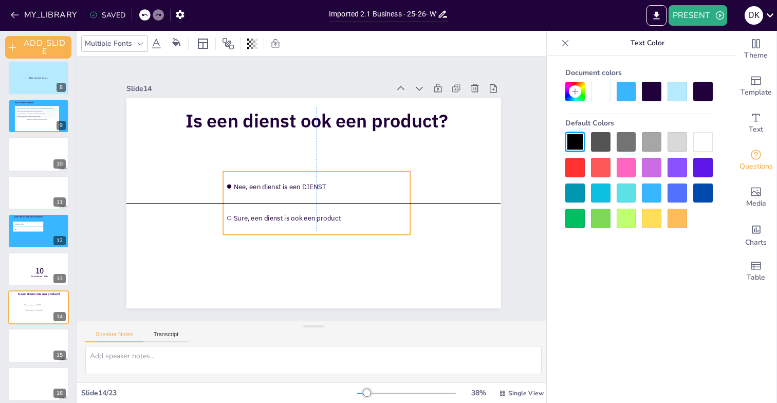
drag, startPoint x: 286, startPoint y: 175, endPoint x: 252, endPoint y: 179, distance: 33.7
click at [252, 179] on li "Nee, een dienst is een DIENST" at bounding box center [316, 187] width 187 height 30
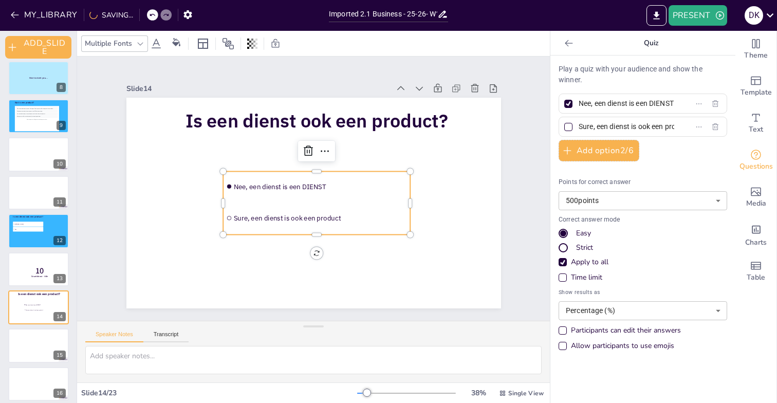
click at [132, 42] on div "Multiple Fonts" at bounding box center [108, 44] width 51 height 14
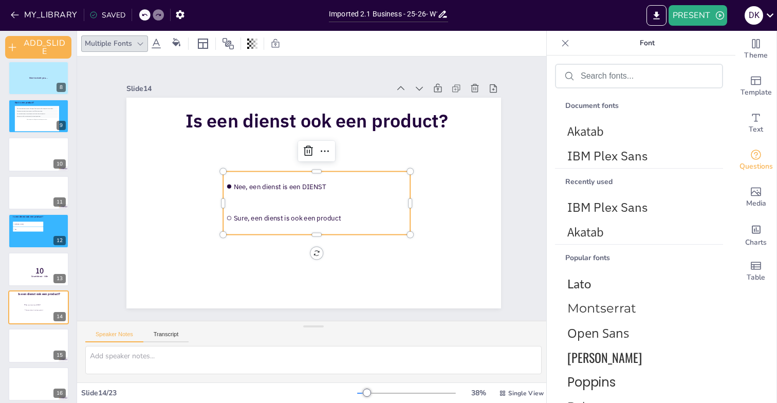
click at [155, 43] on icon at bounding box center [156, 44] width 9 height 10
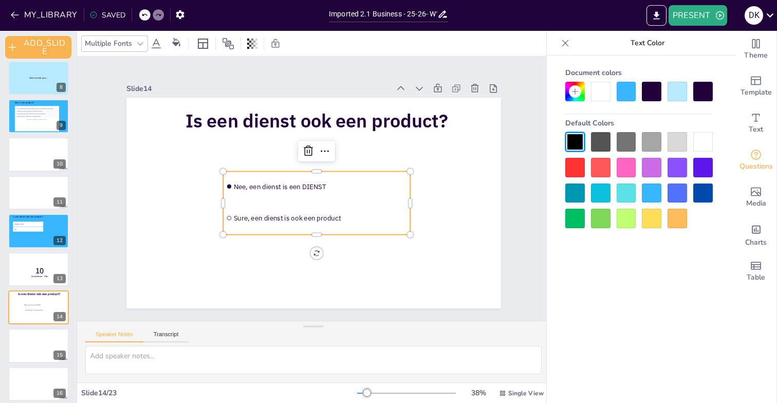
click at [155, 43] on icon at bounding box center [156, 44] width 9 height 10
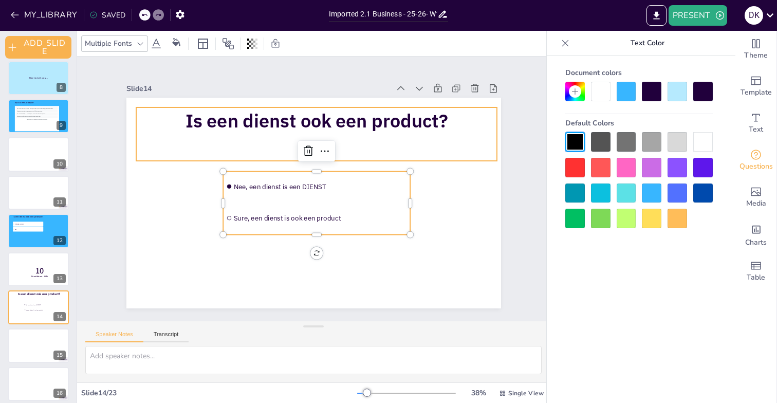
click at [154, 146] on div "Is een dienst ook een product?" at bounding box center [316, 133] width 361 height 53
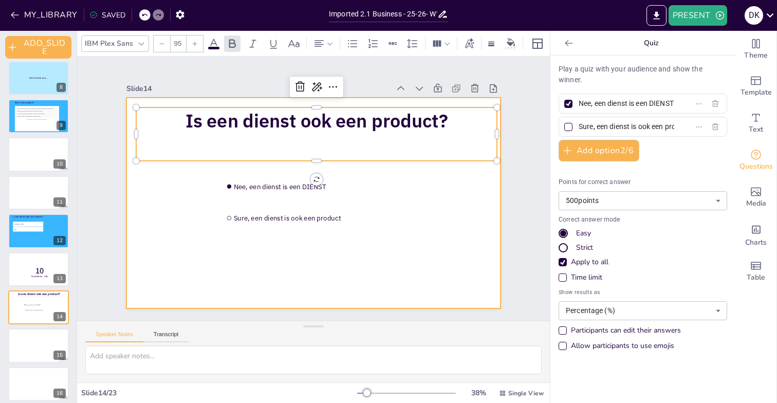
click at [153, 199] on div at bounding box center [313, 203] width 375 height 211
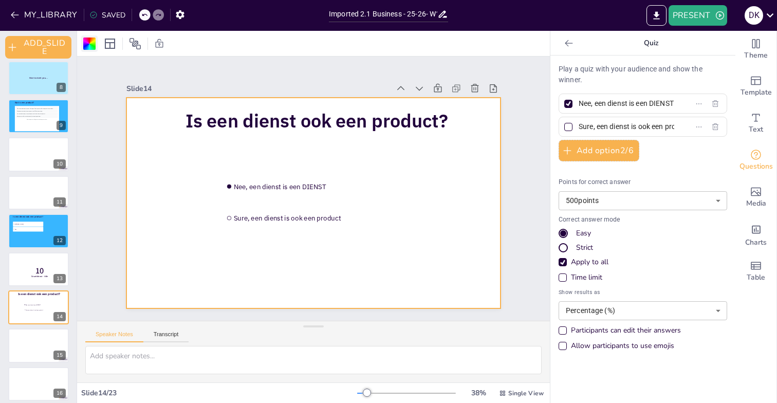
click at [87, 45] on div at bounding box center [89, 44] width 12 height 12
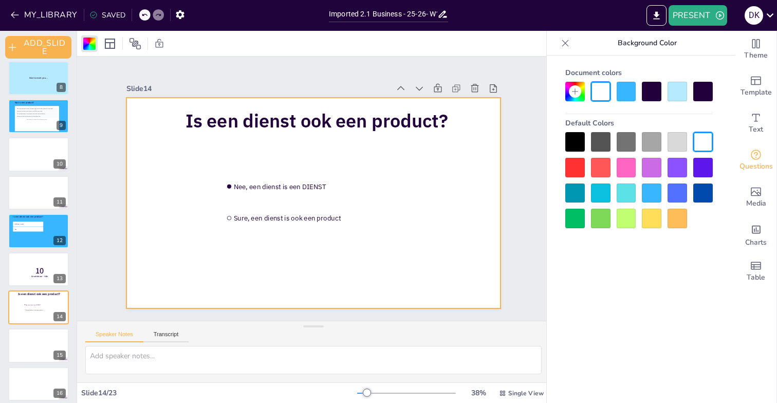
click at [661, 192] on div at bounding box center [652, 194] width 20 height 20
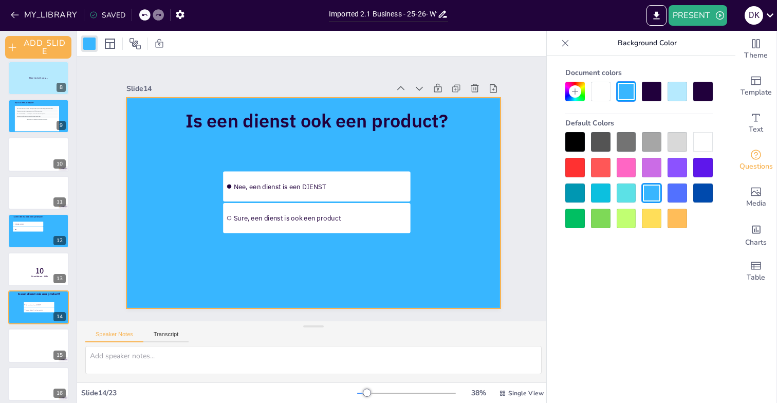
click at [339, 75] on div "Slide 1 Slide 2 Slide 3 Slide 4 [PERSON_NAME] toetsvorm heeft je voorkeur? Schr…" at bounding box center [313, 189] width 375 height 240
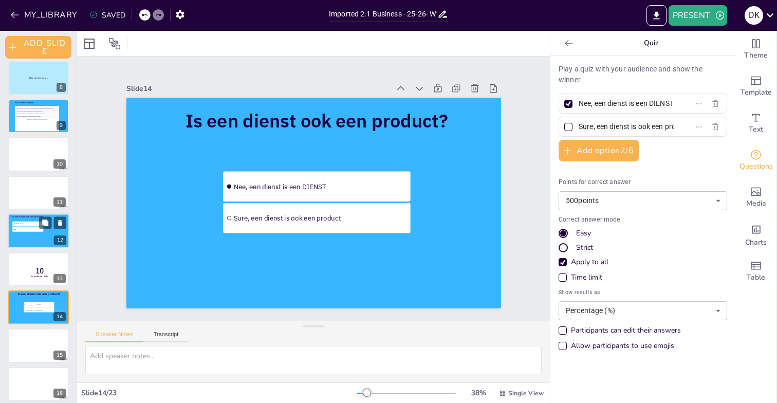
click at [36, 221] on div "Is een dienst ook een product?" at bounding box center [27, 218] width 37 height 6
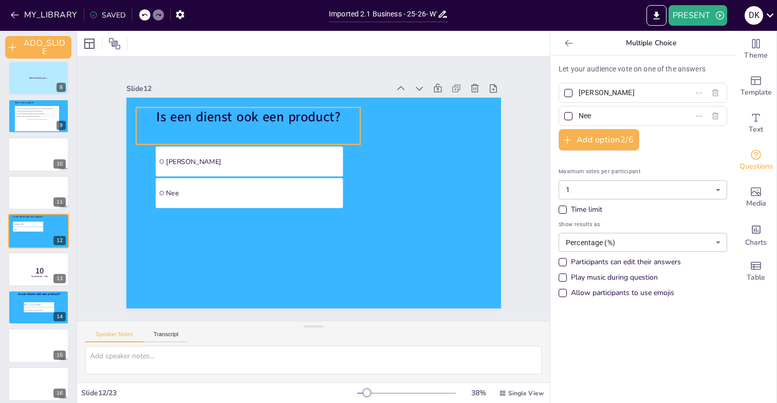
click at [211, 112] on span "Is een dienst ook een product?" at bounding box center [248, 116] width 184 height 18
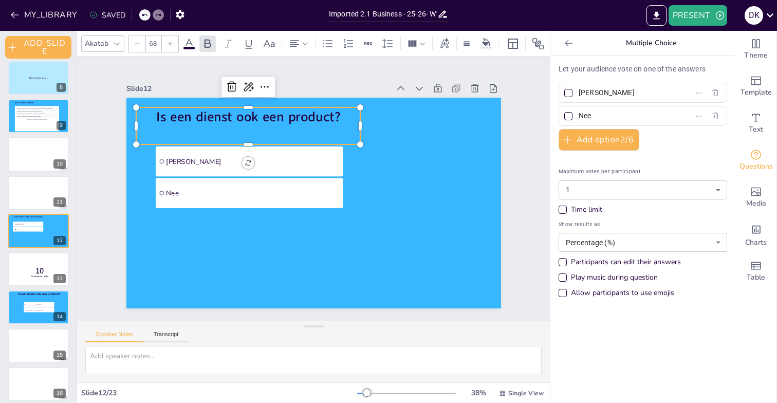
click at [114, 45] on icon at bounding box center [117, 44] width 8 height 8
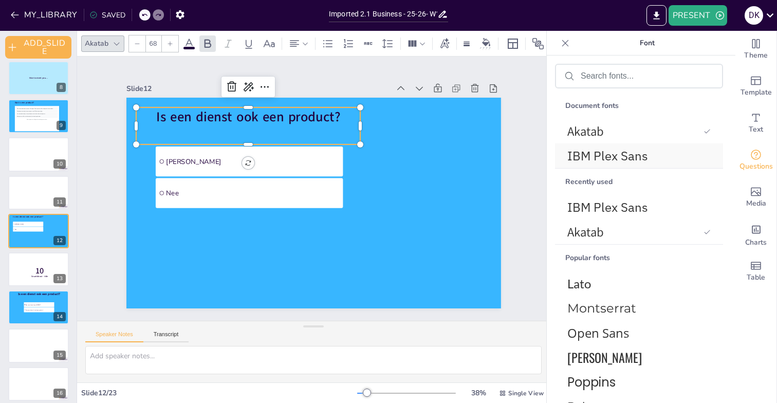
click at [640, 156] on span "IBM Plex Sans" at bounding box center [637, 156] width 139 height 16
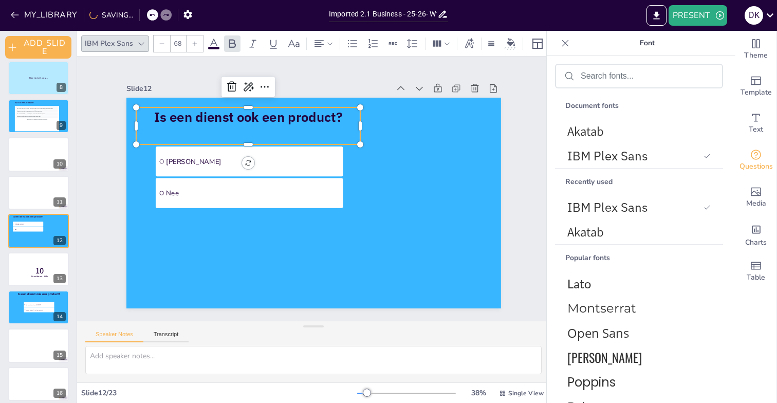
click at [176, 42] on input "68" at bounding box center [178, 43] width 14 height 16
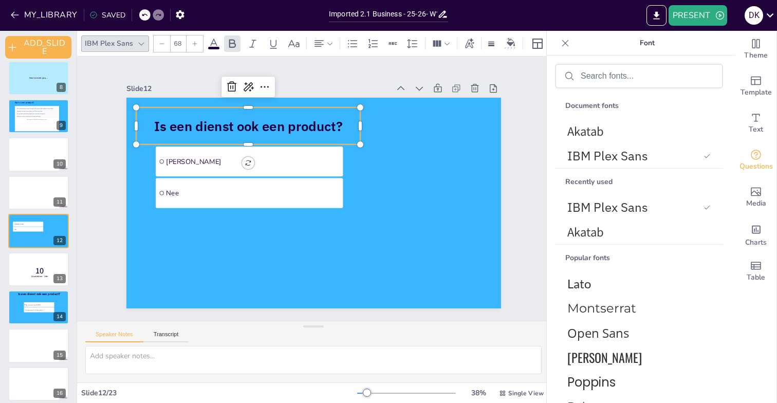
click at [176, 42] on input "68" at bounding box center [178, 43] width 14 height 16
click at [193, 43] on icon at bounding box center [195, 43] width 5 height 5
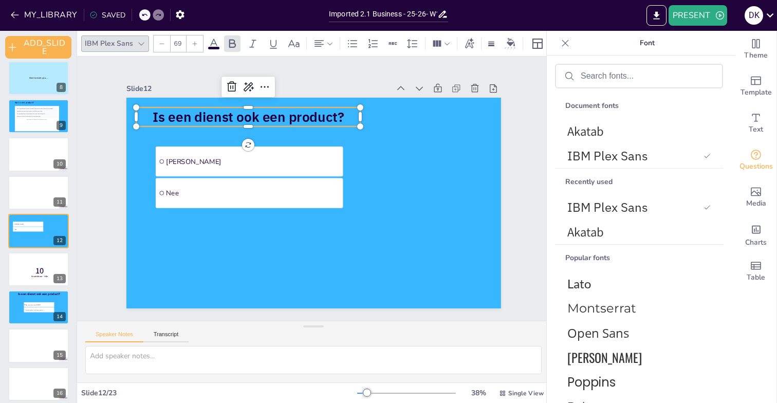
click at [193, 43] on icon at bounding box center [195, 43] width 5 height 5
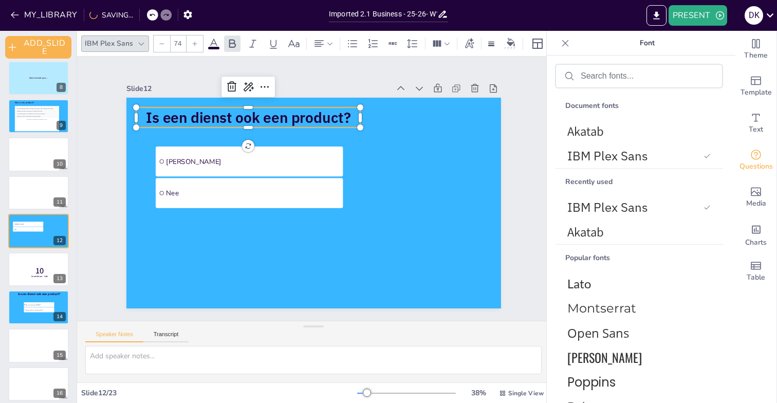
click at [193, 43] on icon at bounding box center [195, 43] width 5 height 5
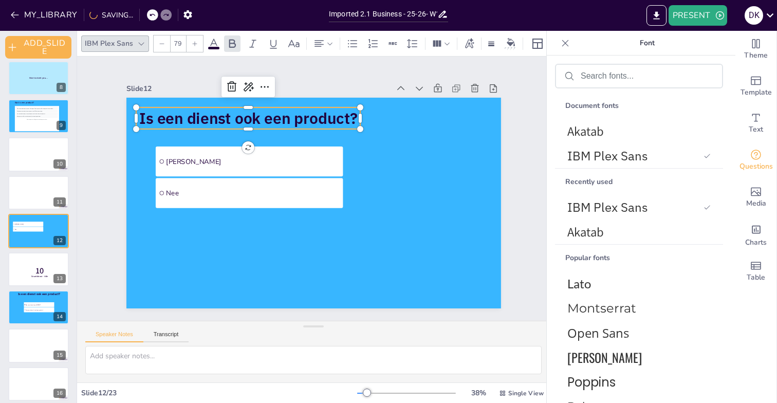
click at [193, 43] on icon at bounding box center [195, 43] width 5 height 5
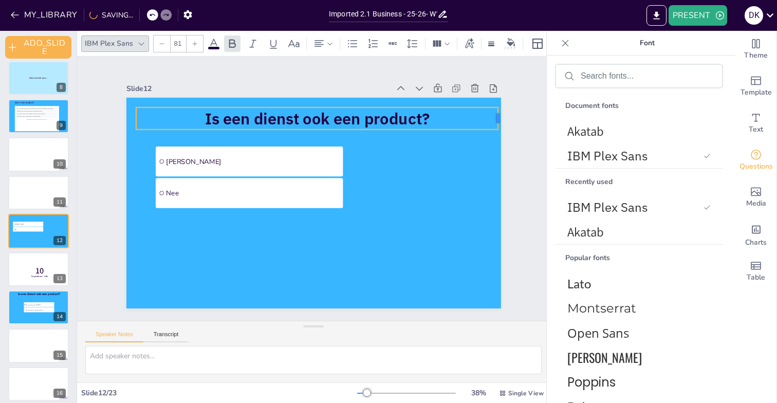
drag, startPoint x: 361, startPoint y: 119, endPoint x: 499, endPoint y: 119, distance: 137.8
click at [499, 119] on div at bounding box center [502, 118] width 8 height 22
click at [193, 43] on icon at bounding box center [195, 44] width 6 height 6
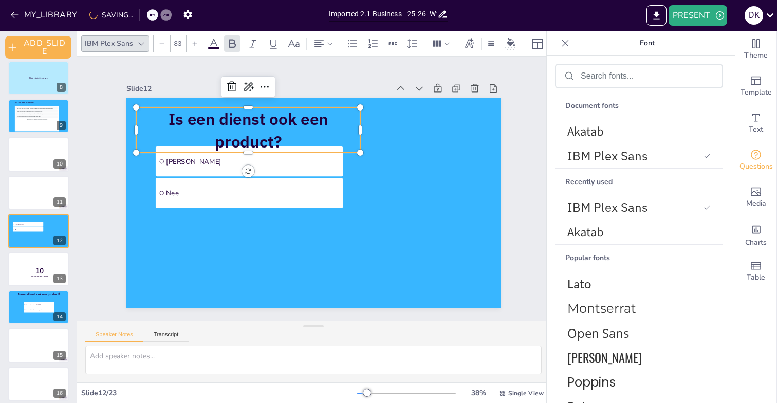
click at [193, 43] on icon at bounding box center [195, 44] width 6 height 6
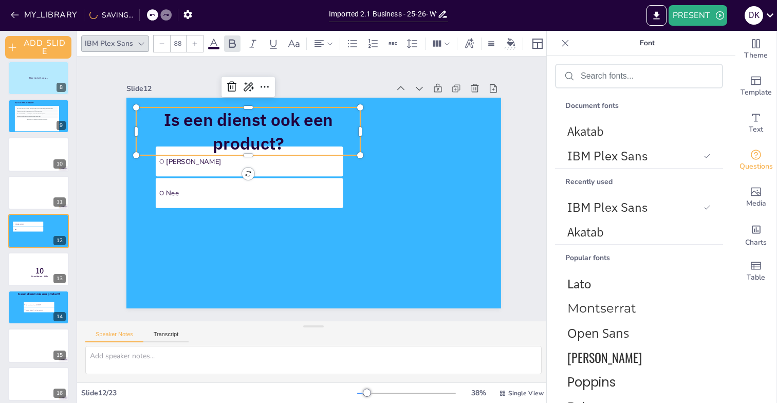
click at [193, 43] on icon at bounding box center [195, 44] width 6 height 6
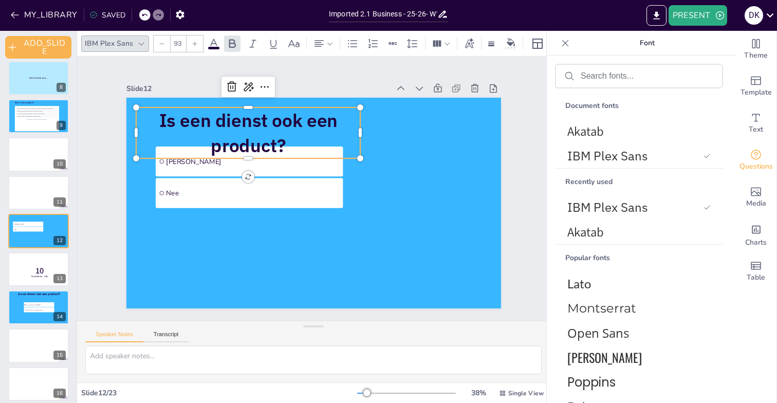
click at [193, 43] on icon at bounding box center [195, 44] width 6 height 6
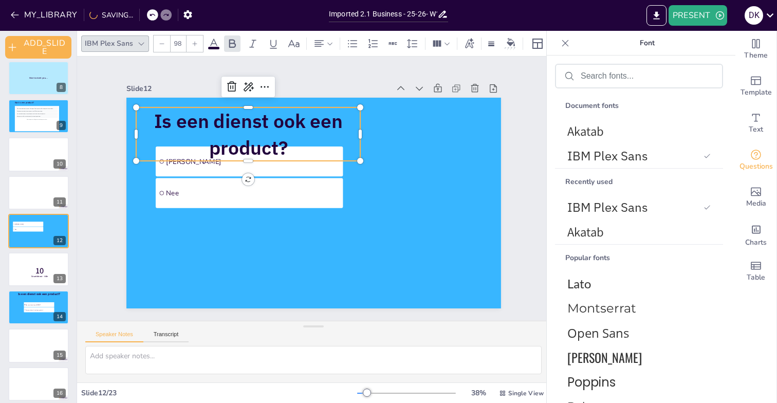
click at [193, 43] on icon at bounding box center [195, 44] width 6 height 6
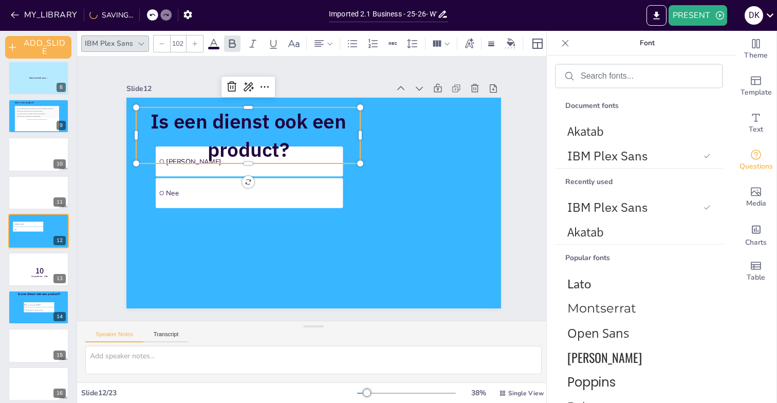
click at [193, 43] on icon at bounding box center [195, 44] width 6 height 6
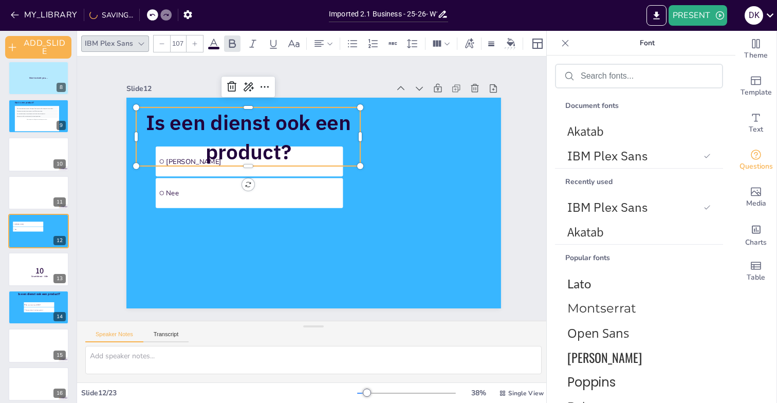
click at [193, 43] on icon at bounding box center [195, 44] width 6 height 6
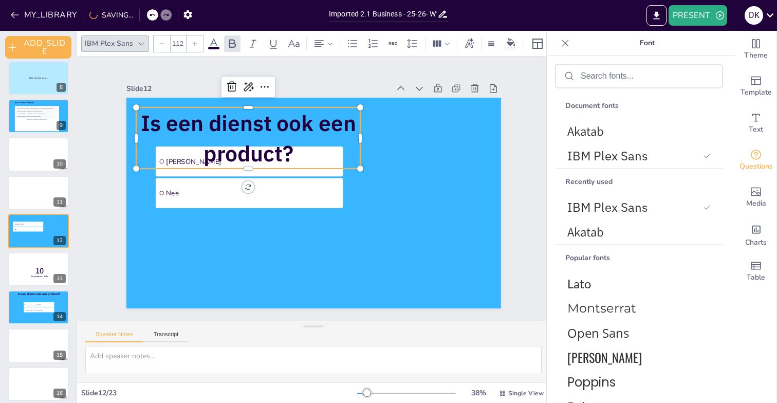
click at [193, 43] on icon at bounding box center [195, 44] width 6 height 6
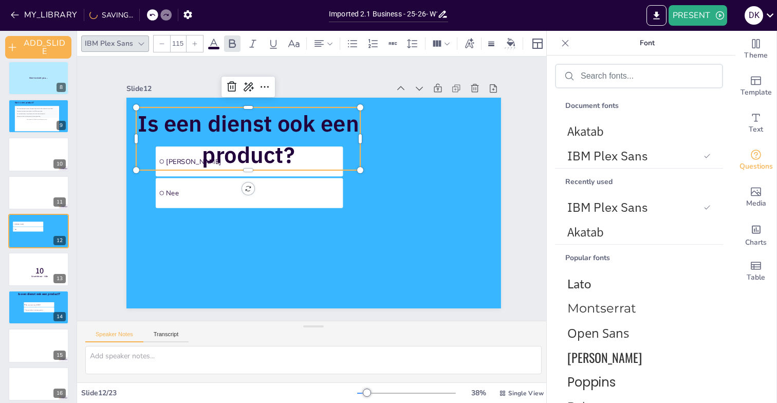
click at [193, 43] on icon at bounding box center [195, 44] width 6 height 6
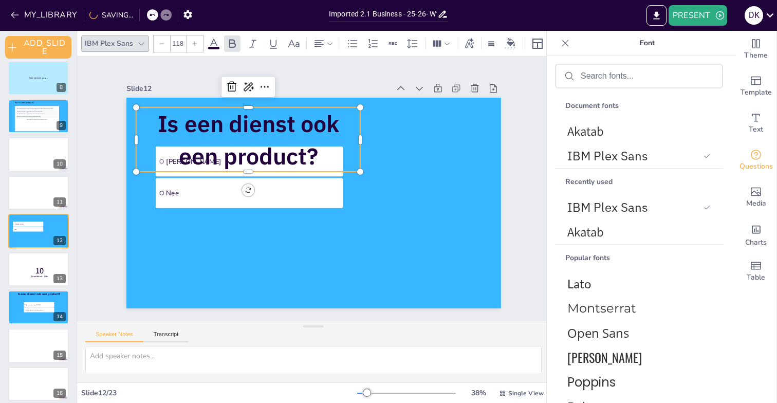
click at [193, 43] on icon at bounding box center [195, 44] width 6 height 6
click at [163, 43] on icon at bounding box center [162, 44] width 6 height 6
type input "120"
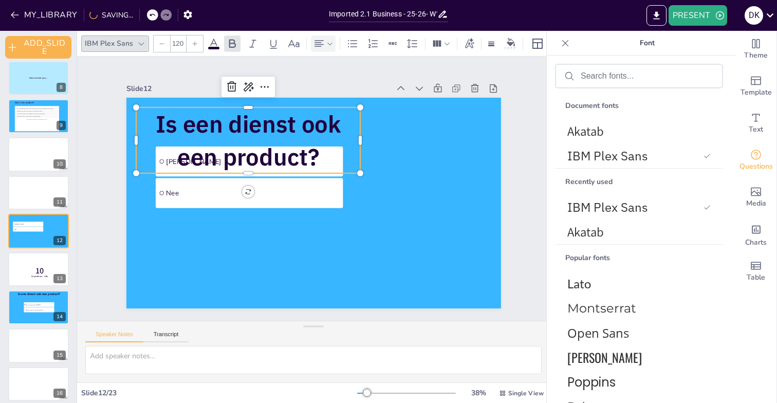
click at [315, 42] on icon at bounding box center [319, 43] width 9 height 7
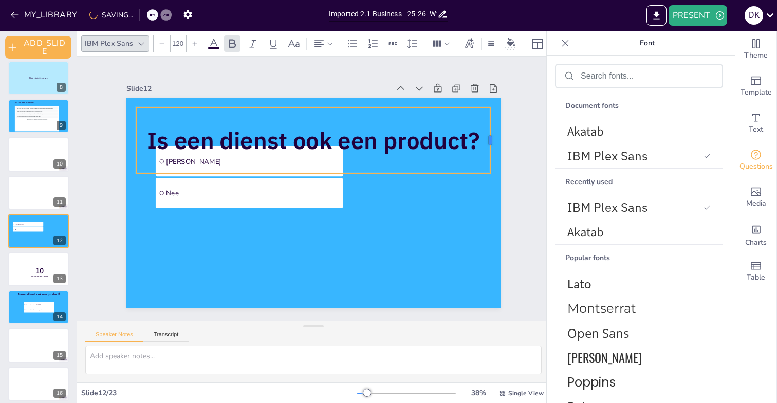
drag, startPoint x: 361, startPoint y: 140, endPoint x: 492, endPoint y: 141, distance: 131.1
click at [492, 141] on div at bounding box center [495, 140] width 8 height 66
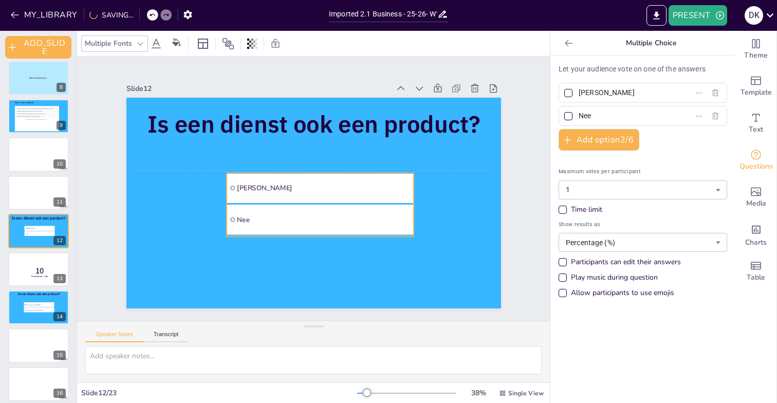
drag, startPoint x: 267, startPoint y: 195, endPoint x: 338, endPoint y: 224, distance: 76.6
click at [338, 224] on span "Nee" at bounding box center [324, 219] width 174 height 9
click at [16, 116] on div "All responses will be stacked vertically in chronological order." at bounding box center [37, 117] width 42 height 3
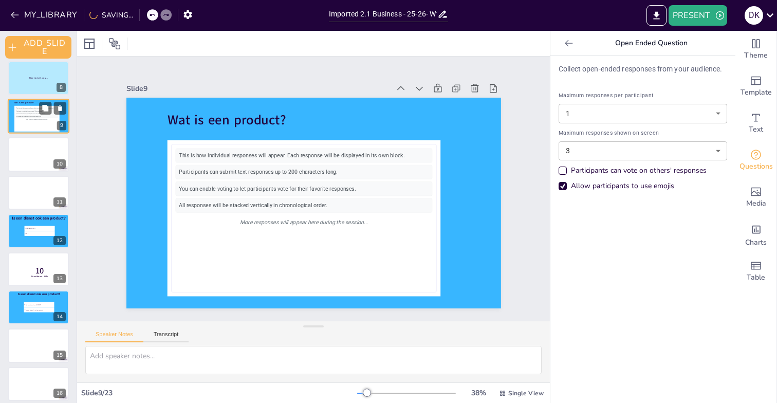
scroll to position [159, 0]
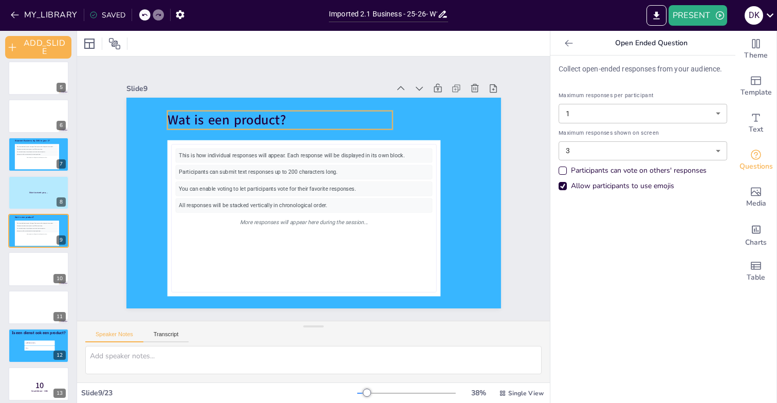
click at [215, 121] on span "Wat is een product?" at bounding box center [226, 120] width 119 height 18
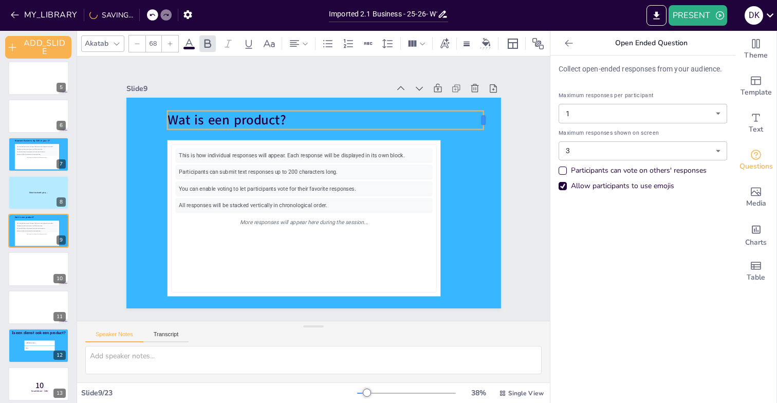
drag, startPoint x: 394, startPoint y: 122, endPoint x: 485, endPoint y: 125, distance: 91.1
click at [485, 125] on div at bounding box center [488, 120] width 8 height 19
click at [114, 40] on icon at bounding box center [117, 44] width 8 height 8
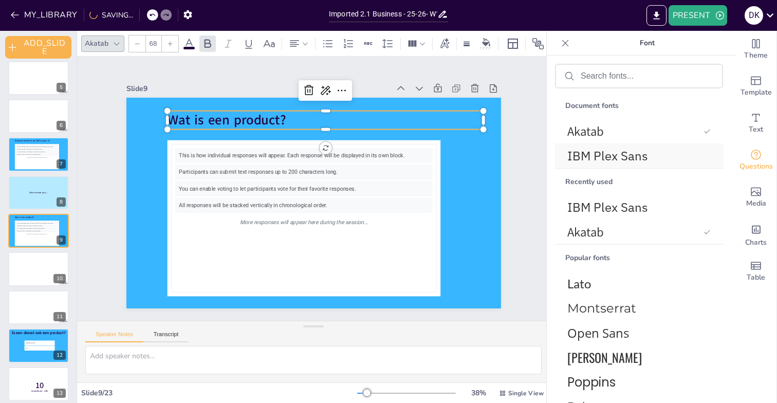
click at [597, 151] on span "IBM Plex Sans" at bounding box center [637, 156] width 139 height 16
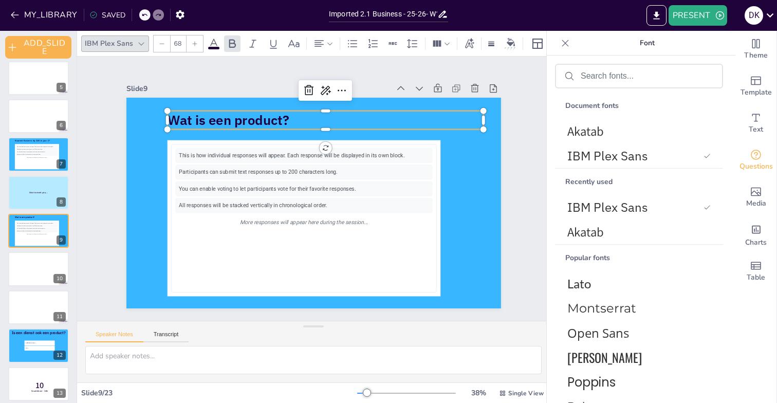
click at [192, 44] on icon at bounding box center [195, 44] width 6 height 6
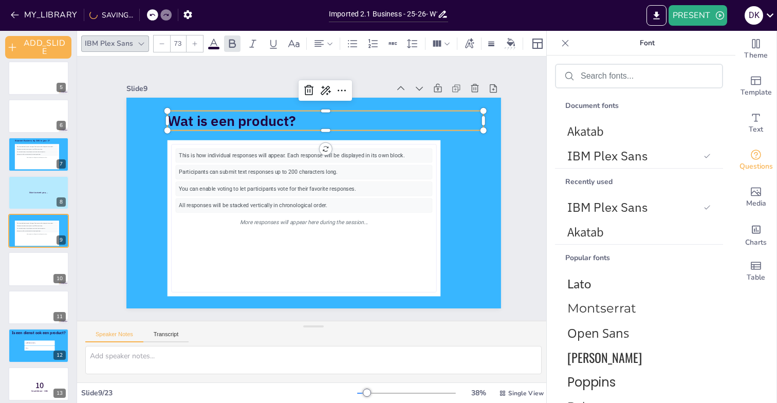
click at [192, 44] on icon at bounding box center [195, 44] width 6 height 6
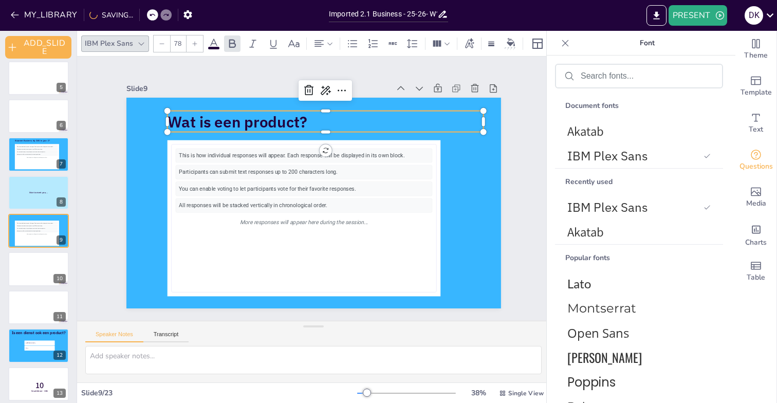
click at [192, 44] on icon at bounding box center [195, 44] width 6 height 6
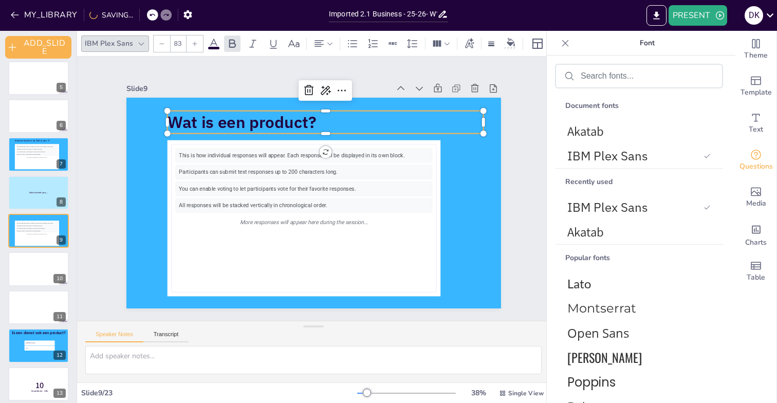
click at [192, 44] on icon at bounding box center [195, 44] width 6 height 6
type input "87"
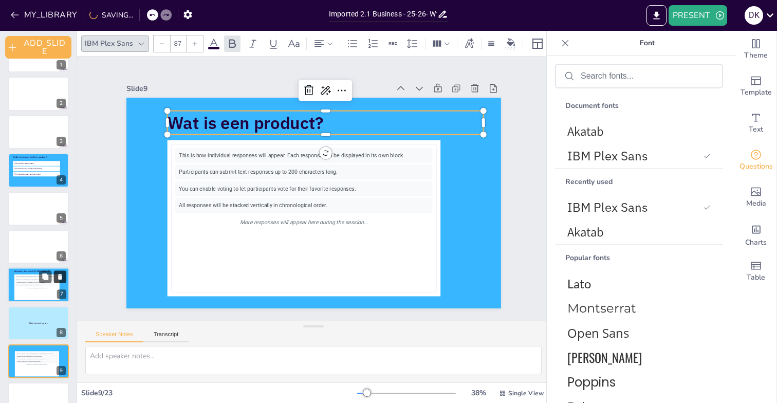
scroll to position [13, 0]
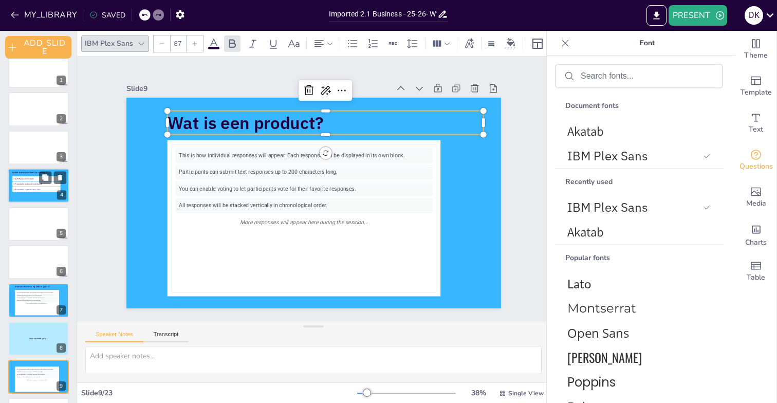
click at [37, 186] on li "Presentatie bestaand merk/bedrijf" at bounding box center [36, 184] width 48 height 5
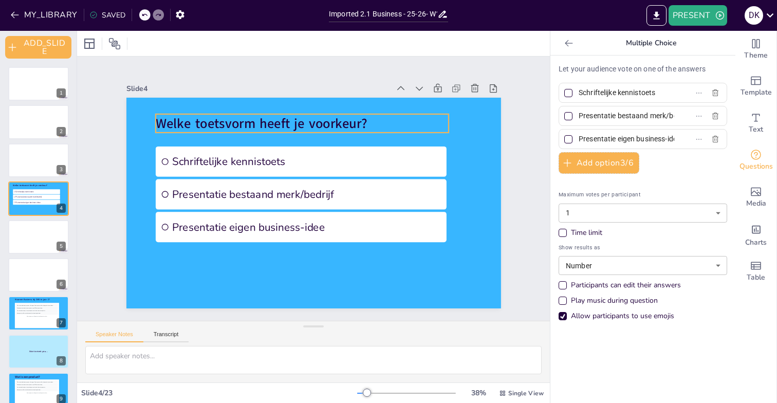
click at [206, 122] on span "Welke toetsvorm heeft je voorkeur?" at bounding box center [262, 123] width 212 height 18
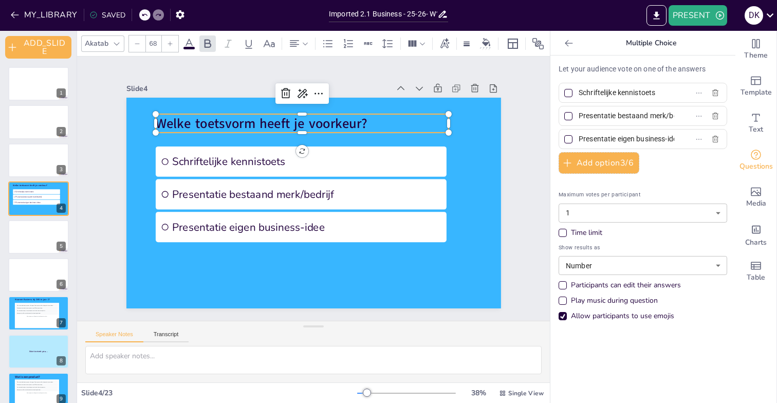
click at [117, 41] on icon at bounding box center [117, 44] width 8 height 8
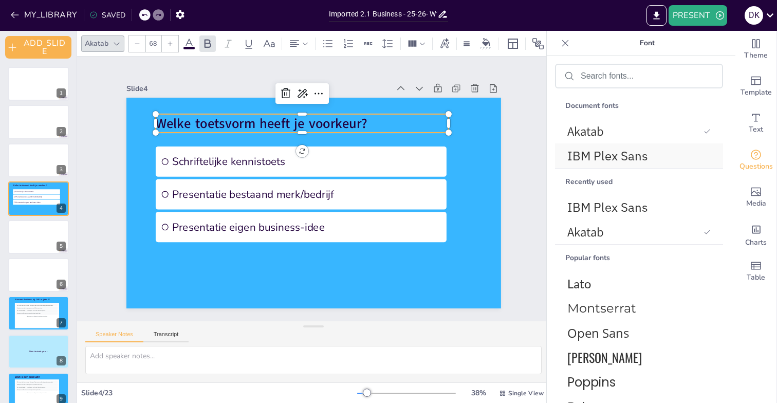
click at [603, 149] on span "IBM Plex Sans" at bounding box center [637, 156] width 139 height 16
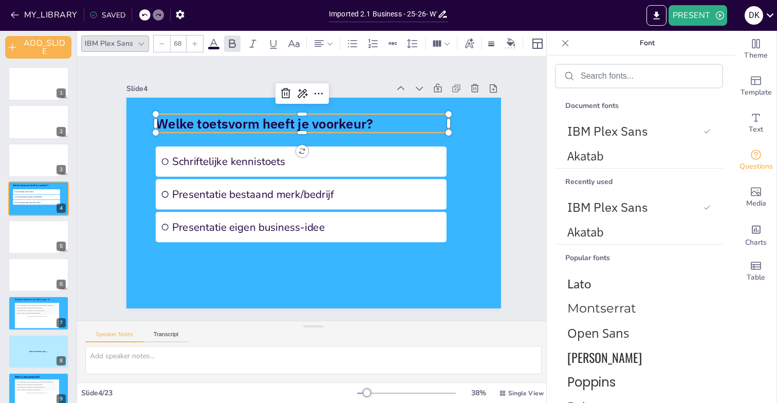
click at [195, 44] on icon at bounding box center [195, 44] width 6 height 6
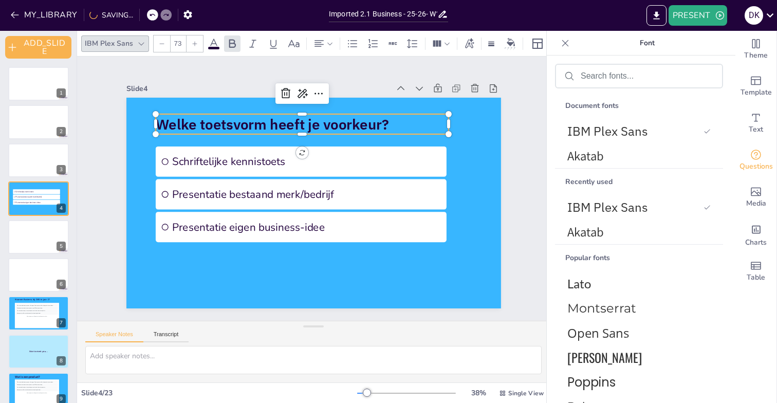
click at [195, 44] on icon at bounding box center [195, 44] width 6 height 6
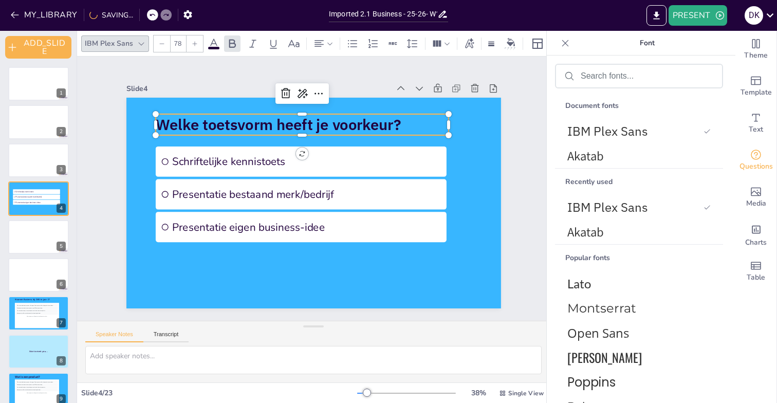
click at [195, 44] on icon at bounding box center [195, 44] width 6 height 6
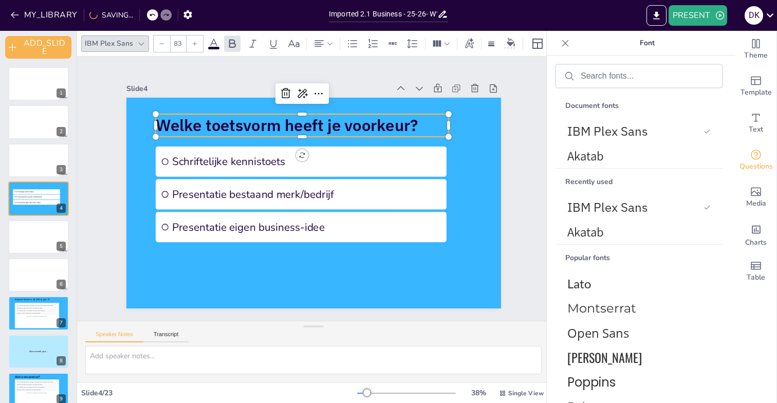
click at [195, 44] on icon at bounding box center [195, 44] width 6 height 6
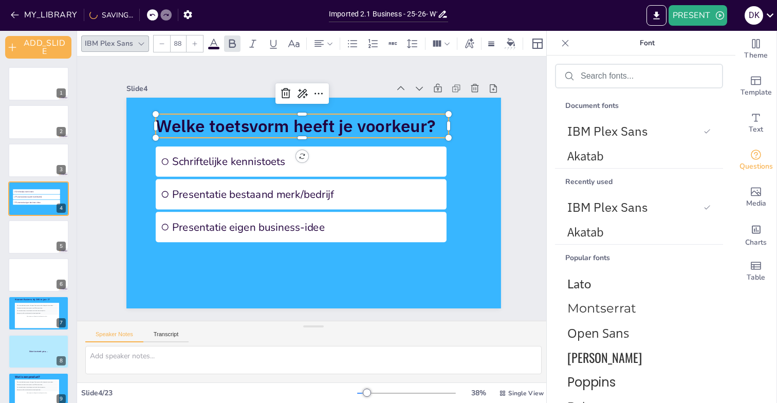
click at [195, 44] on icon at bounding box center [195, 44] width 6 height 6
type input "90"
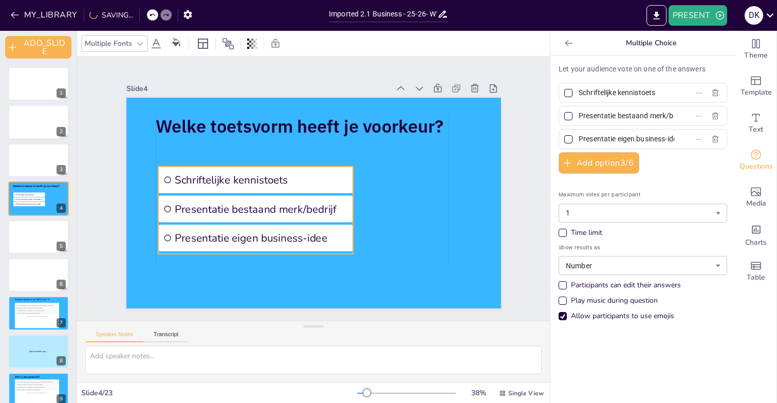
drag, startPoint x: 220, startPoint y: 164, endPoint x: 219, endPoint y: 184, distance: 20.1
click at [219, 184] on span "Schriftelijke kennistoets" at bounding box center [261, 180] width 174 height 14
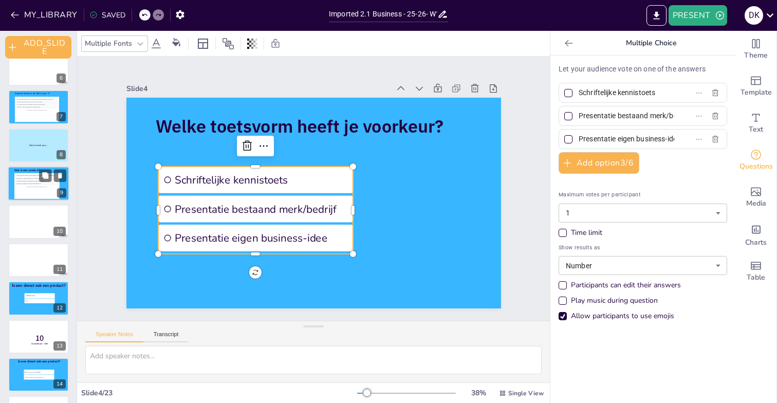
click at [40, 182] on div "You can enable voting to let participants vote for their favorite responses." at bounding box center [37, 181] width 42 height 3
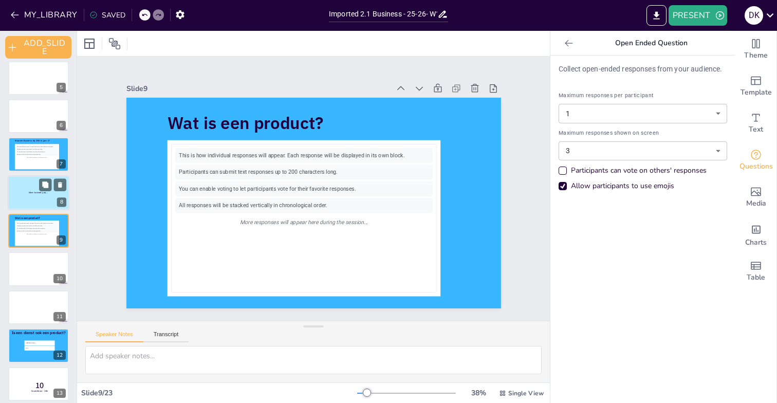
click at [22, 193] on div at bounding box center [39, 192] width 62 height 35
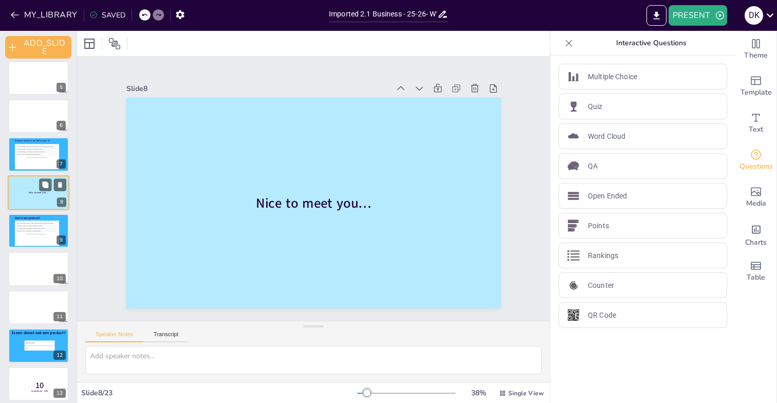
scroll to position [121, 0]
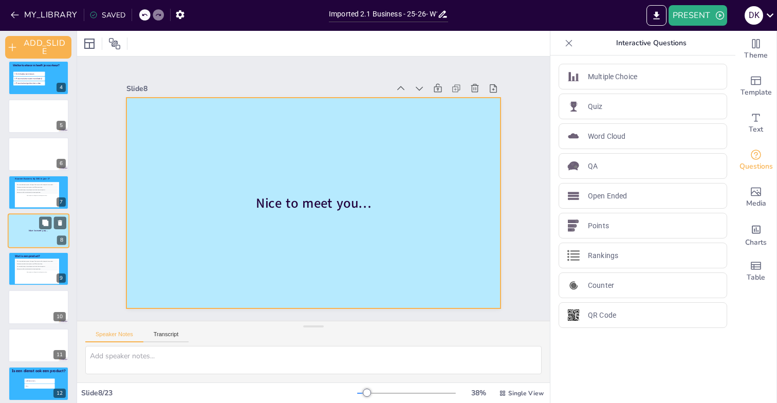
click at [24, 228] on div at bounding box center [39, 230] width 62 height 35
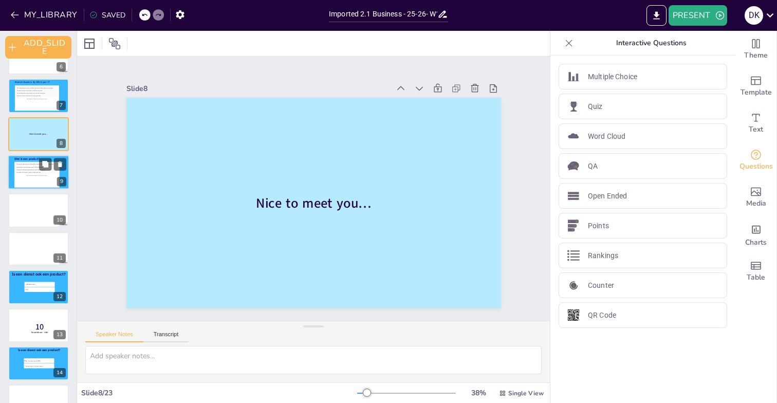
click at [27, 170] on div "You can enable voting to let participants vote for their favorite responses." at bounding box center [37, 170] width 42 height 3
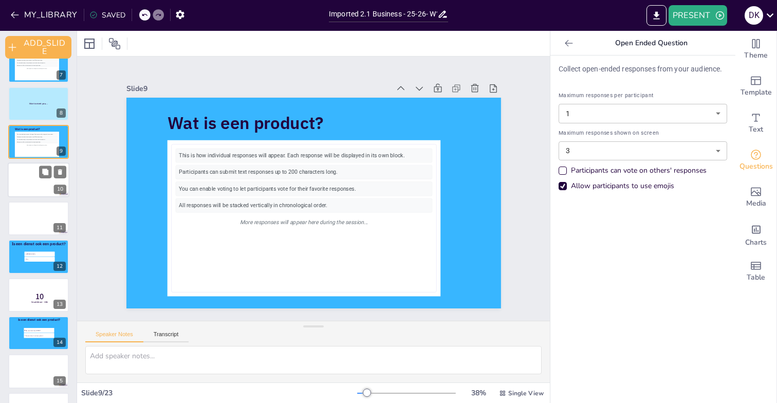
click at [27, 179] on div at bounding box center [39, 180] width 62 height 35
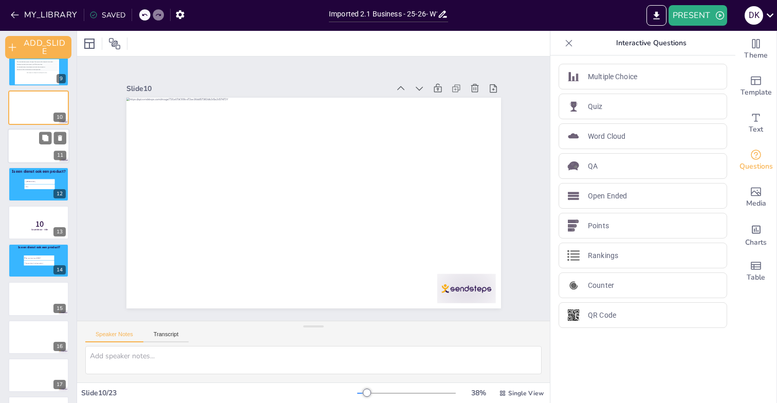
click at [24, 154] on div at bounding box center [39, 146] width 62 height 35
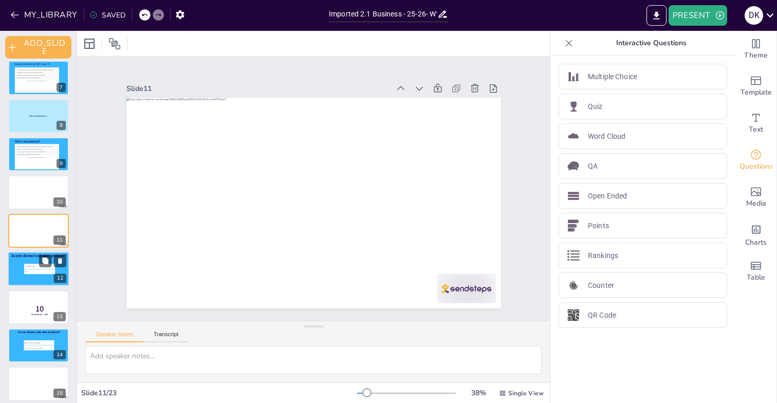
click at [28, 264] on li "[PERSON_NAME]" at bounding box center [39, 266] width 31 height 5
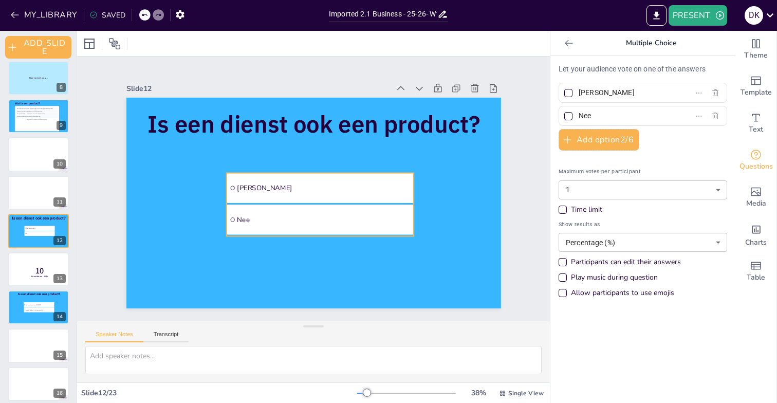
click at [276, 188] on span "[PERSON_NAME]" at bounding box center [324, 188] width 174 height 9
click at [126, 44] on div "Multiple Fonts" at bounding box center [108, 44] width 51 height 14
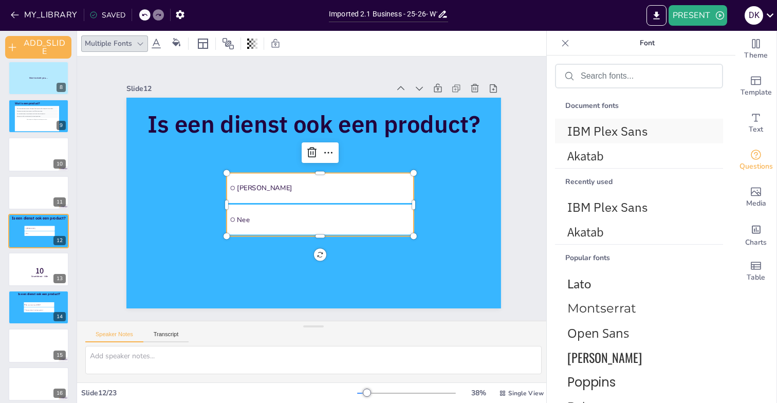
click at [615, 128] on span "IBM Plex Sans" at bounding box center [637, 131] width 139 height 16
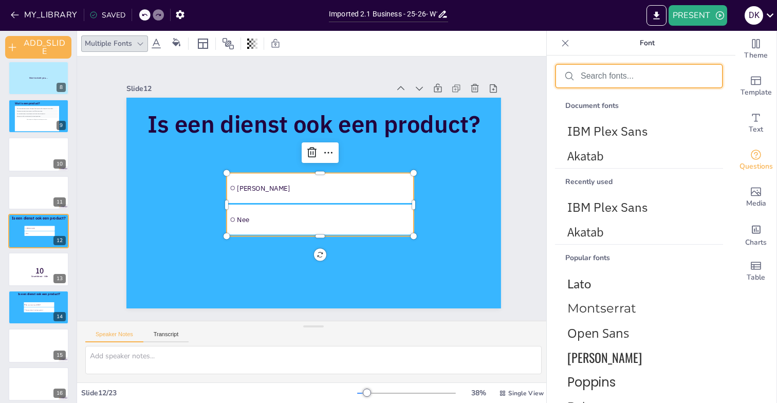
click at [614, 76] on input "text" at bounding box center [647, 75] width 133 height 9
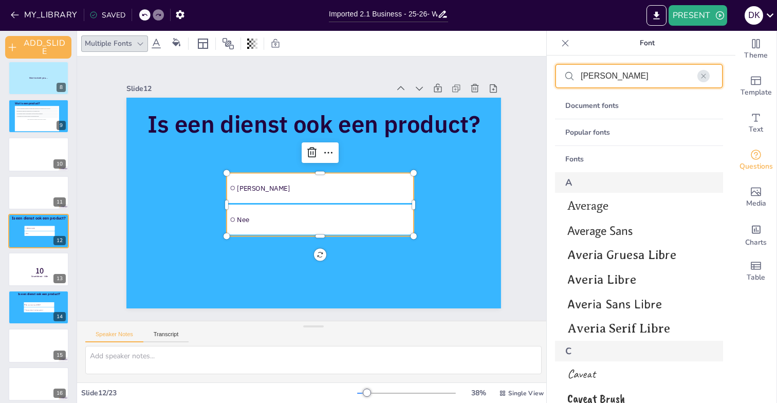
type input "Avenir"
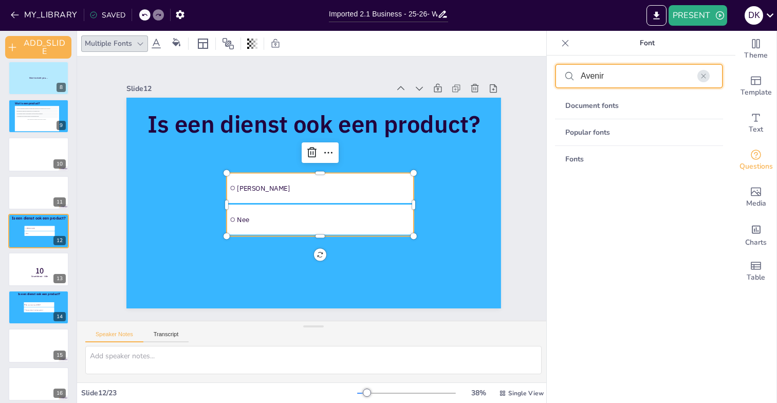
click at [615, 79] on input "Avenir" at bounding box center [647, 75] width 133 height 9
click at [597, 79] on input "Avenir" at bounding box center [647, 75] width 133 height 9
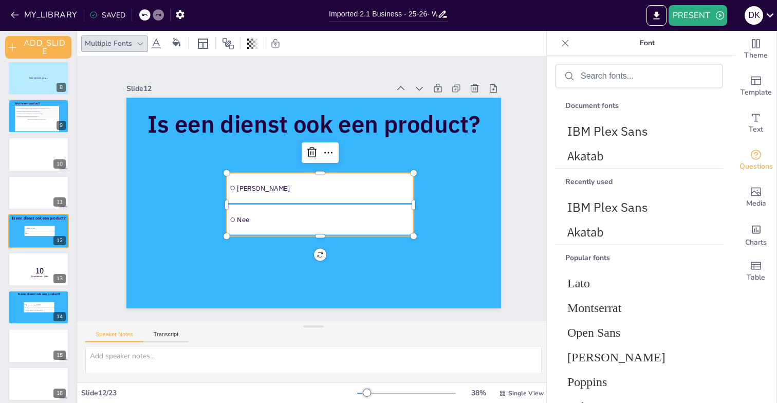
click at [113, 129] on div "Slide 1 Slide 2 Slide 3 Slide 4 [PERSON_NAME] toetsvorm heeft je voorkeur? Schr…" at bounding box center [314, 189] width 432 height 240
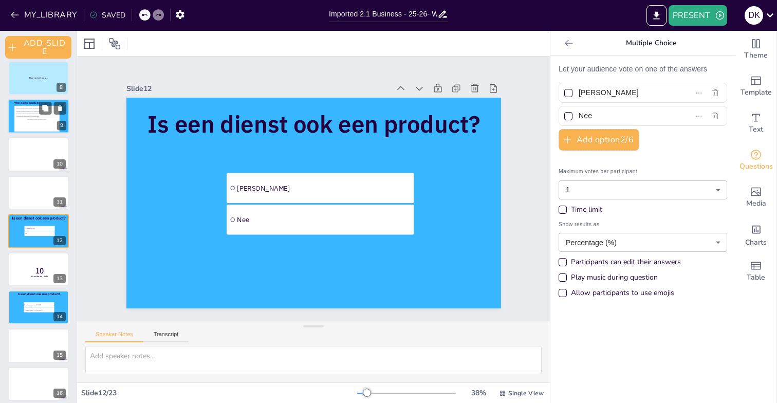
click at [40, 122] on div "This is how individual responses will appear. Each response will be displayed i…" at bounding box center [37, 118] width 42 height 23
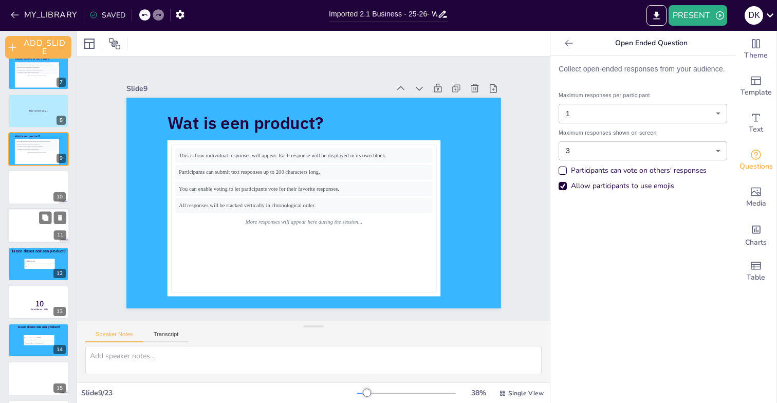
scroll to position [246, 0]
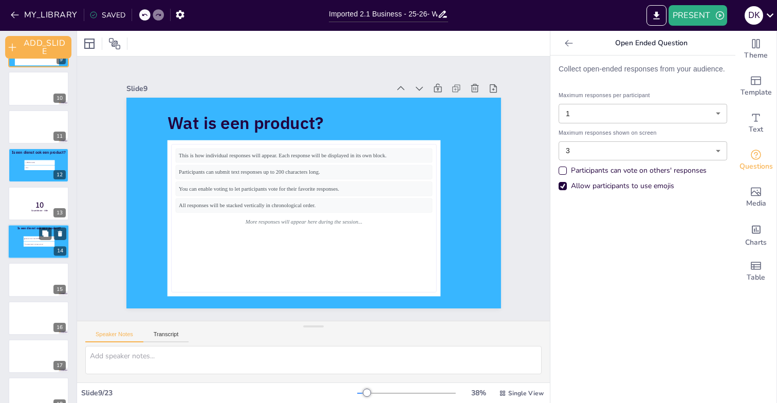
click at [28, 245] on li "Sure, een dienst is ook een product" at bounding box center [39, 244] width 31 height 5
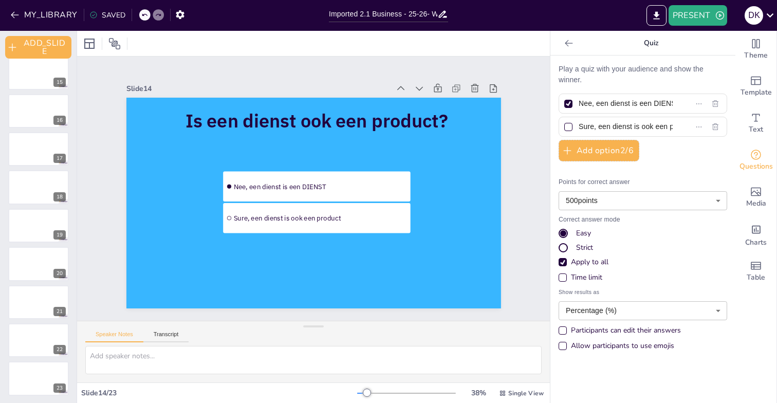
scroll to position [547, 0]
click at [26, 259] on div at bounding box center [39, 263] width 62 height 35
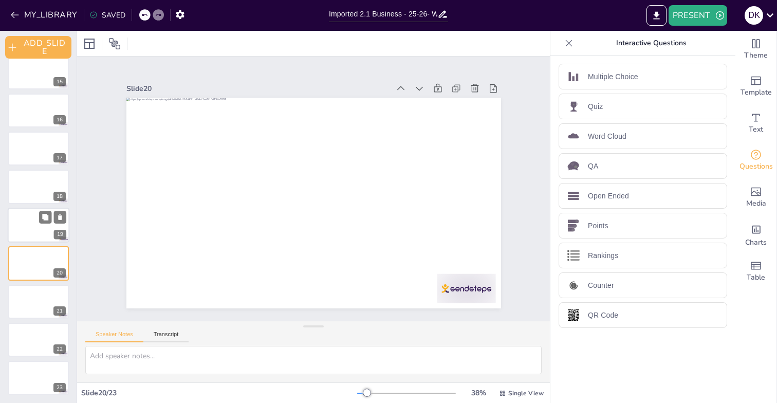
click at [27, 226] on div at bounding box center [39, 225] width 62 height 35
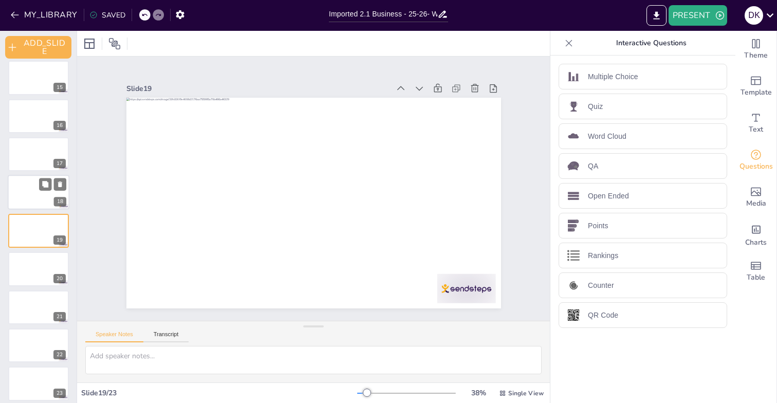
click at [27, 197] on div at bounding box center [39, 192] width 62 height 35
click at [24, 188] on div at bounding box center [39, 192] width 62 height 35
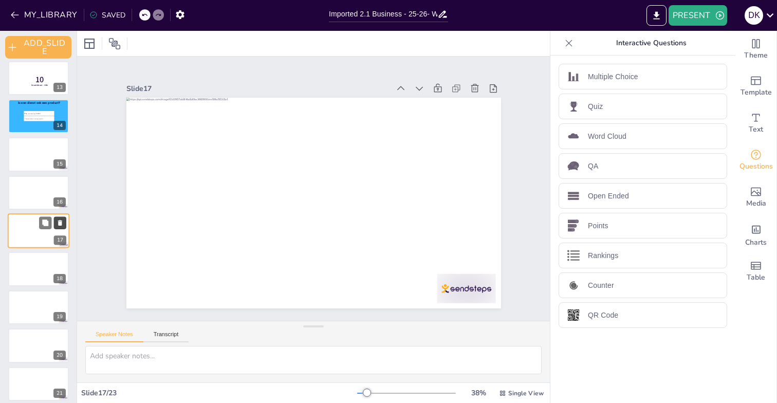
click at [61, 224] on icon at bounding box center [60, 223] width 4 height 6
click at [26, 197] on div at bounding box center [39, 192] width 62 height 35
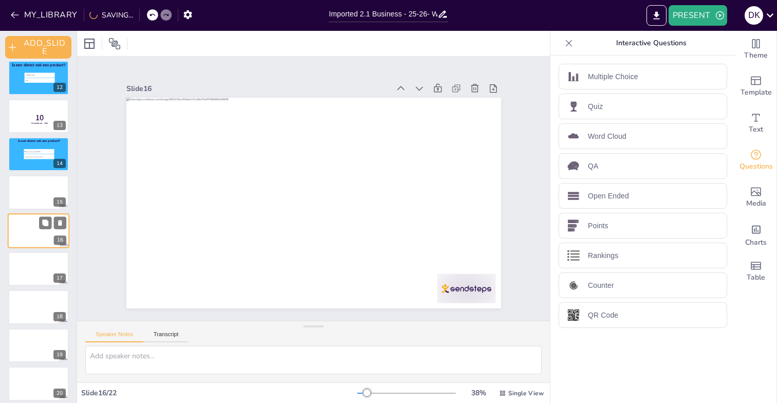
click at [26, 197] on div at bounding box center [38, 192] width 61 height 34
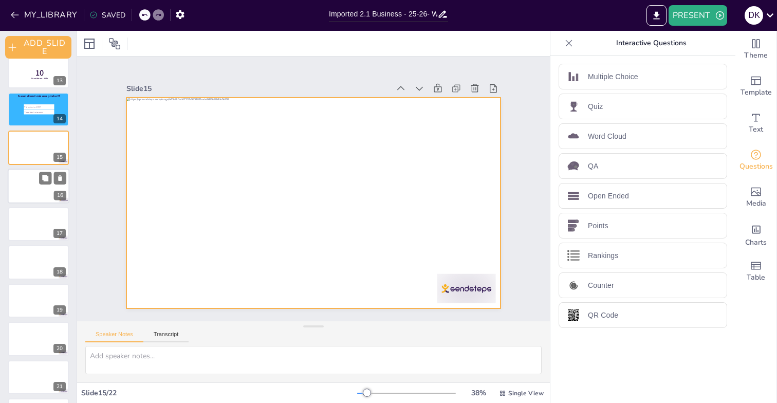
scroll to position [474, 0]
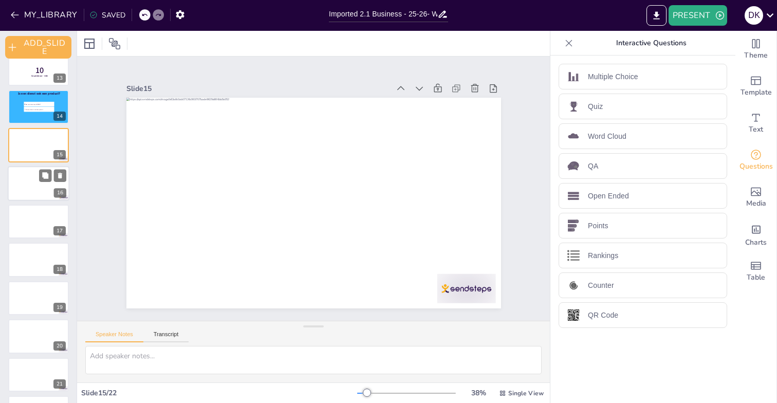
click at [24, 186] on div at bounding box center [39, 183] width 62 height 35
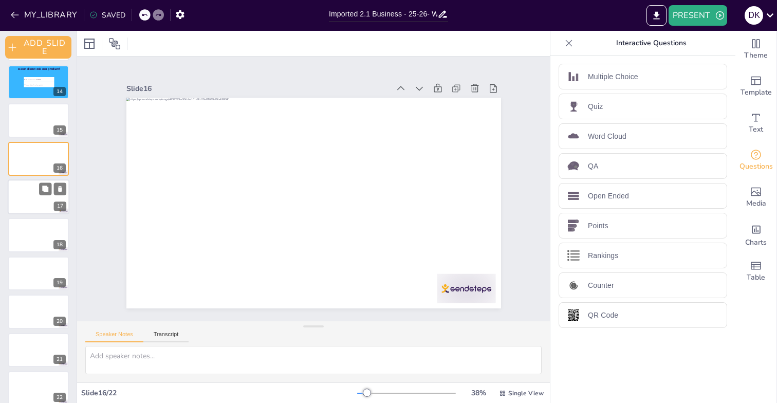
click at [27, 202] on div at bounding box center [39, 196] width 62 height 35
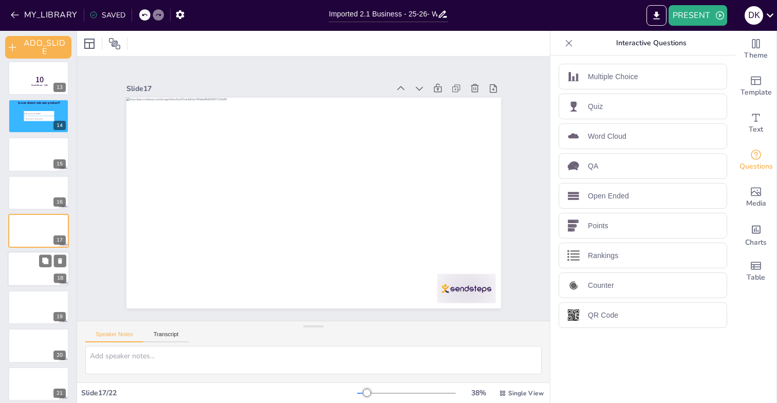
click at [29, 263] on div at bounding box center [39, 269] width 62 height 35
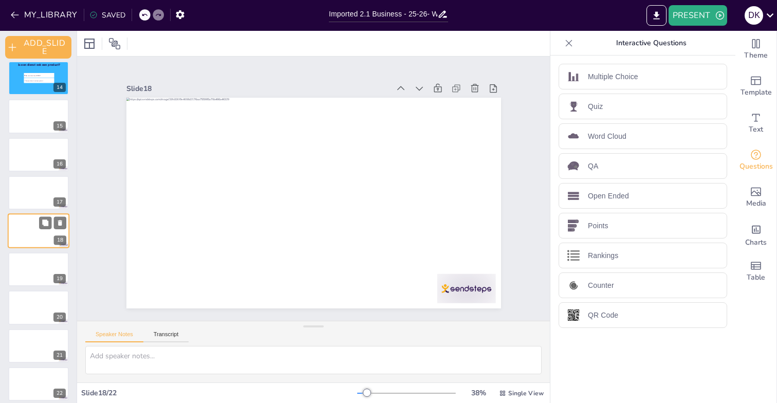
scroll to position [509, 0]
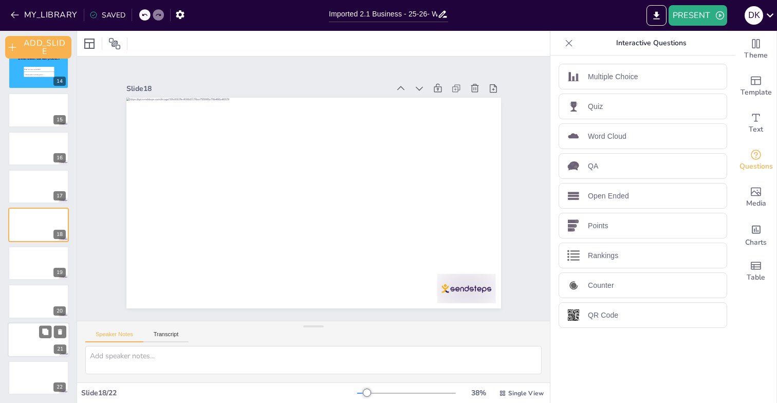
click at [22, 336] on div at bounding box center [39, 339] width 62 height 35
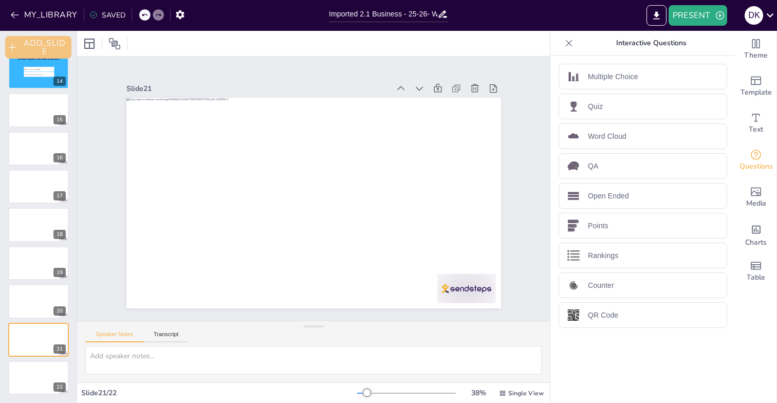
click at [45, 48] on button "ADD_SLIDE" at bounding box center [38, 47] width 66 height 23
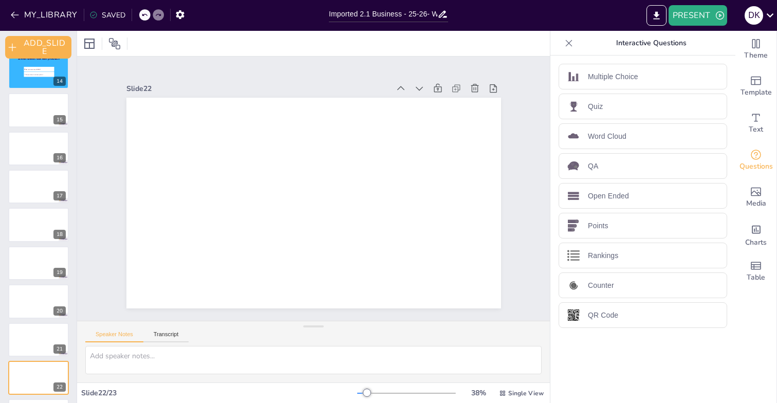
click at [445, 13] on icon at bounding box center [443, 14] width 11 height 11
click at [372, 13] on input "Imported 2.1 Business - 25-26- W1.pptx" at bounding box center [383, 14] width 108 height 15
type input "2.1 Business - 25-26 - Week 1"
click at [456, 41] on div at bounding box center [313, 43] width 473 height 25
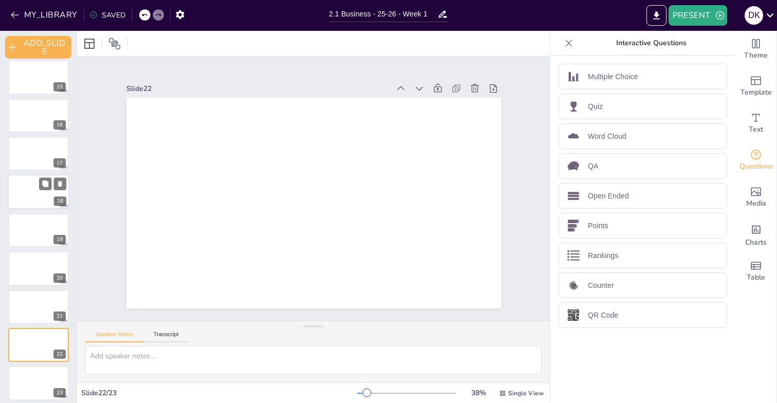
scroll to position [547, 0]
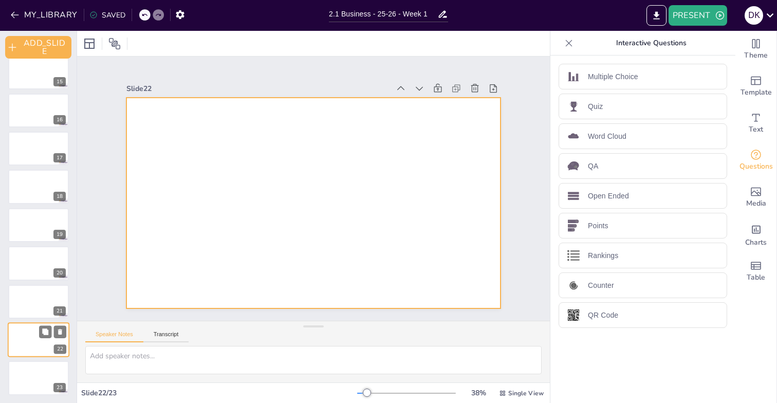
click at [29, 338] on div at bounding box center [39, 339] width 62 height 35
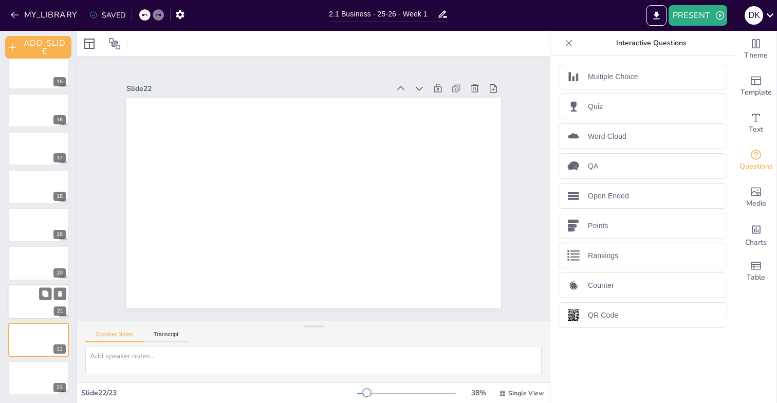
click at [28, 310] on div at bounding box center [39, 301] width 62 height 35
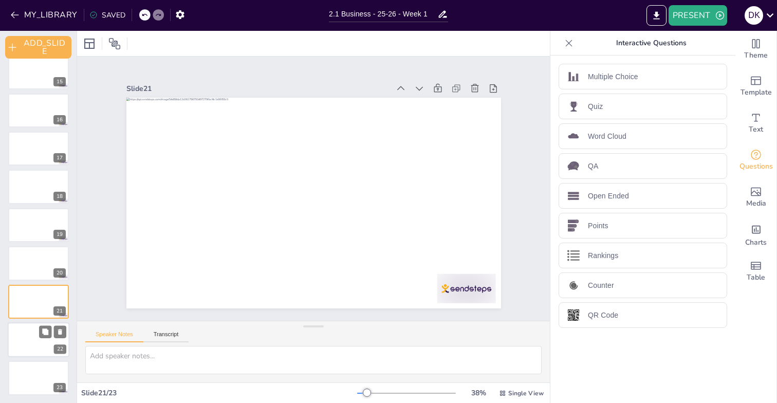
click at [27, 332] on div at bounding box center [39, 339] width 62 height 35
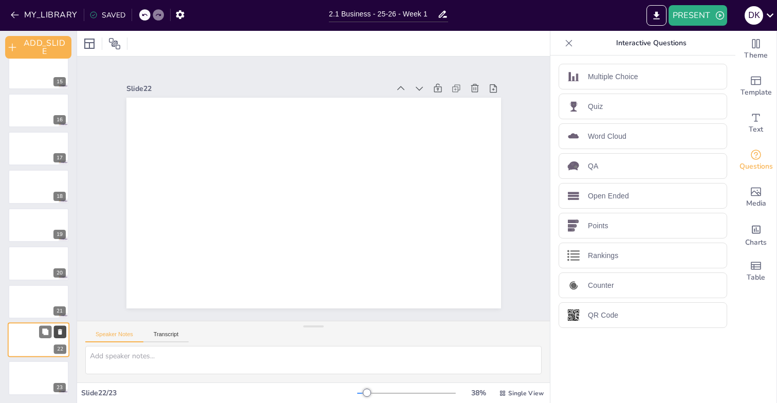
click at [63, 329] on icon at bounding box center [60, 331] width 7 height 7
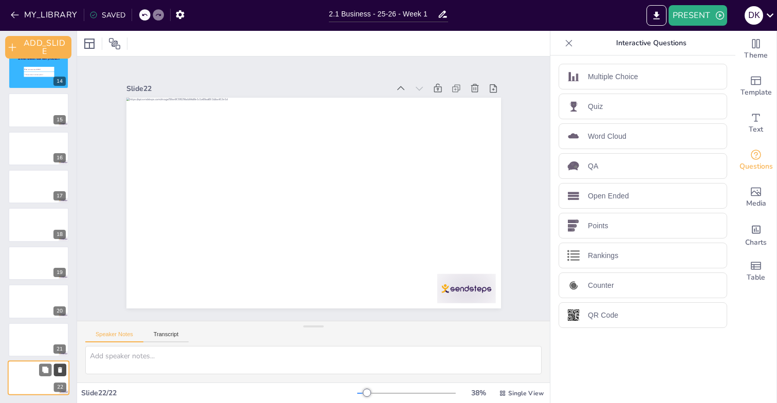
scroll to position [509, 0]
click at [22, 346] on div at bounding box center [39, 339] width 62 height 35
click at [21, 374] on div at bounding box center [39, 377] width 62 height 35
click at [18, 339] on div at bounding box center [39, 339] width 62 height 35
click at [30, 370] on div at bounding box center [39, 377] width 62 height 35
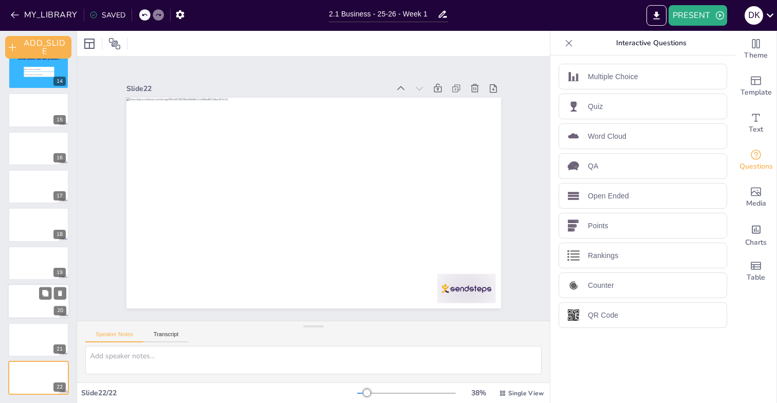
click at [30, 304] on div at bounding box center [39, 301] width 62 height 35
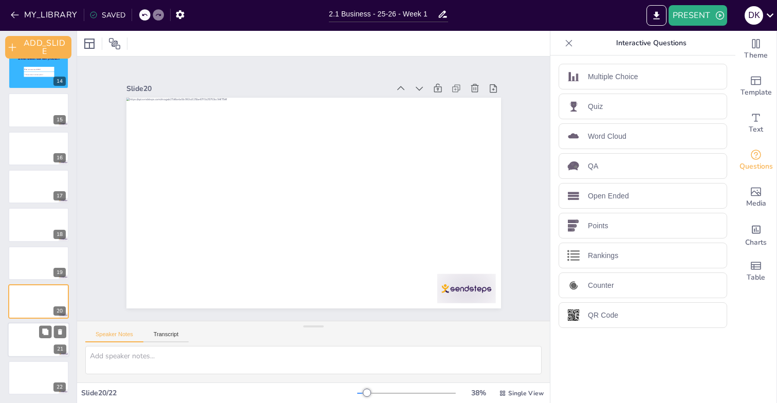
click at [26, 341] on div at bounding box center [39, 339] width 62 height 35
click at [26, 367] on div at bounding box center [39, 377] width 62 height 35
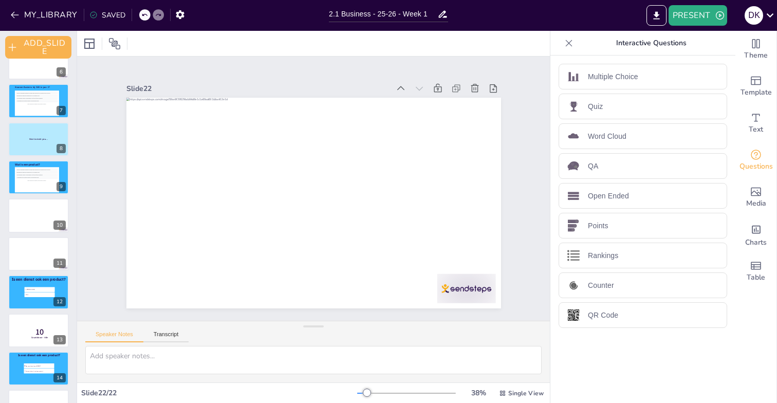
scroll to position [0, 0]
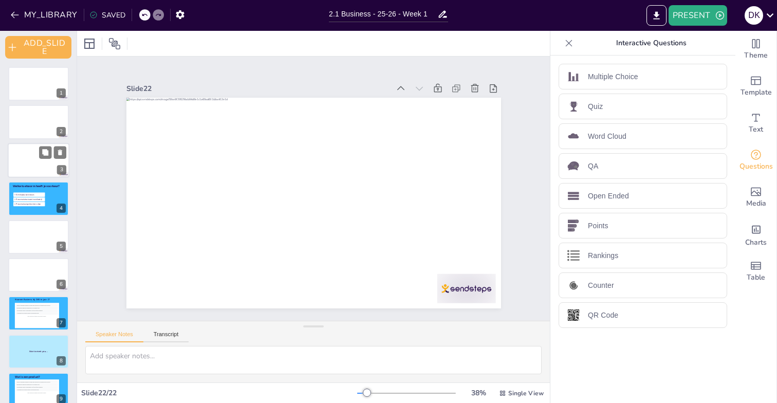
click at [25, 150] on div at bounding box center [39, 160] width 62 height 35
click at [26, 125] on div at bounding box center [39, 122] width 62 height 35
click at [27, 90] on div at bounding box center [39, 83] width 62 height 35
click at [97, 128] on div "Slide 1 Slide 2 Slide 3 Slide 4 [PERSON_NAME] toetsvorm heeft je voorkeur? Schr…" at bounding box center [313, 189] width 473 height 264
